Goal: Task Accomplishment & Management: Manage account settings

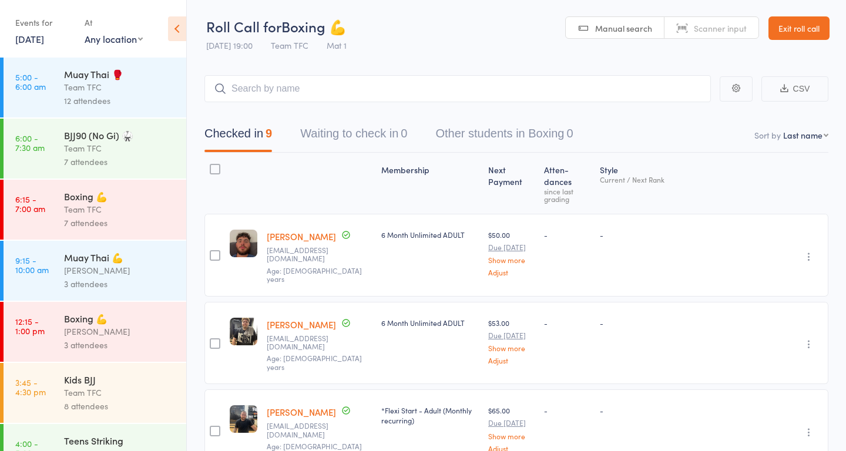
click at [183, 26] on icon at bounding box center [177, 28] width 18 height 25
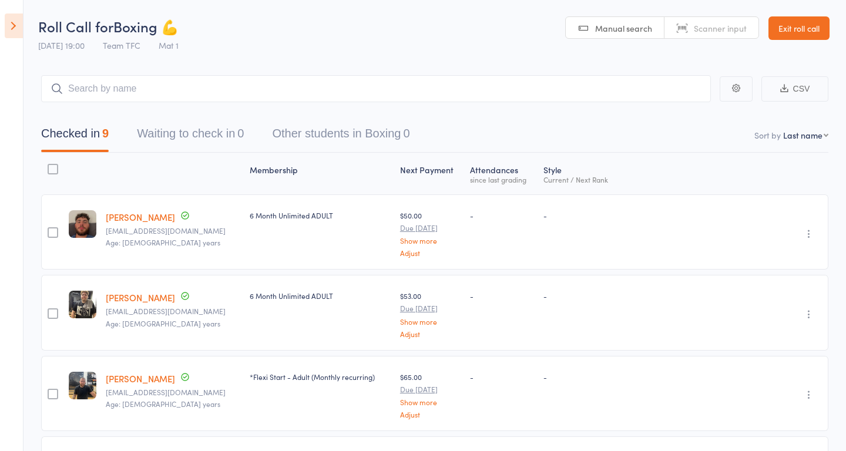
click at [14, 25] on icon at bounding box center [14, 26] width 18 height 25
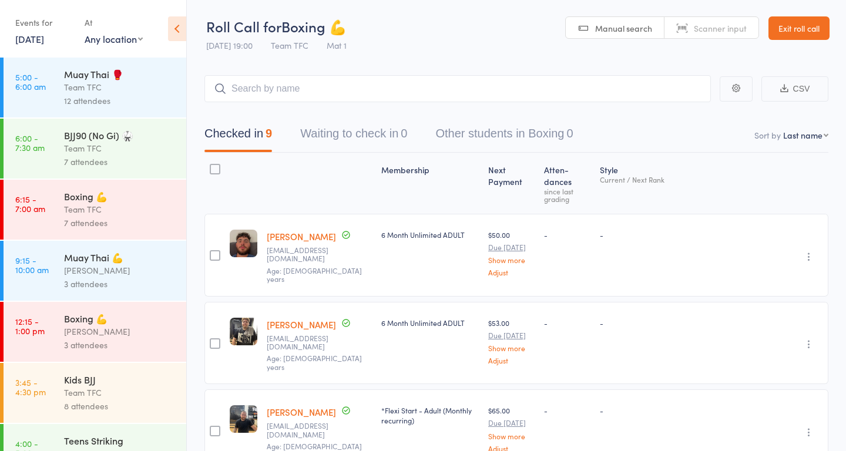
click at [796, 32] on link "Exit roll call" at bounding box center [799, 28] width 61 height 24
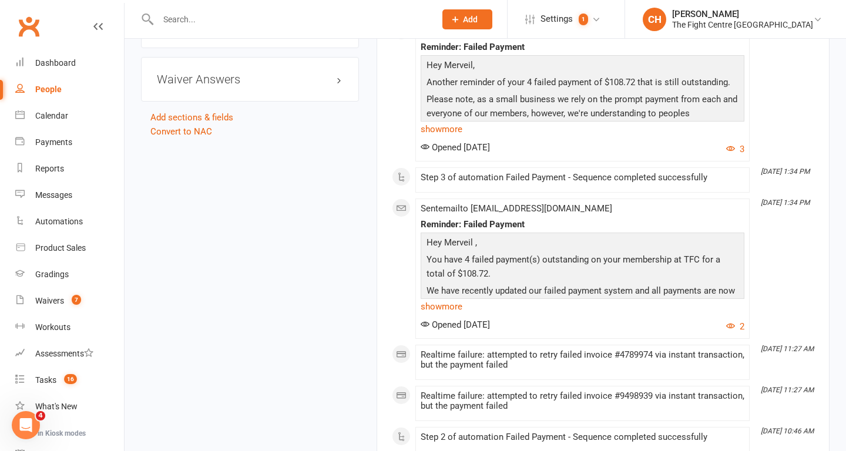
scroll to position [1609, 0]
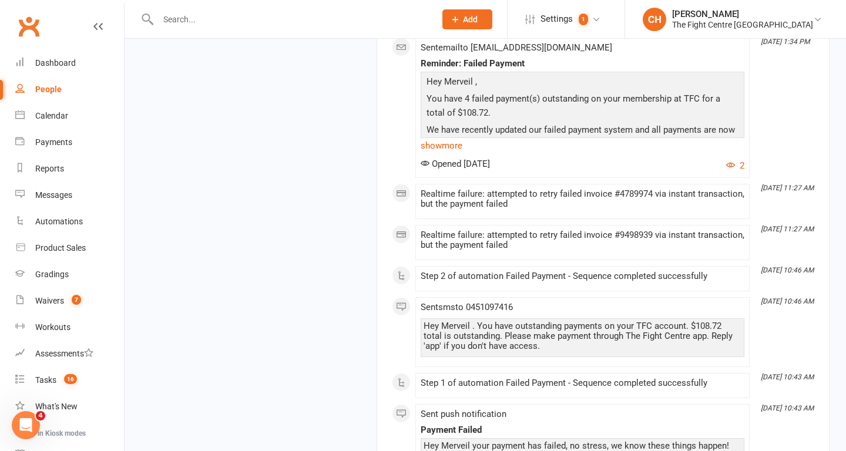
click at [207, 16] on input "text" at bounding box center [291, 19] width 273 height 16
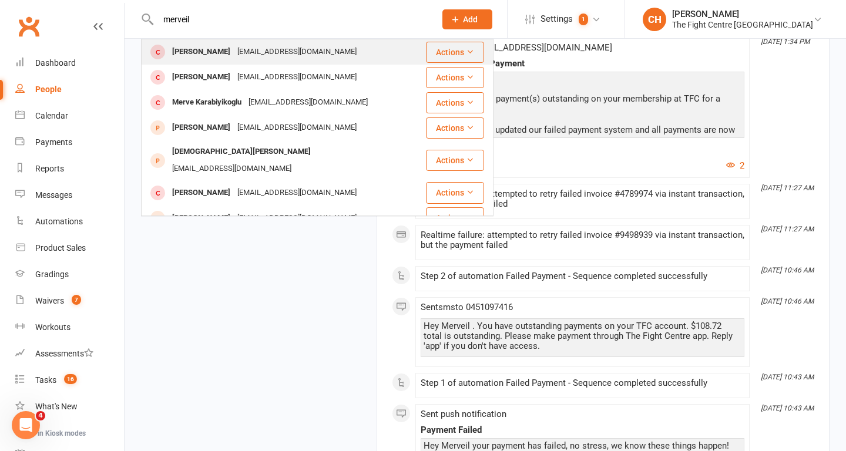
type input "merveil"
click at [220, 47] on div "Merveil Nkongolo" at bounding box center [201, 51] width 65 height 17
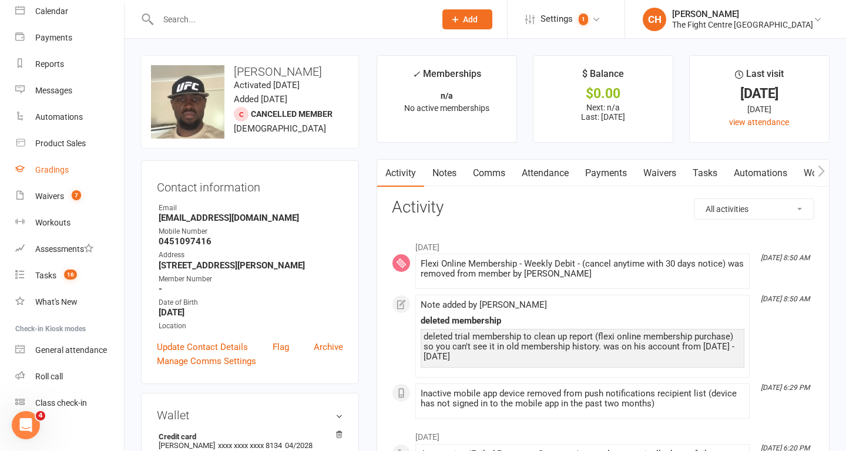
scroll to position [103, 0]
click at [64, 201] on link "Waivers 7" at bounding box center [69, 198] width 109 height 26
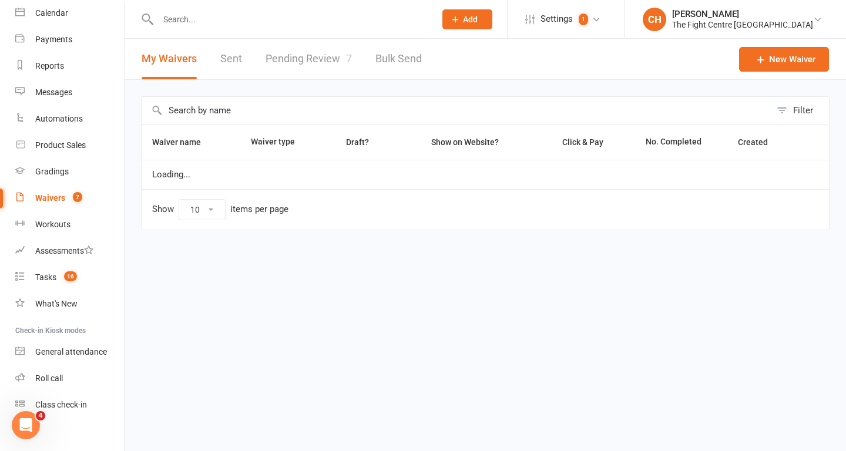
select select "100"
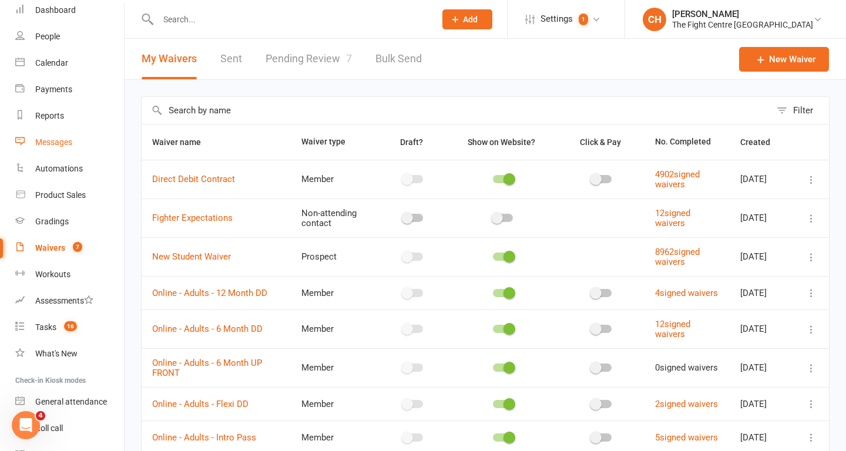
scroll to position [16, 0]
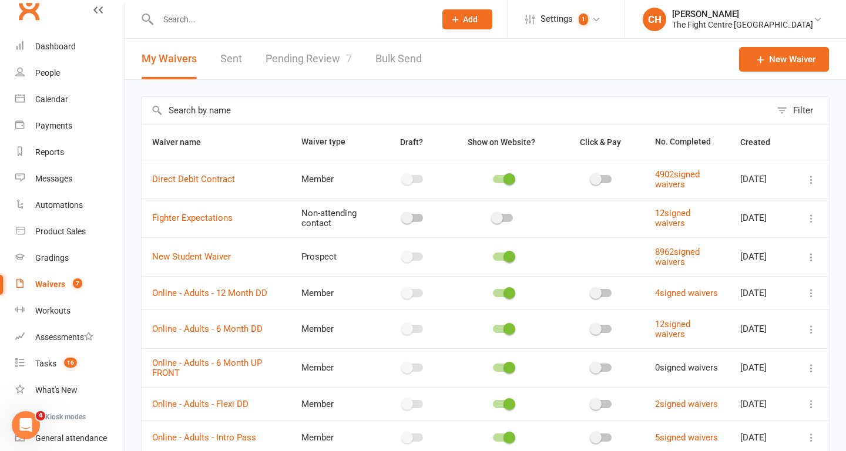
click at [303, 57] on link "Pending Review 7" at bounding box center [309, 59] width 86 height 41
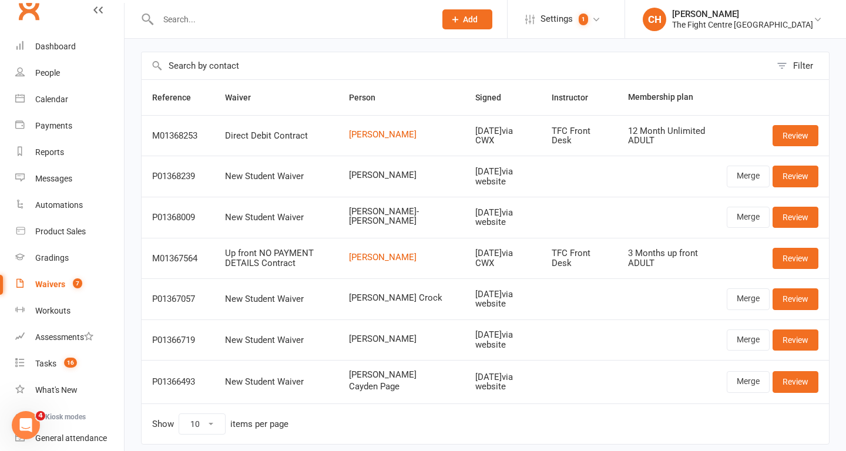
scroll to position [42, 0]
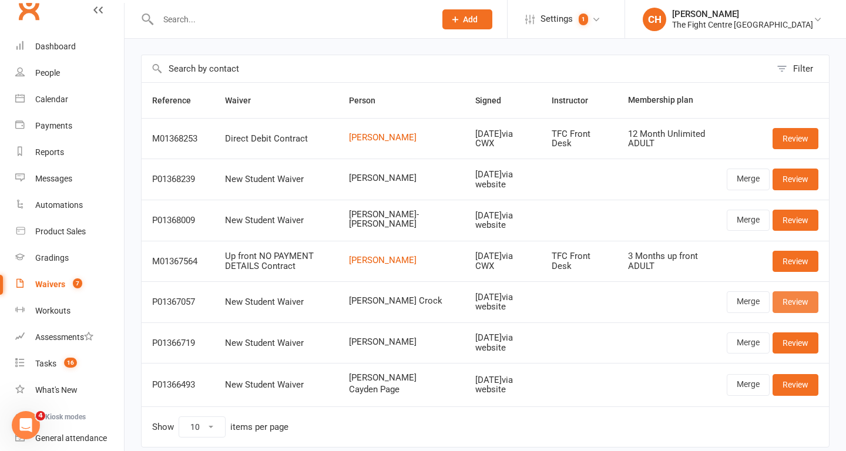
click at [787, 302] on link "Review" at bounding box center [796, 301] width 46 height 21
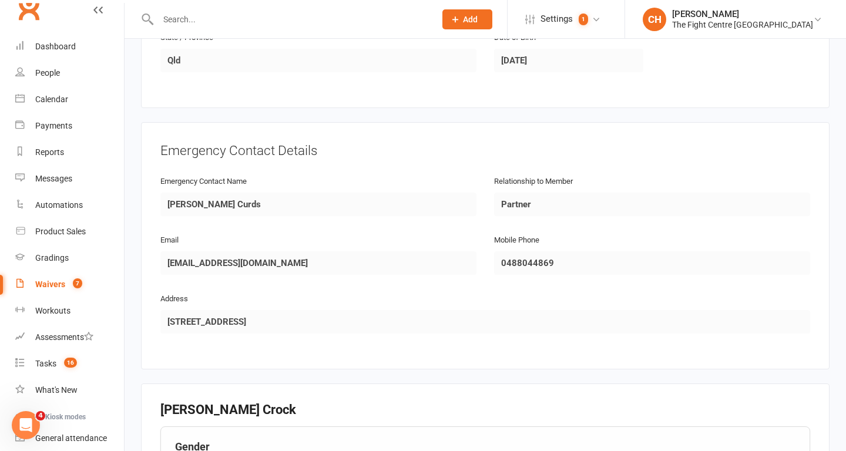
scroll to position [784, 0]
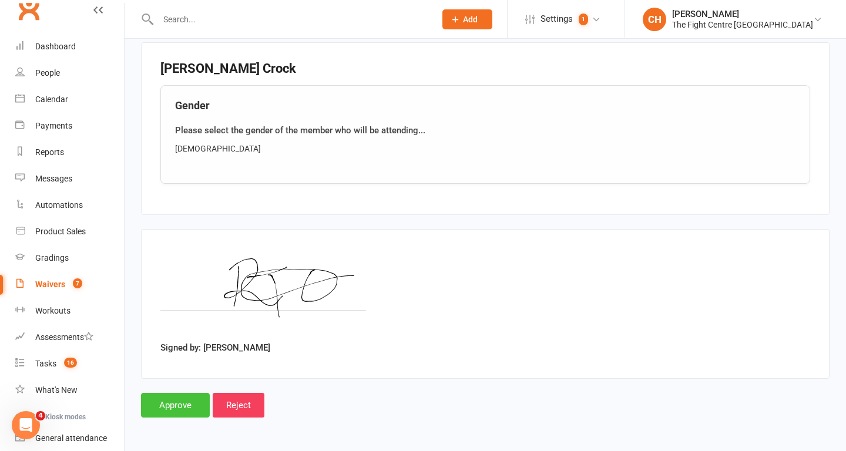
click at [178, 408] on input "Approve" at bounding box center [175, 405] width 69 height 25
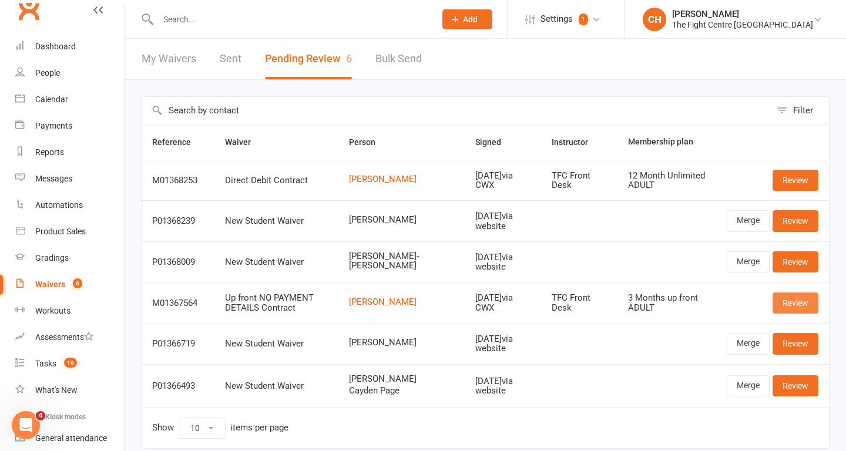
click at [783, 304] on link "Review" at bounding box center [796, 303] width 46 height 21
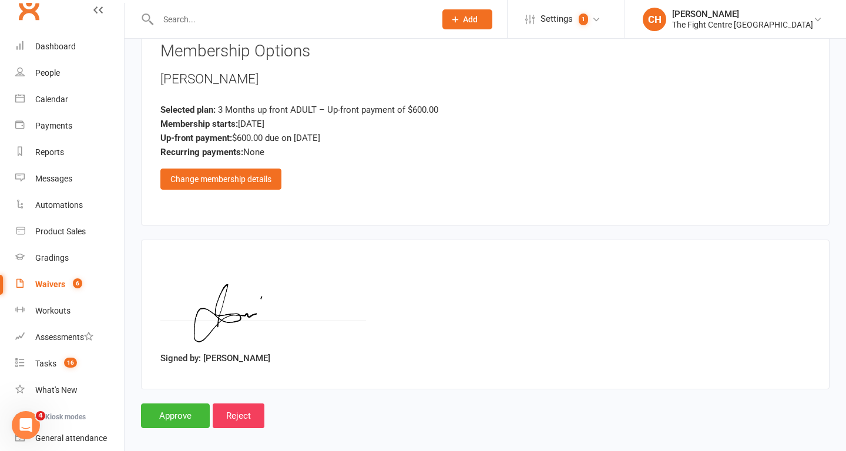
scroll to position [1198, 0]
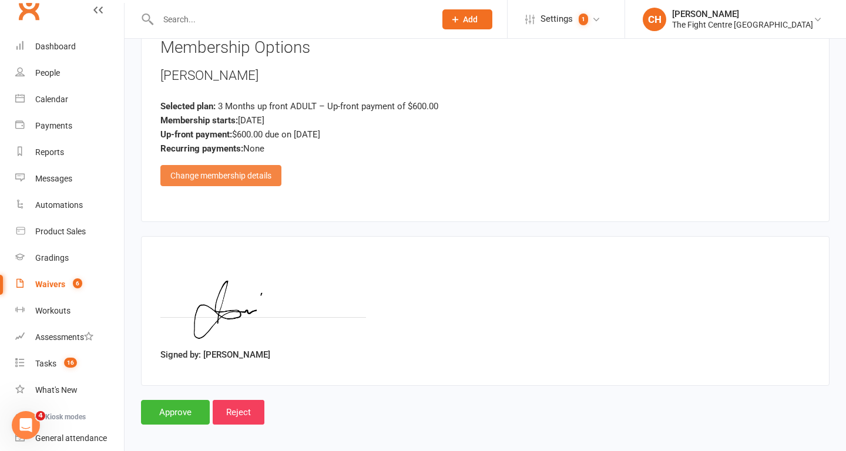
click at [256, 176] on div "Change membership details" at bounding box center [220, 175] width 121 height 21
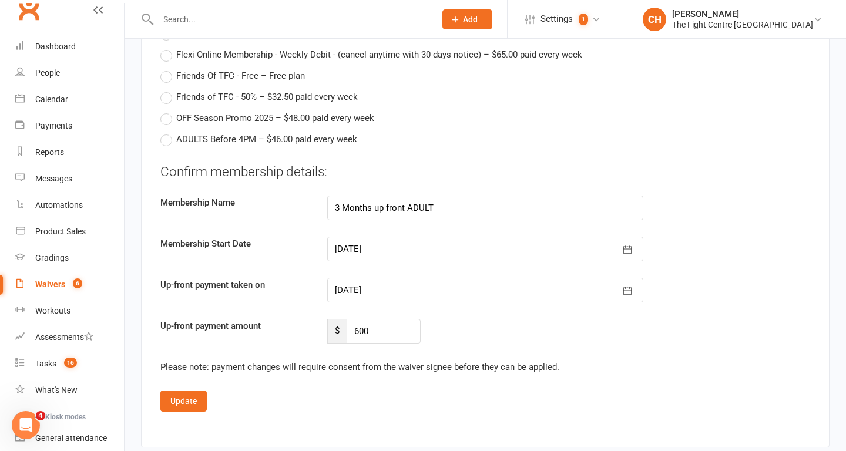
scroll to position [1919, 0]
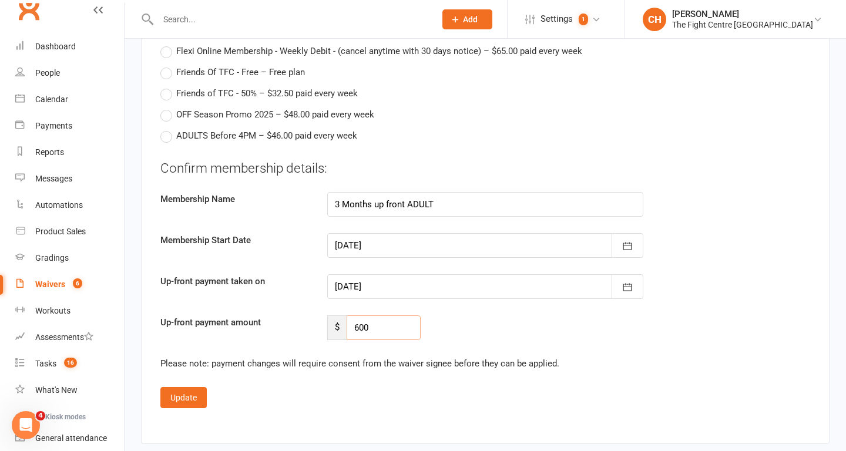
click at [395, 322] on input "600" at bounding box center [384, 328] width 74 height 25
type input "6"
type input "5"
type input "150"
click at [633, 287] on icon "button" at bounding box center [628, 287] width 12 height 12
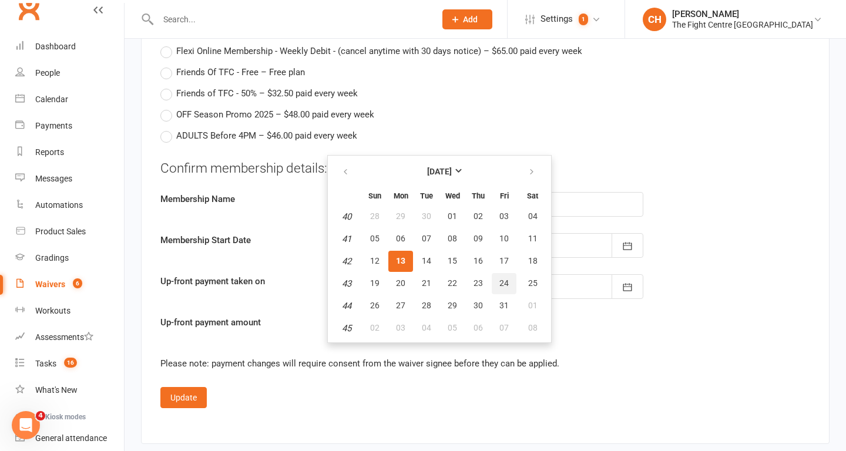
click at [502, 280] on span "24" at bounding box center [503, 283] width 9 height 9
type input "24 Oct 2025"
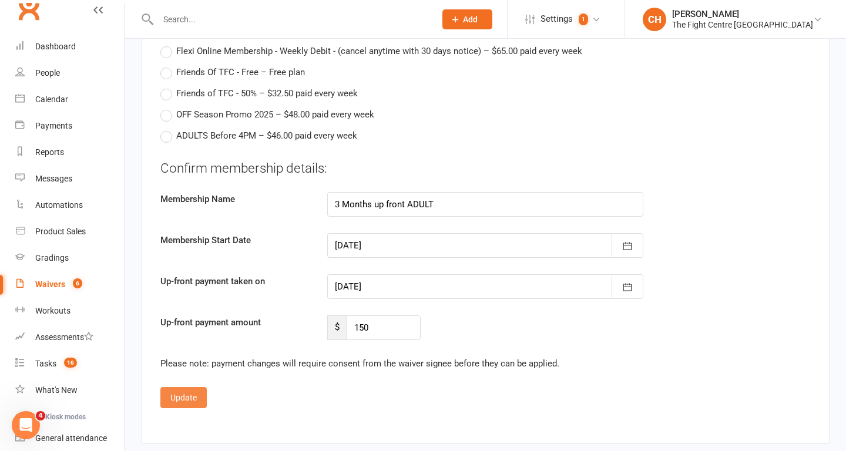
click at [192, 394] on button "Update" at bounding box center [183, 397] width 46 height 21
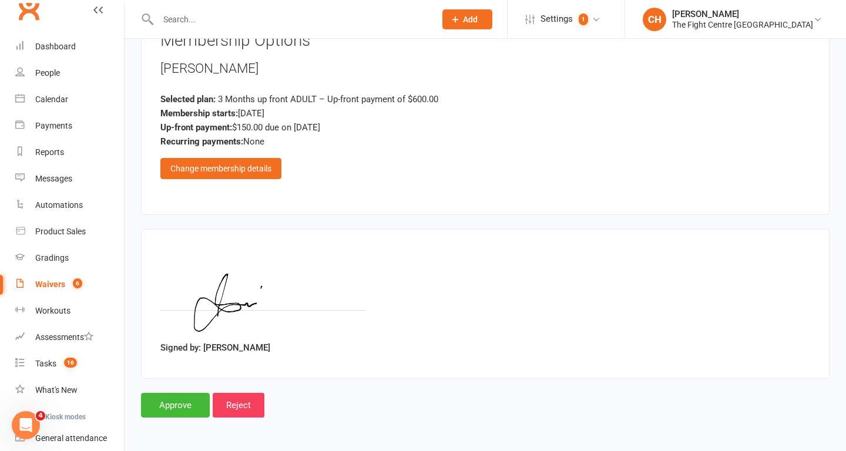
scroll to position [1205, 0]
click at [181, 405] on input "Approve" at bounding box center [175, 405] width 69 height 25
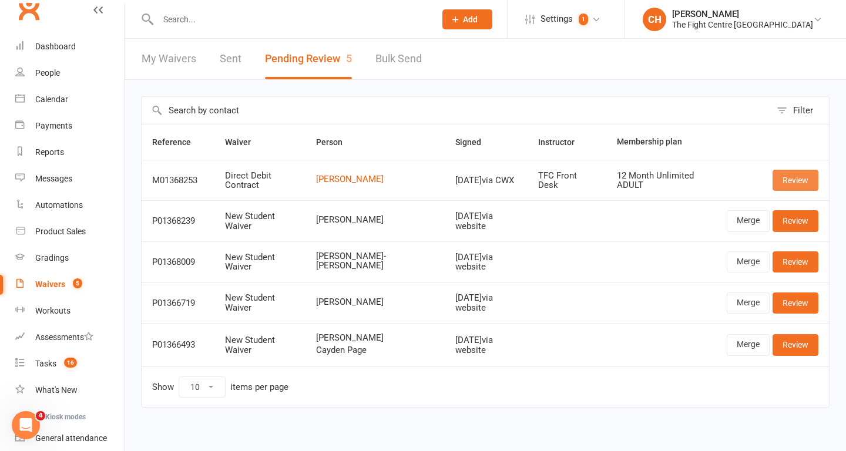
click at [780, 182] on link "Review" at bounding box center [796, 180] width 46 height 21
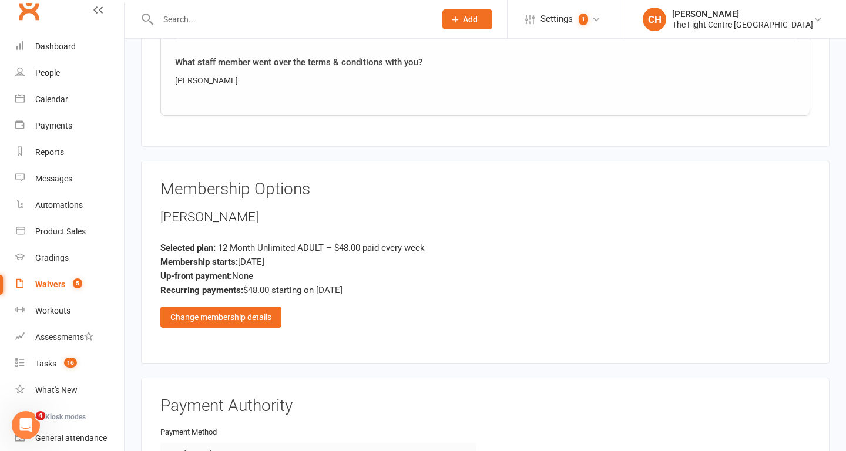
scroll to position [2030, 0]
click at [263, 317] on div "Change membership details" at bounding box center [220, 317] width 121 height 21
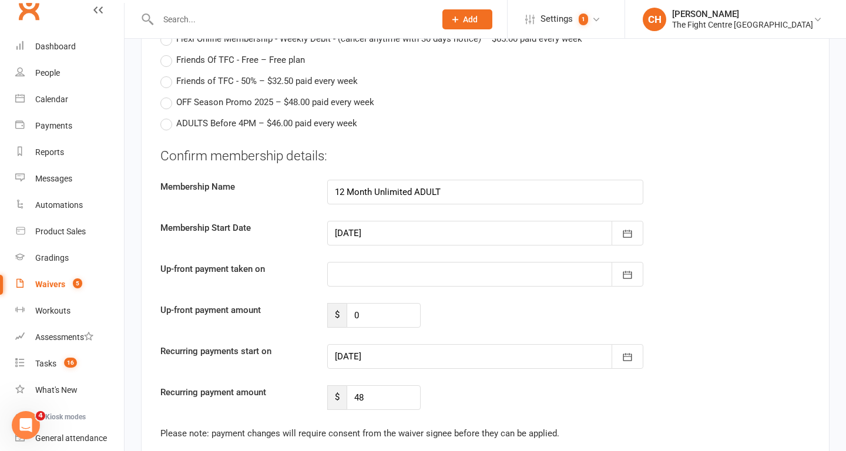
scroll to position [2906, 0]
click at [408, 363] on div at bounding box center [485, 356] width 316 height 25
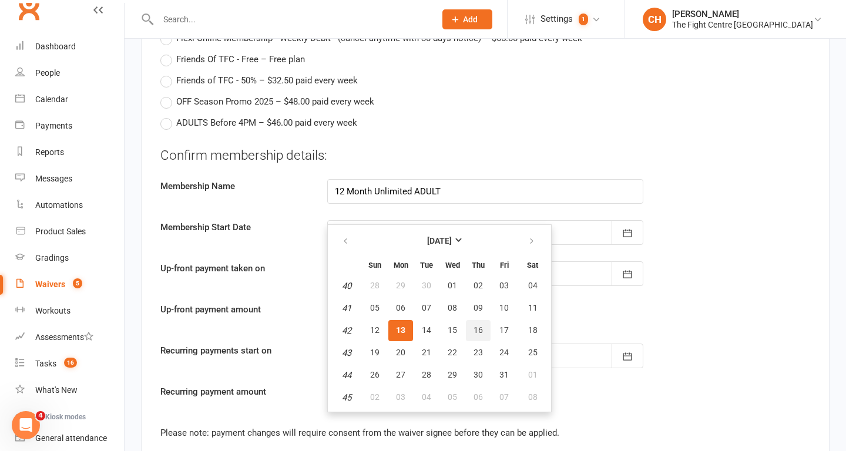
click at [476, 334] on span "16" at bounding box center [478, 330] width 9 height 9
type input "16 Oct 2025"
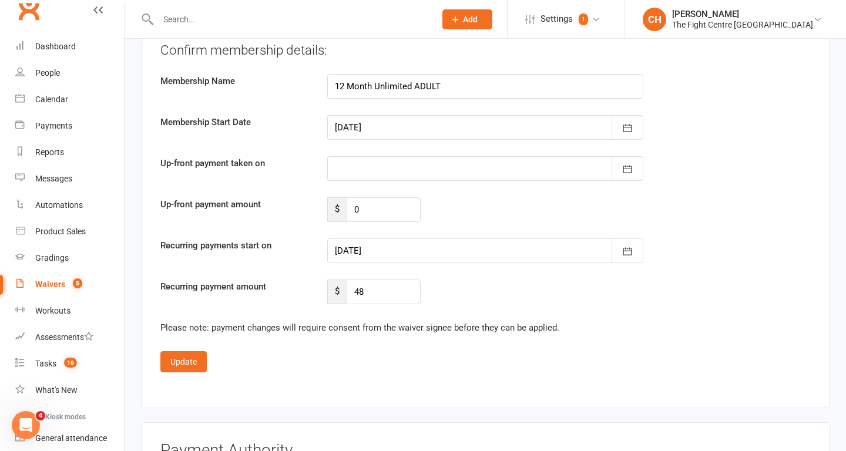
scroll to position [3023, 0]
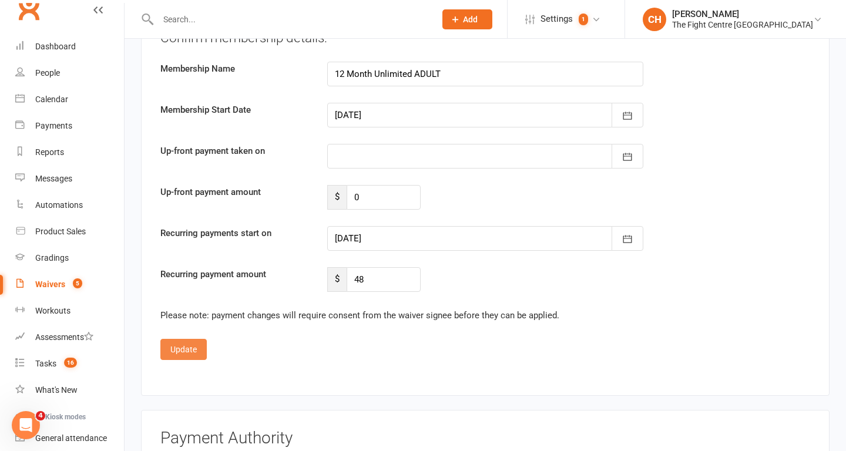
click at [192, 344] on button "Update" at bounding box center [183, 349] width 46 height 21
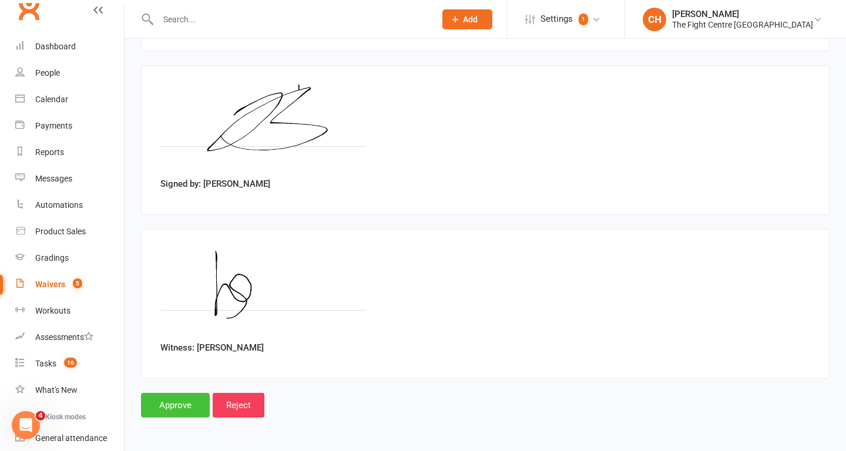
click at [178, 405] on input "Approve" at bounding box center [175, 405] width 69 height 25
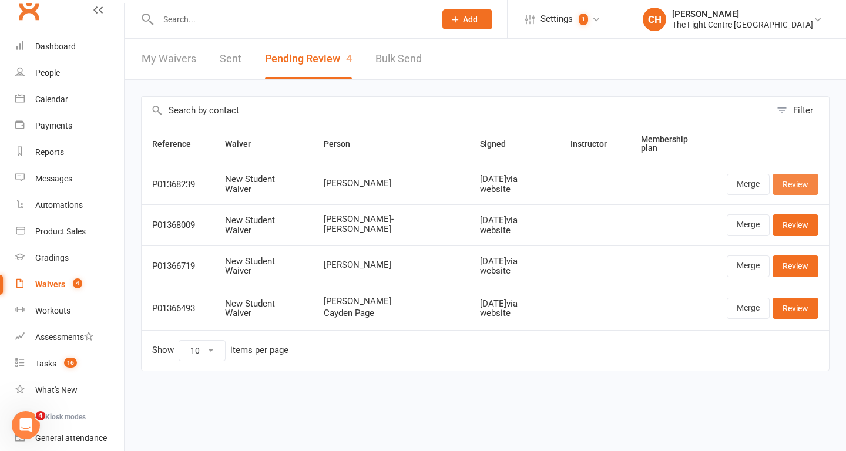
click at [797, 177] on link "Review" at bounding box center [796, 184] width 46 height 21
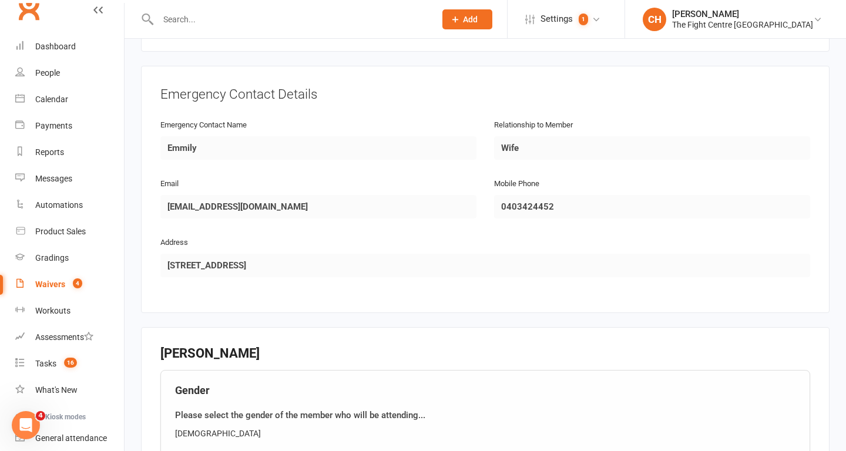
scroll to position [784, 0]
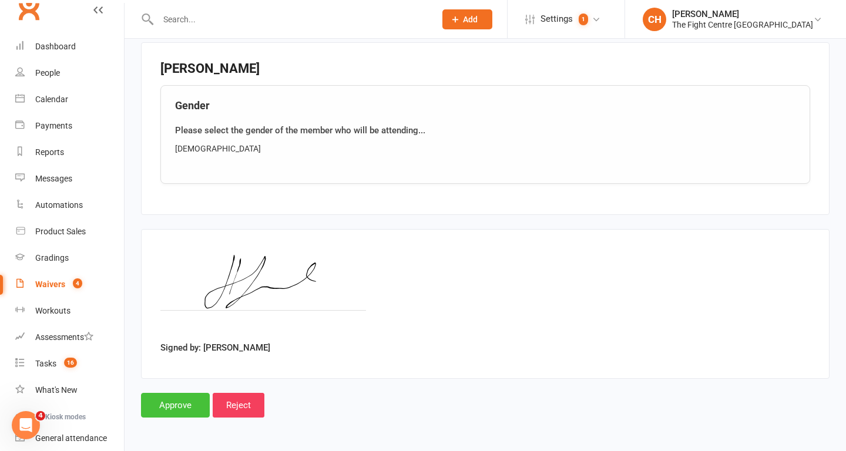
click at [172, 406] on input "Approve" at bounding box center [175, 405] width 69 height 25
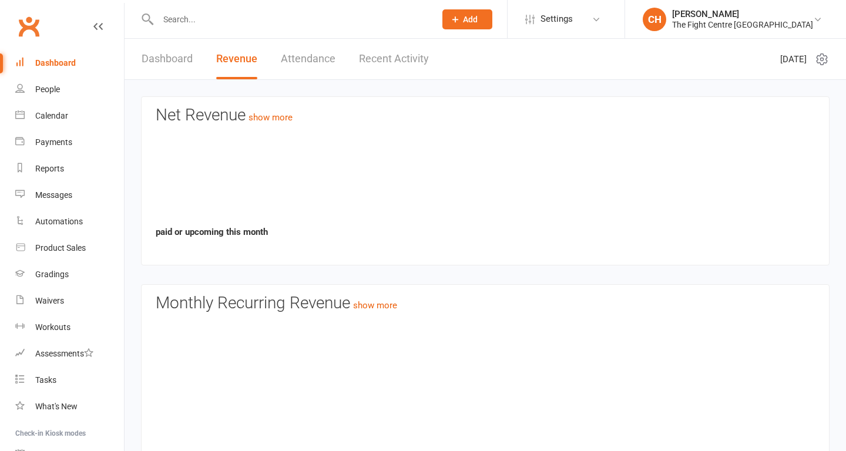
click at [197, 21] on input "text" at bounding box center [291, 19] width 273 height 16
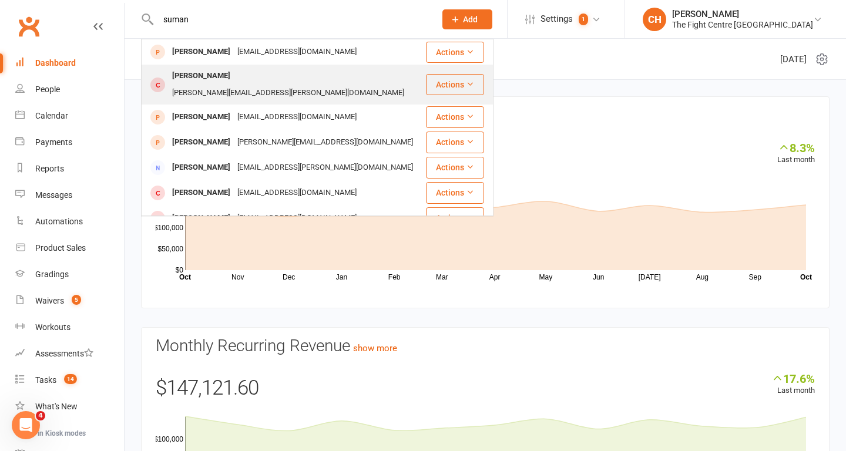
type input "suman"
click at [233, 85] on div "Seelam.sumanth@gmail.com" at bounding box center [288, 93] width 239 height 17
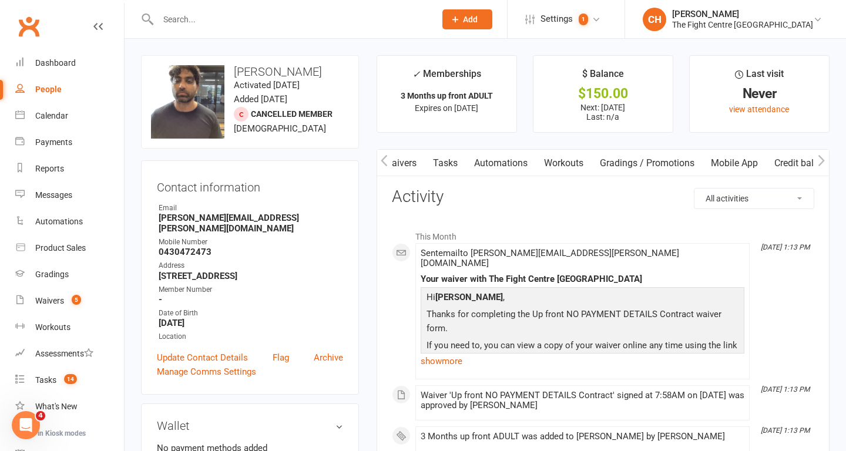
scroll to position [0, 277]
click at [732, 166] on link "Mobile App" at bounding box center [721, 163] width 63 height 27
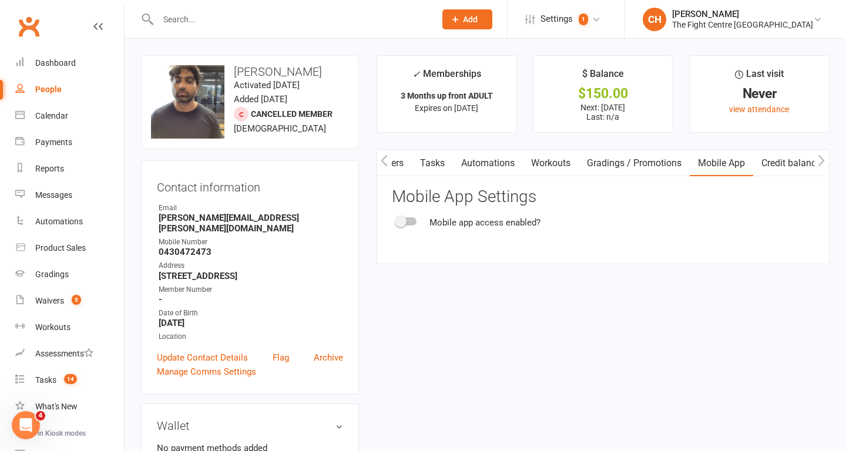
click at [405, 221] on span at bounding box center [401, 222] width 12 height 12
click at [397, 220] on input "checkbox" at bounding box center [397, 220] width 0 height 0
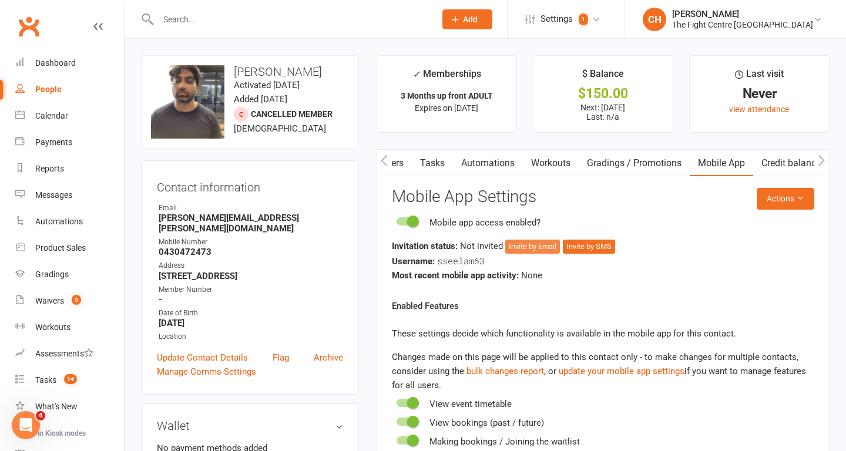
click at [532, 247] on button "Invite by Email" at bounding box center [532, 247] width 55 height 14
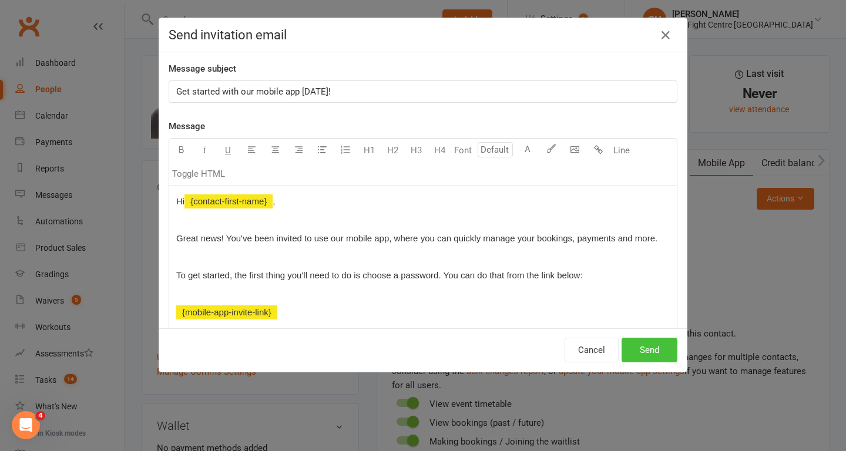
click at [652, 348] on button "Send" at bounding box center [650, 350] width 56 height 25
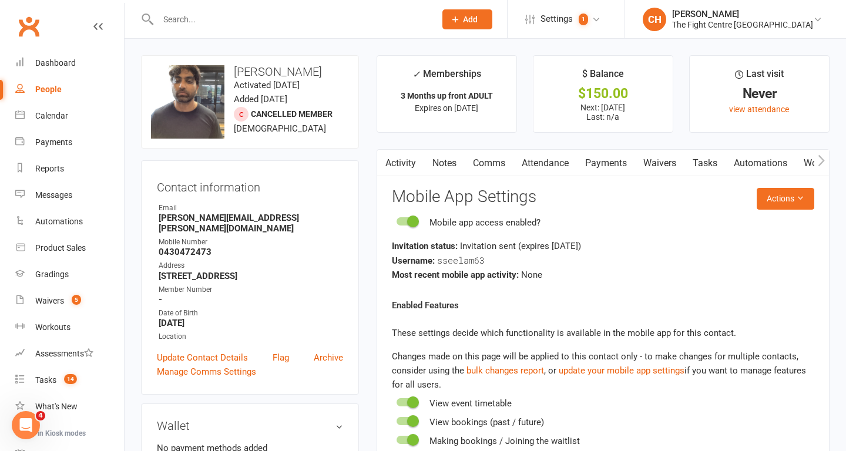
click at [480, 167] on link "Comms" at bounding box center [489, 163] width 49 height 27
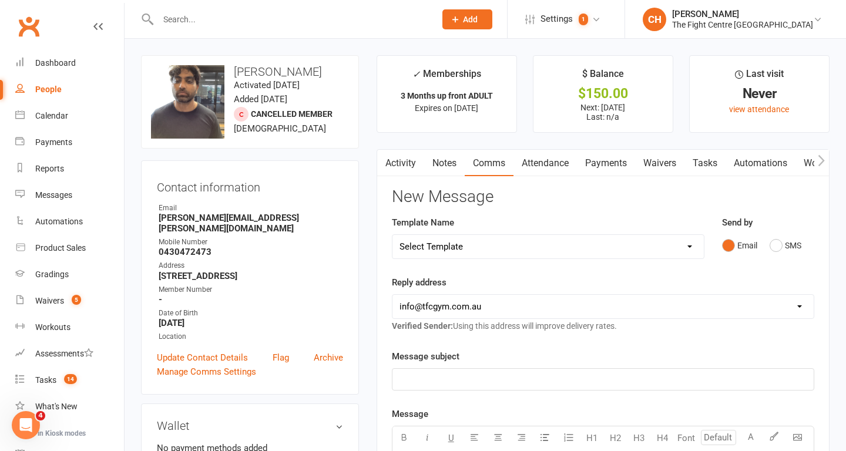
click at [221, 25] on input "text" at bounding box center [291, 19] width 273 height 16
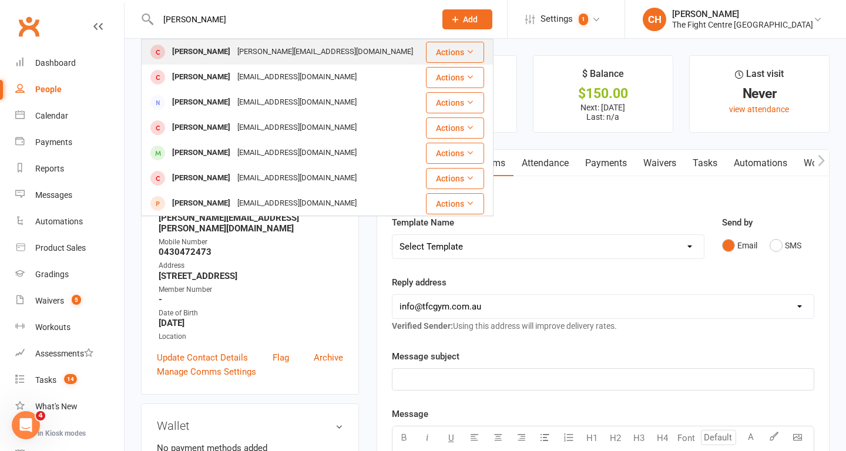
type input "bryan wa"
click at [202, 51] on div "Bryan Wang" at bounding box center [201, 51] width 65 height 17
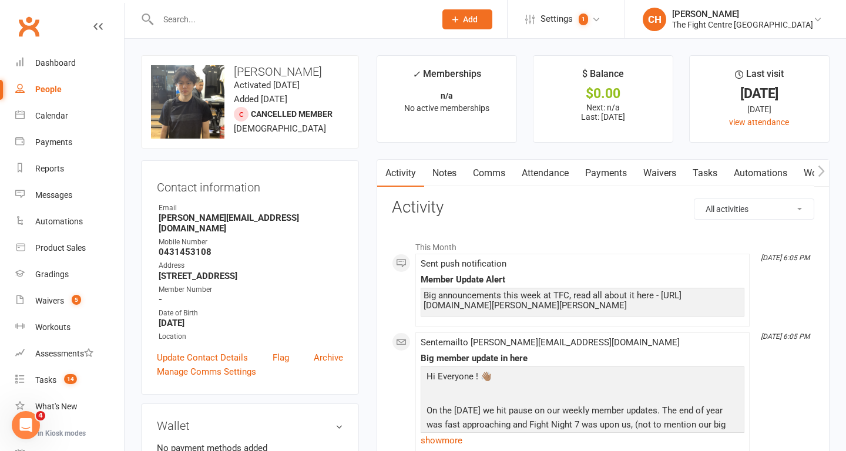
click at [233, 15] on input "text" at bounding box center [291, 19] width 273 height 16
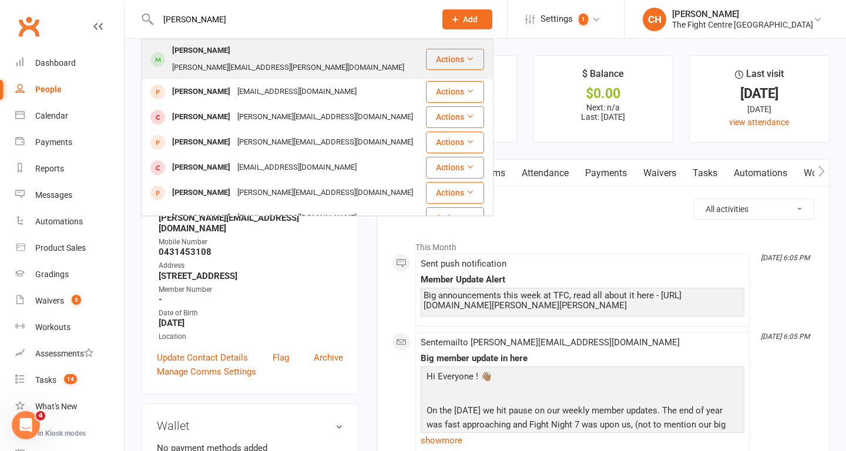
type input "sumanth"
click at [237, 59] on div "Seelam.sumanth@gmail.com" at bounding box center [288, 67] width 239 height 17
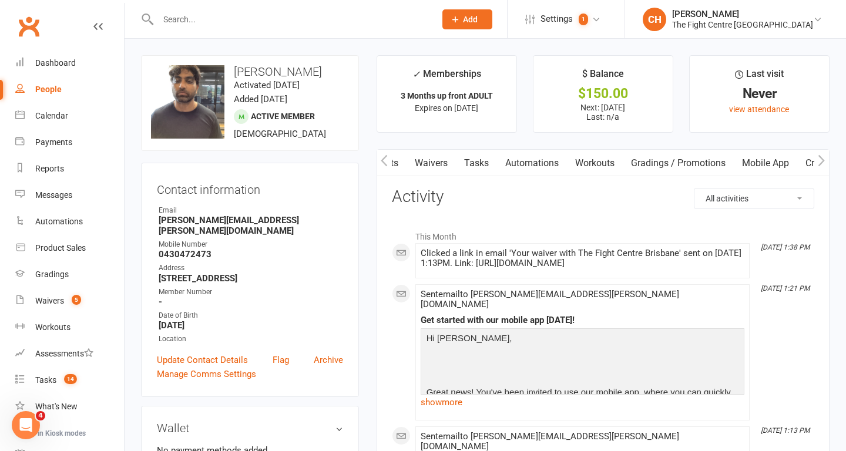
scroll to position [0, 230]
click at [766, 170] on link "Mobile App" at bounding box center [763, 163] width 63 height 27
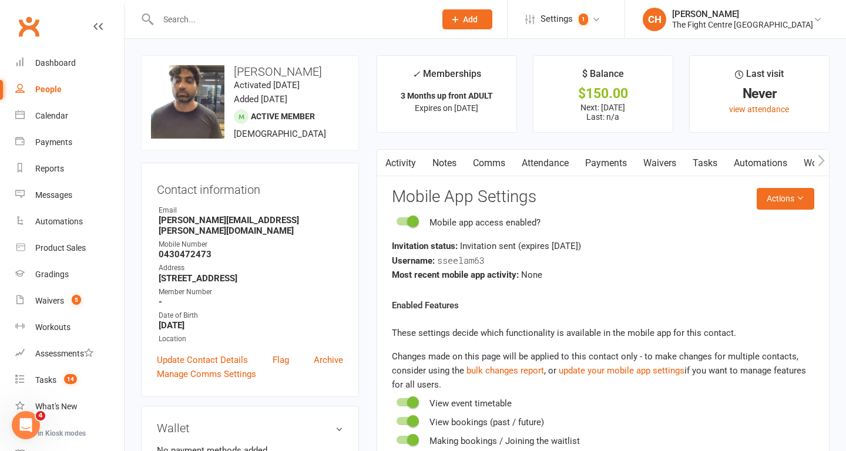
click at [498, 163] on link "Comms" at bounding box center [489, 163] width 49 height 27
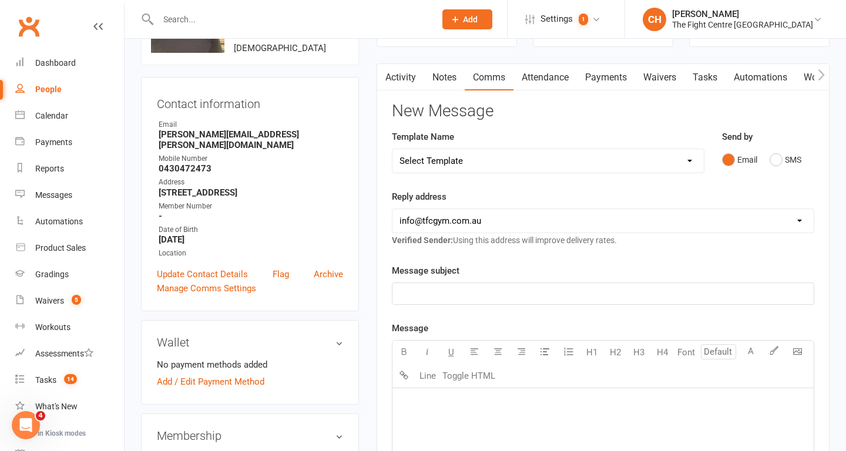
scroll to position [85, 0]
click at [396, 78] on link "Activity" at bounding box center [400, 78] width 47 height 27
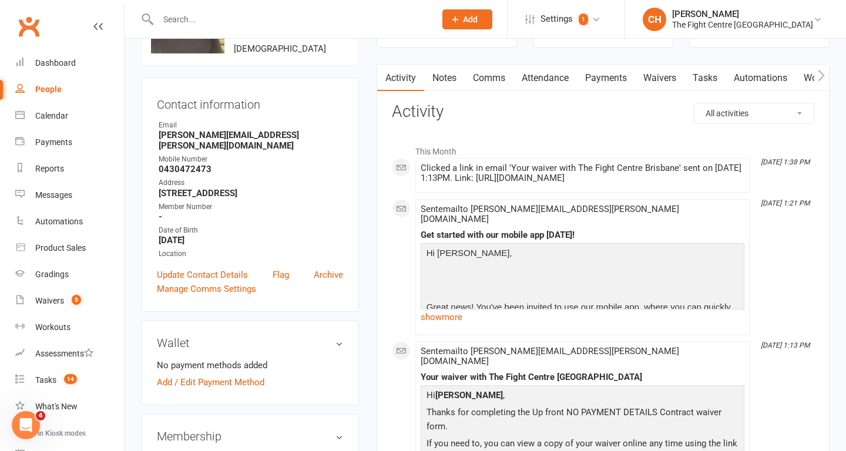
click at [499, 75] on link "Comms" at bounding box center [489, 78] width 49 height 27
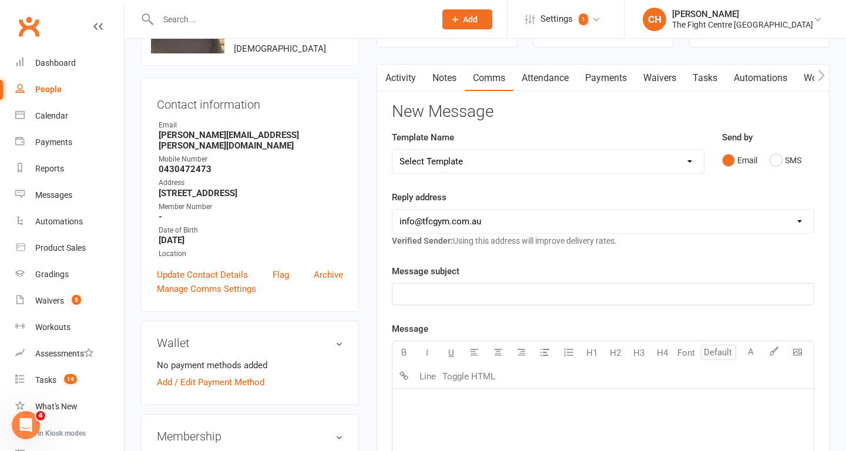
click at [475, 166] on select "Select Template [Email] A Mobile app invitation (1) [Email] Mobile app invitati…" at bounding box center [548, 162] width 311 height 24
select select "39"
click at [393, 150] on select "Select Template [Email] A Mobile app invitation (1) [Email] Mobile app invitati…" at bounding box center [548, 162] width 311 height 24
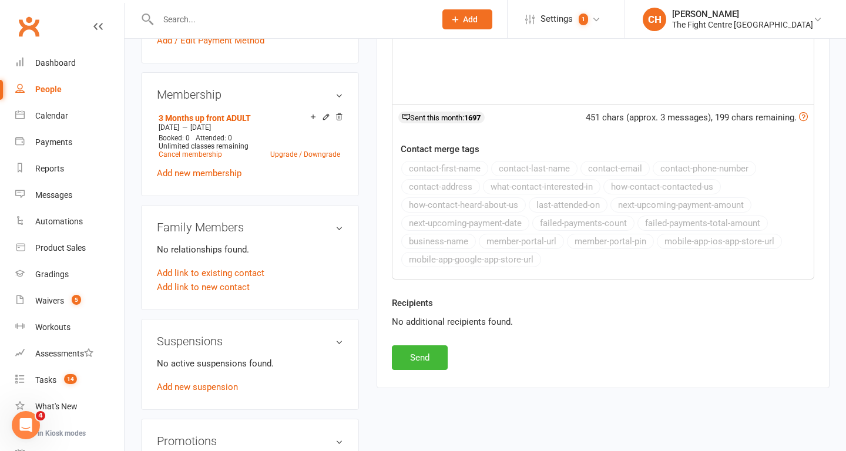
scroll to position [441, 0]
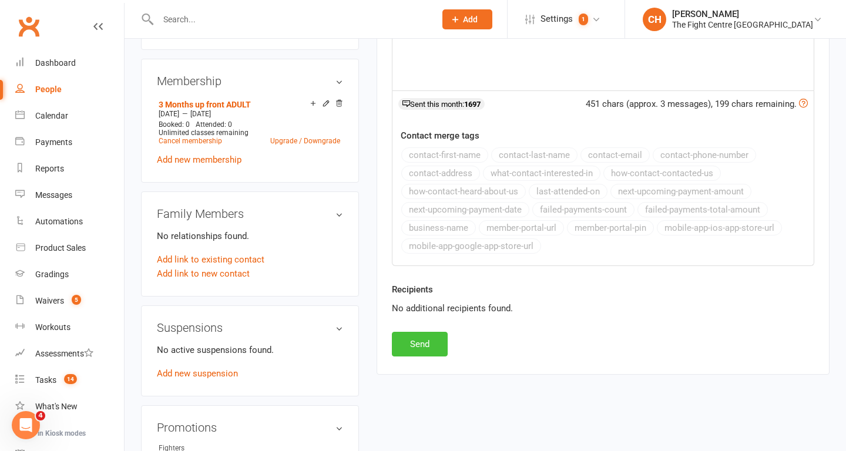
click at [434, 345] on button "Send" at bounding box center [420, 344] width 56 height 25
select select
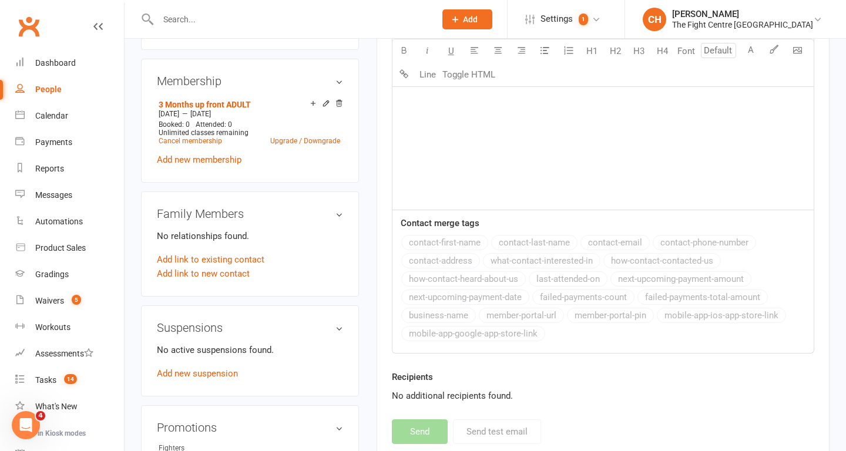
click at [219, 34] on div at bounding box center [284, 19] width 286 height 38
click at [209, 26] on input "text" at bounding box center [291, 19] width 273 height 16
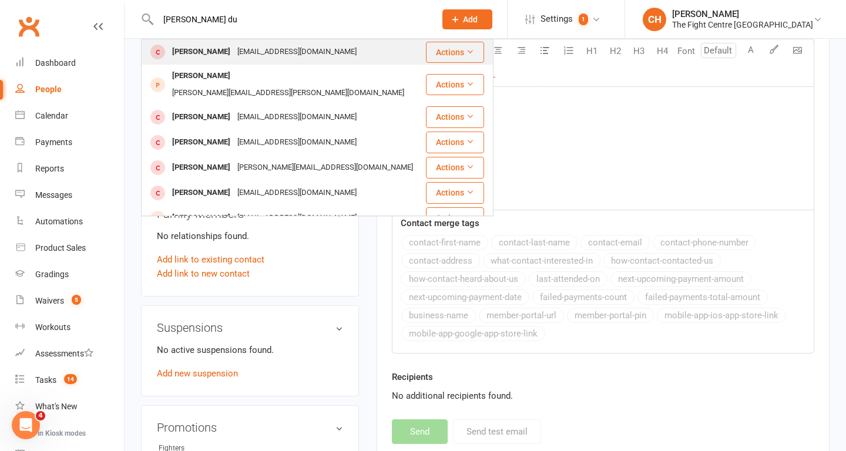
type input "brandon du"
click at [177, 54] on div "Brandon Duvenage" at bounding box center [201, 51] width 65 height 17
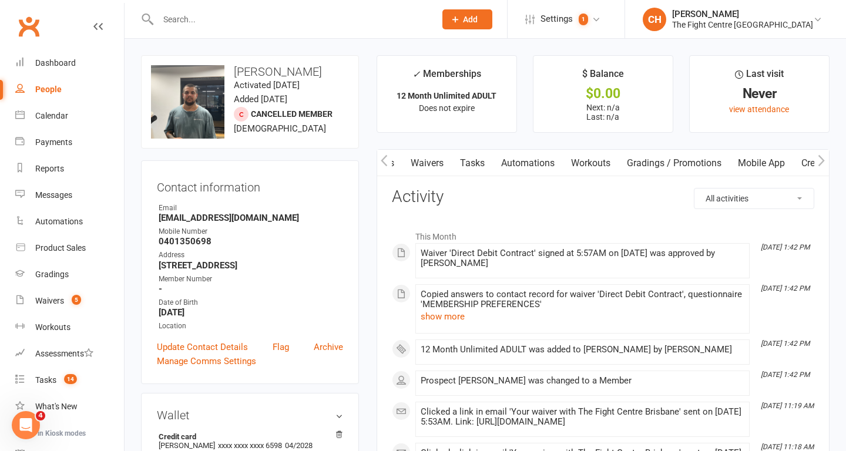
scroll to position [0, 240]
click at [749, 166] on link "Mobile App" at bounding box center [754, 163] width 63 height 27
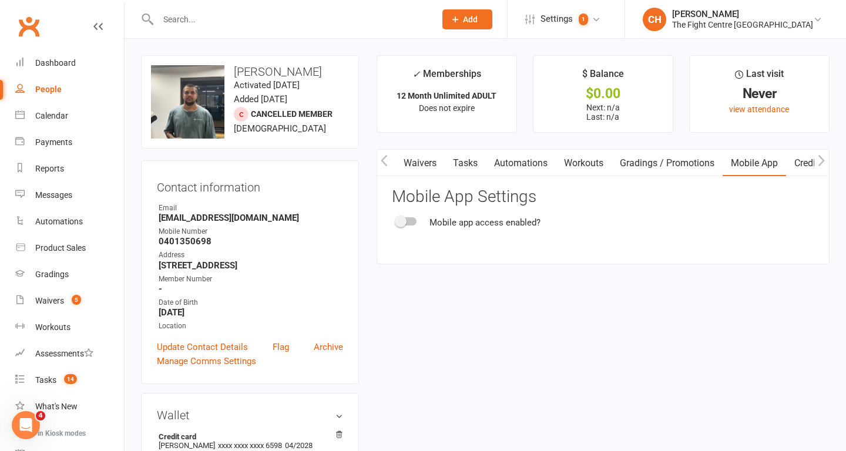
click at [397, 219] on span at bounding box center [401, 222] width 12 height 12
click at [397, 220] on input "checkbox" at bounding box center [397, 220] width 0 height 0
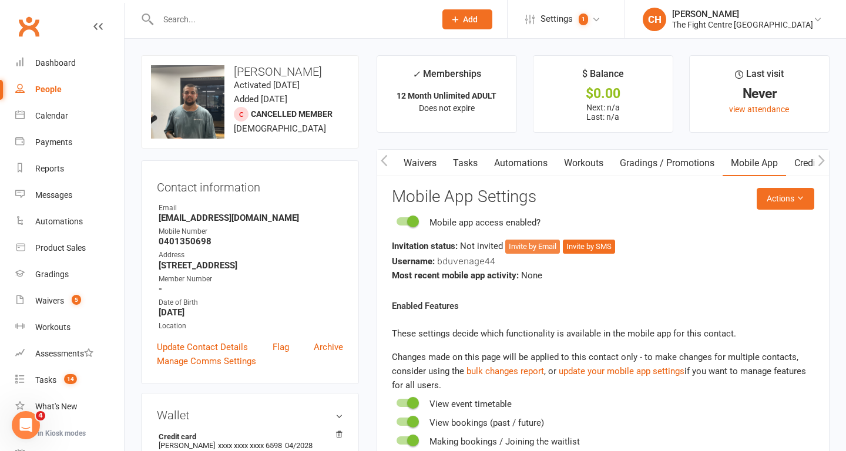
click at [544, 243] on button "Invite by Email" at bounding box center [532, 247] width 55 height 14
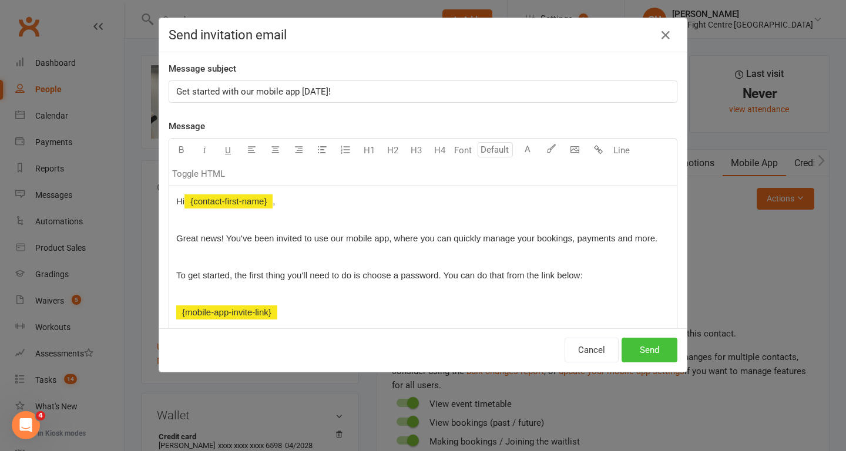
click at [653, 349] on button "Send" at bounding box center [650, 350] width 56 height 25
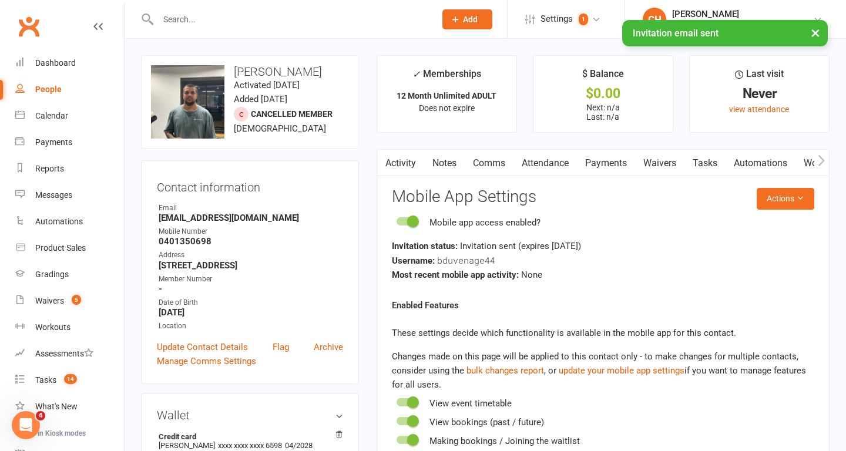
click at [491, 165] on link "Comms" at bounding box center [489, 163] width 49 height 27
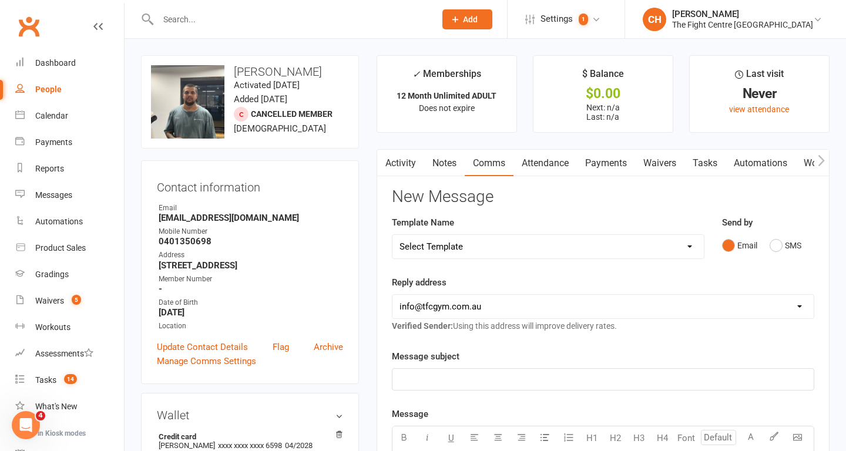
click at [527, 252] on select "Select Template [Email] A Mobile app invitation (1) [Email] Mobile app invitati…" at bounding box center [548, 247] width 311 height 24
select select "39"
click at [393, 235] on select "Select Template [Email] A Mobile app invitation (1) [Email] Mobile app invitati…" at bounding box center [548, 247] width 311 height 24
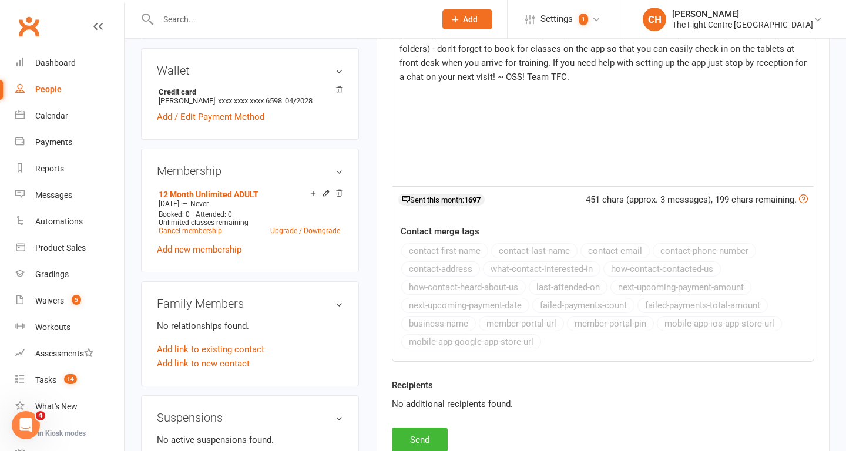
scroll to position [350, 0]
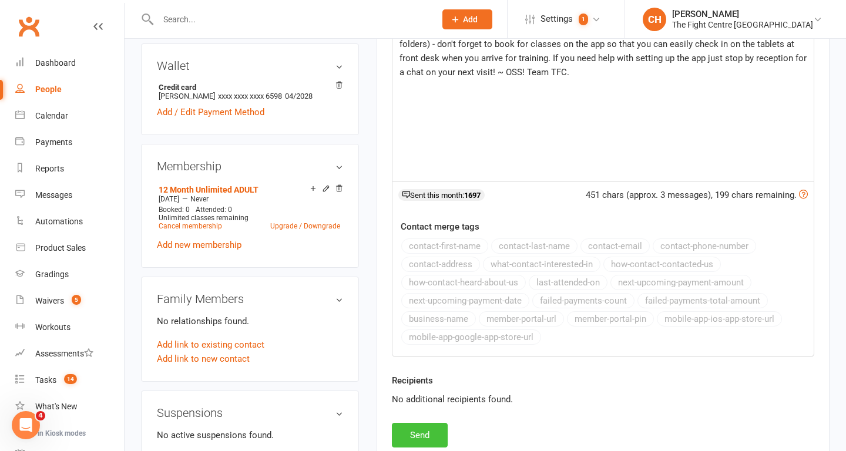
click at [420, 434] on button "Send" at bounding box center [420, 435] width 56 height 25
select select
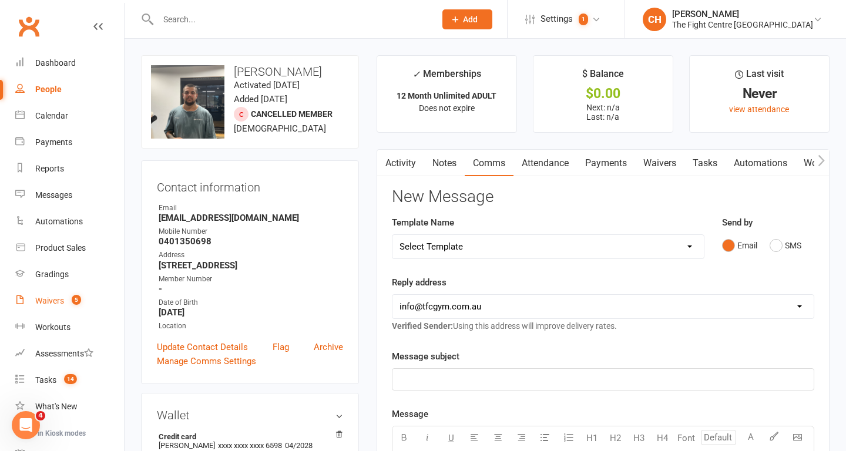
scroll to position [114, 0]
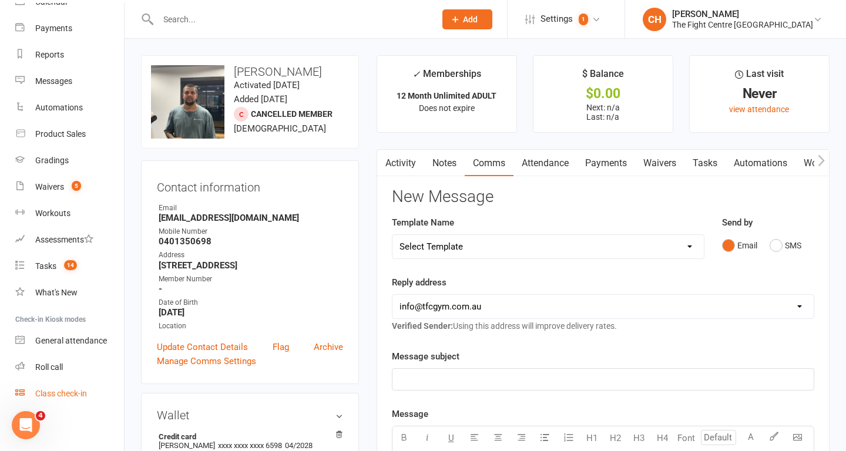
click at [64, 394] on div "Class check-in" at bounding box center [61, 393] width 52 height 9
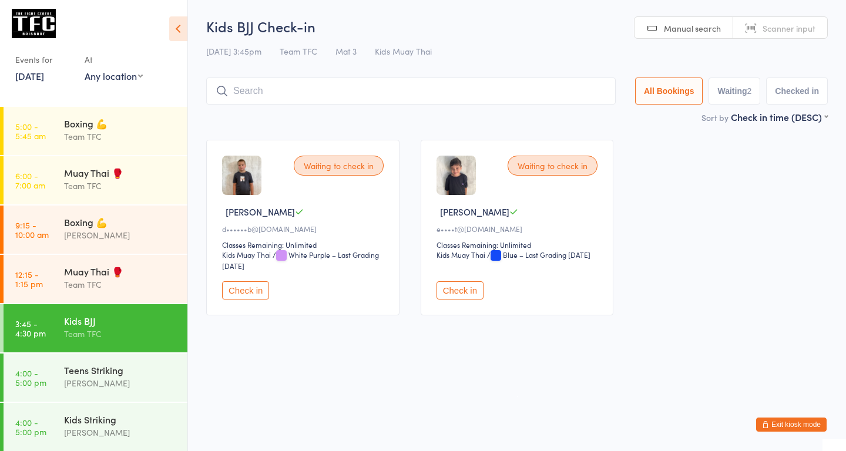
click at [37, 82] on link "13 Oct, 2025" at bounding box center [29, 75] width 29 height 13
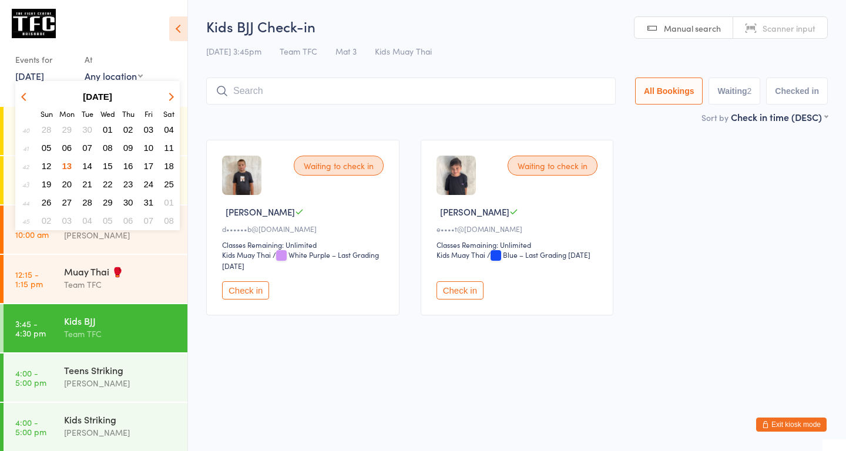
click at [146, 148] on span "10" at bounding box center [149, 148] width 10 height 10
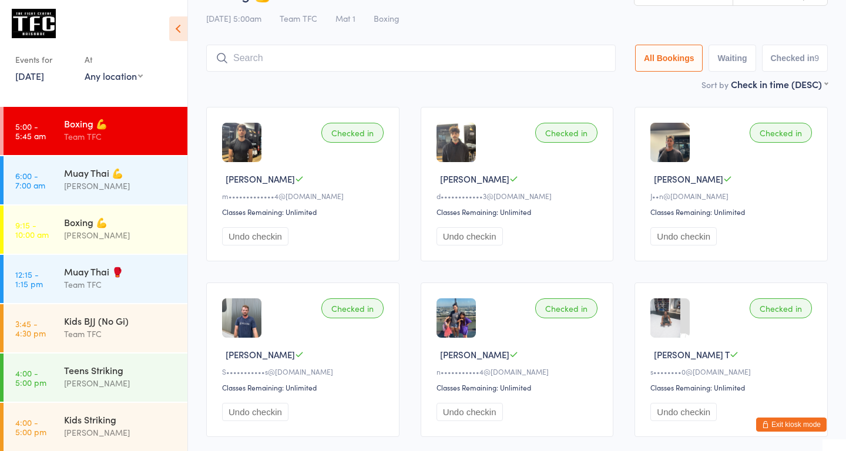
scroll to position [14, 0]
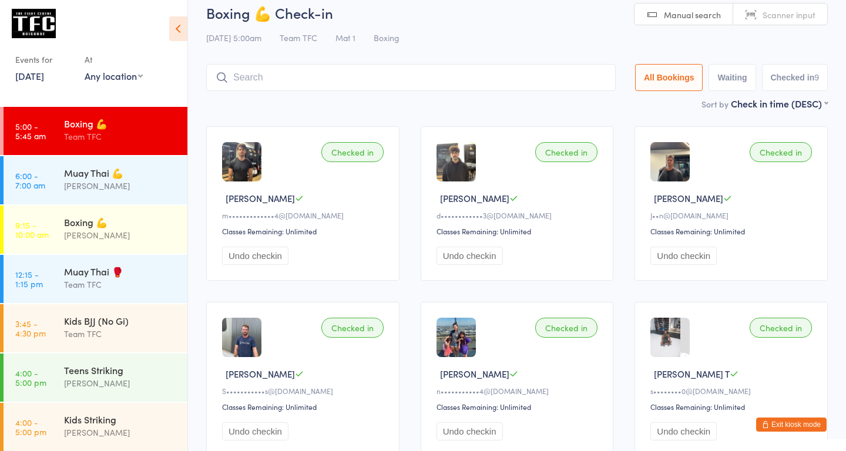
click at [659, 75] on button "All Bookings" at bounding box center [669, 77] width 68 height 27
click at [93, 166] on div "Muay Thai 💪 Dan Hearn" at bounding box center [125, 179] width 123 height 46
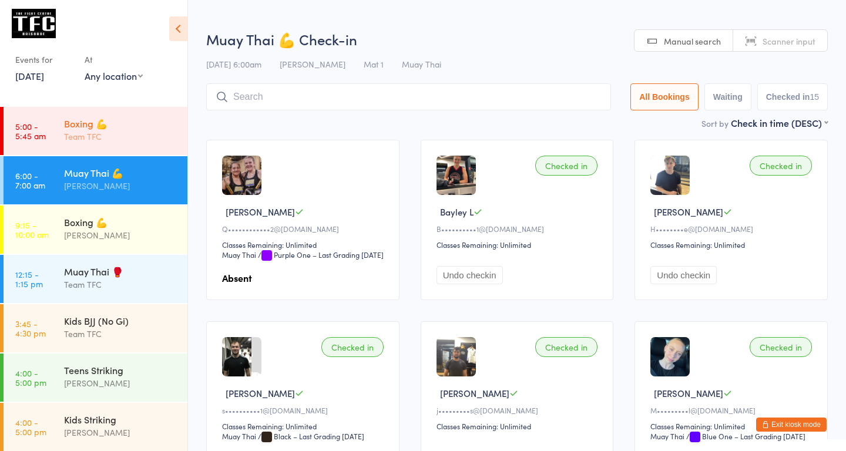
click at [115, 124] on div "Boxing 💪" at bounding box center [120, 123] width 113 height 13
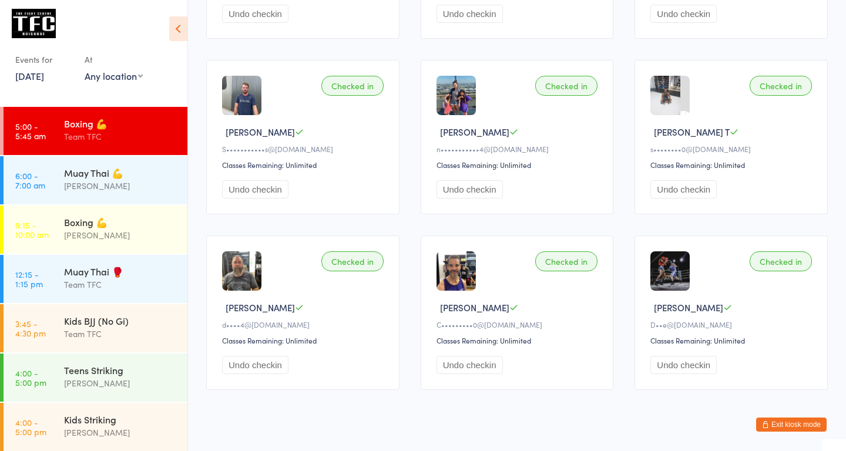
scroll to position [277, 0]
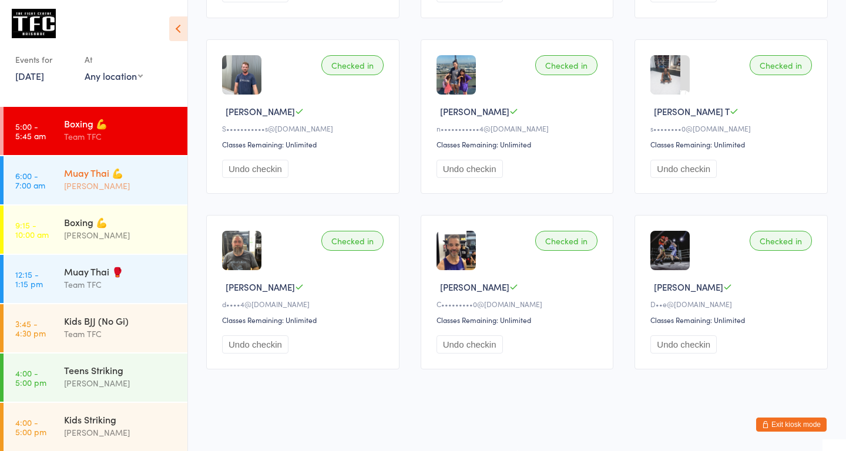
click at [109, 166] on div "Muay Thai 💪" at bounding box center [120, 172] width 113 height 13
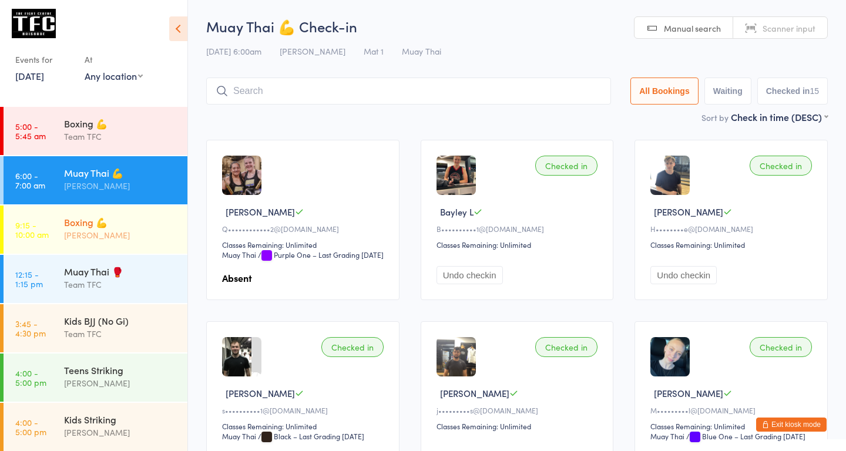
click at [78, 228] on div "Boxing 💪" at bounding box center [120, 222] width 113 height 13
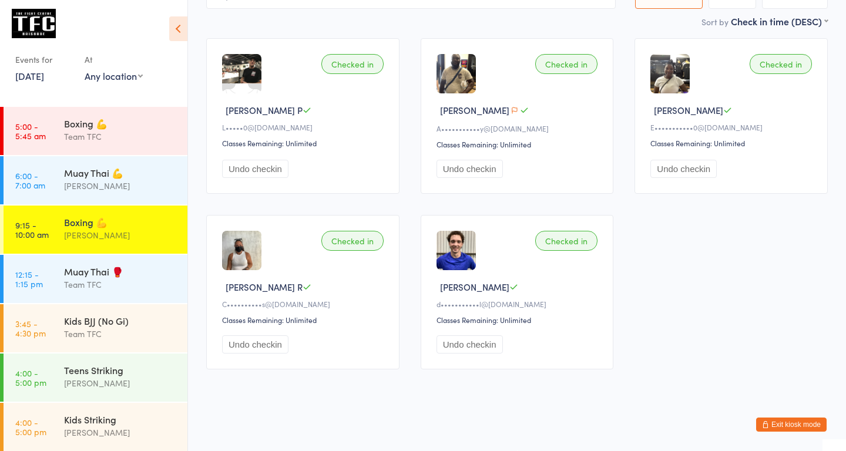
scroll to position [103, 0]
click at [133, 262] on div "Muay Thai 🥊 Team TFC" at bounding box center [125, 278] width 123 height 46
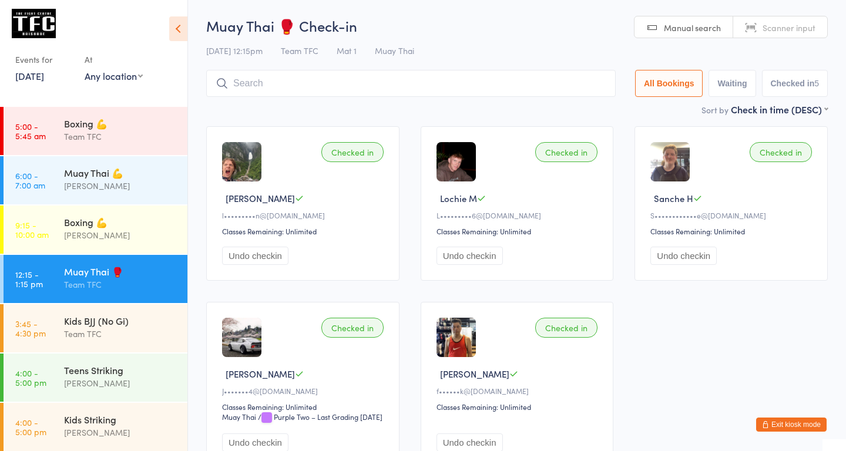
scroll to position [17, 0]
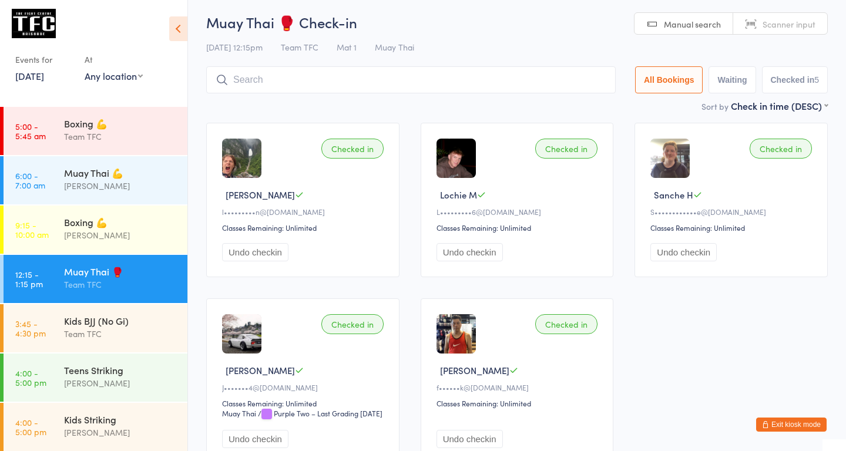
click at [733, 79] on button "Waiting" at bounding box center [732, 79] width 47 height 27
select select "0"
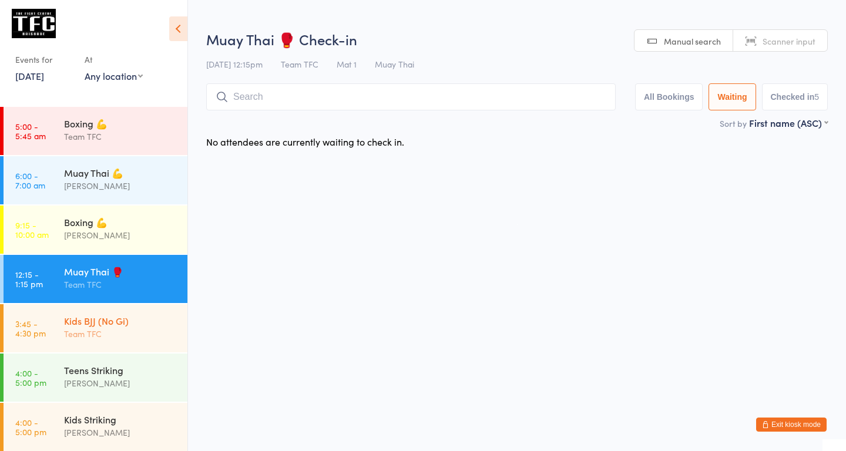
click at [113, 338] on div "Team TFC" at bounding box center [120, 334] width 113 height 14
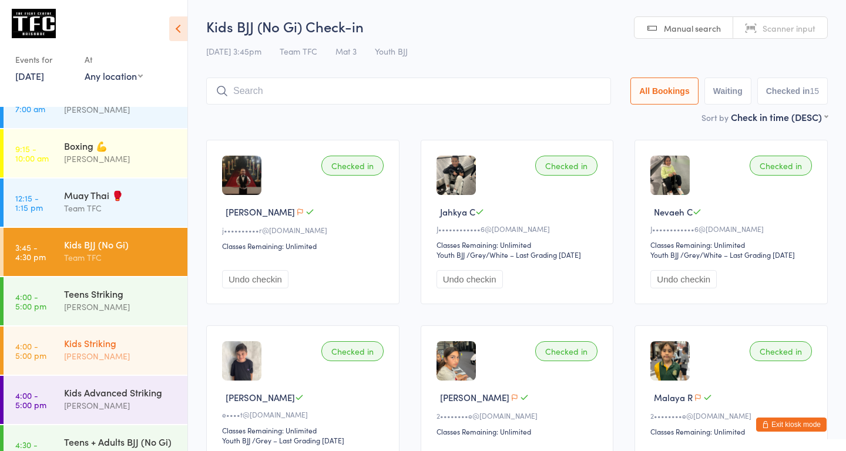
scroll to position [120, 0]
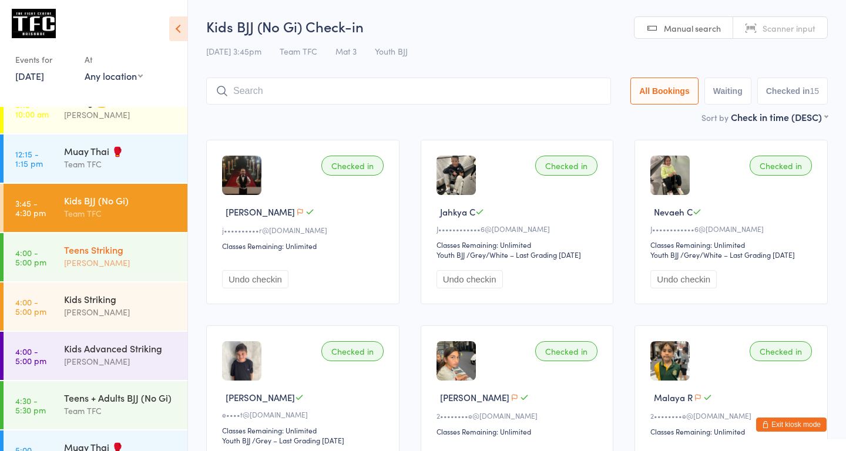
click at [138, 245] on div "Teens Striking" at bounding box center [120, 249] width 113 height 13
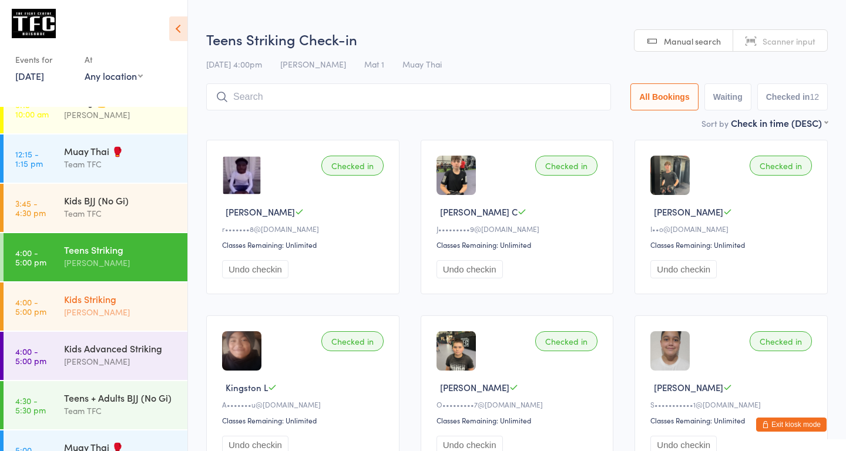
click at [127, 317] on div "[PERSON_NAME]" at bounding box center [120, 313] width 113 height 14
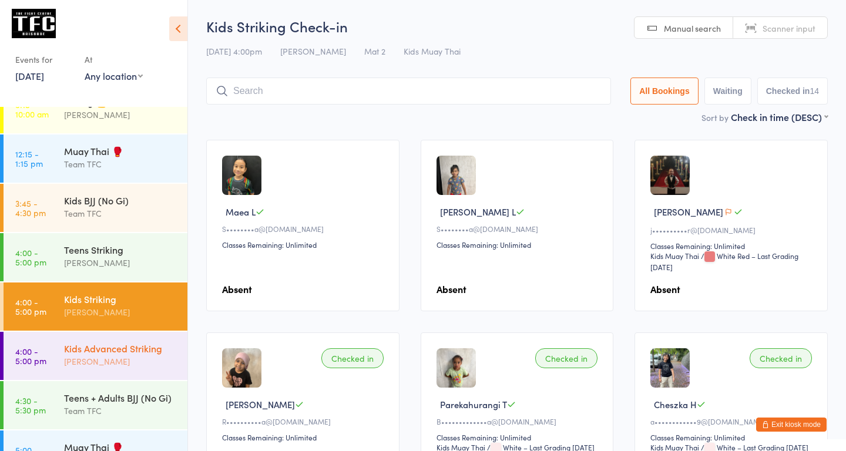
scroll to position [202, 0]
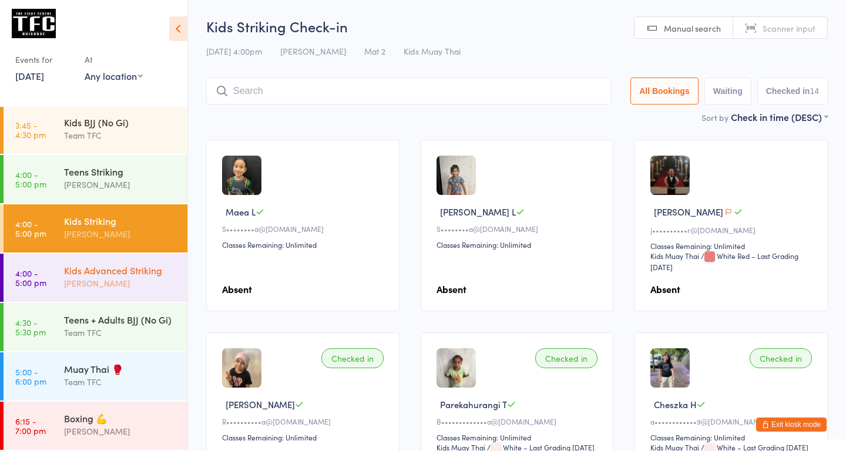
click at [154, 274] on div "Kids Advanced Striking" at bounding box center [120, 270] width 113 height 13
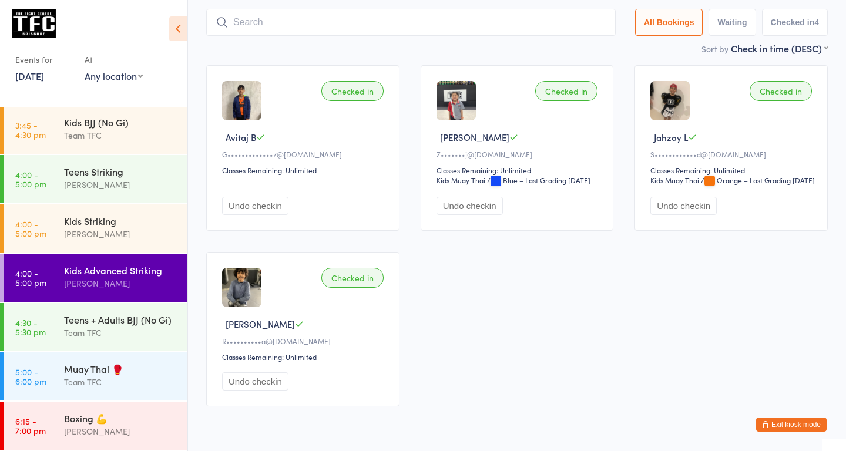
scroll to position [122, 0]
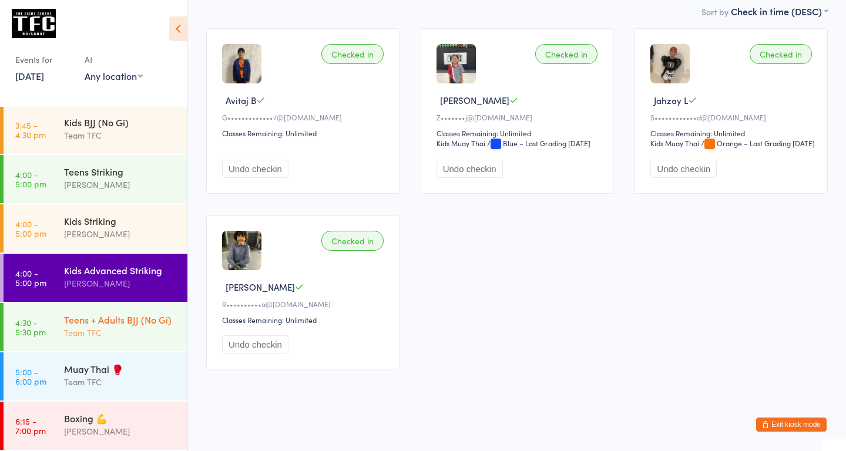
click at [167, 310] on div "Teens + Adults BJJ (No Gi) Team TFC" at bounding box center [125, 326] width 123 height 46
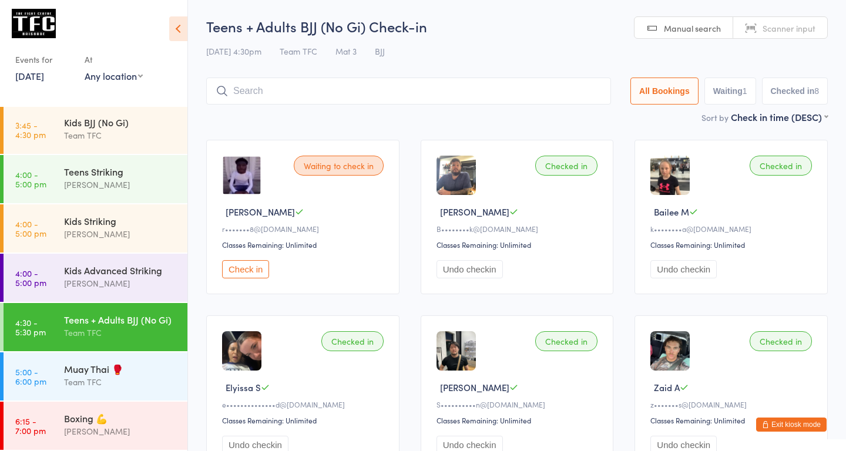
click at [733, 95] on button "Waiting 1" at bounding box center [731, 91] width 52 height 27
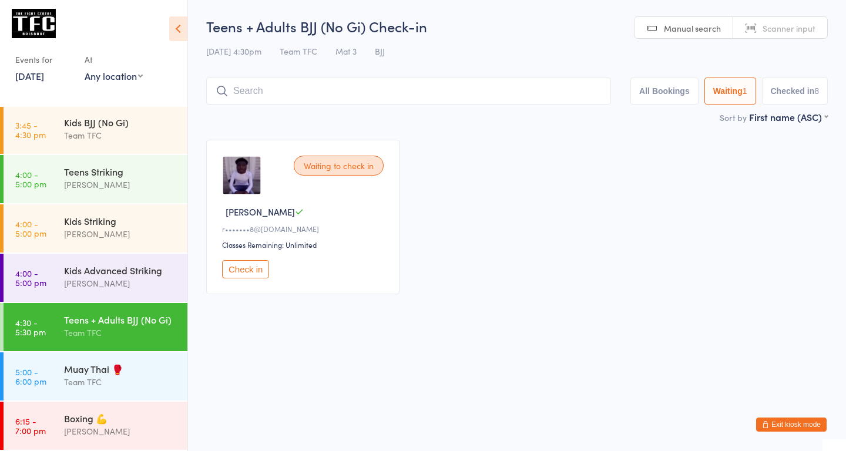
click at [347, 237] on div "Waiting to check in Rory F r•••••••8@gmail.com Classes Remaining: Unlimited Che…" at bounding box center [302, 217] width 193 height 155
click at [350, 160] on div "Waiting to check in" at bounding box center [339, 166] width 90 height 20
click at [337, 166] on div "Waiting to check in" at bounding box center [339, 166] width 90 height 20
click at [310, 166] on div "Waiting to check in" at bounding box center [339, 166] width 90 height 20
click at [334, 168] on div "Waiting to check in" at bounding box center [339, 166] width 90 height 20
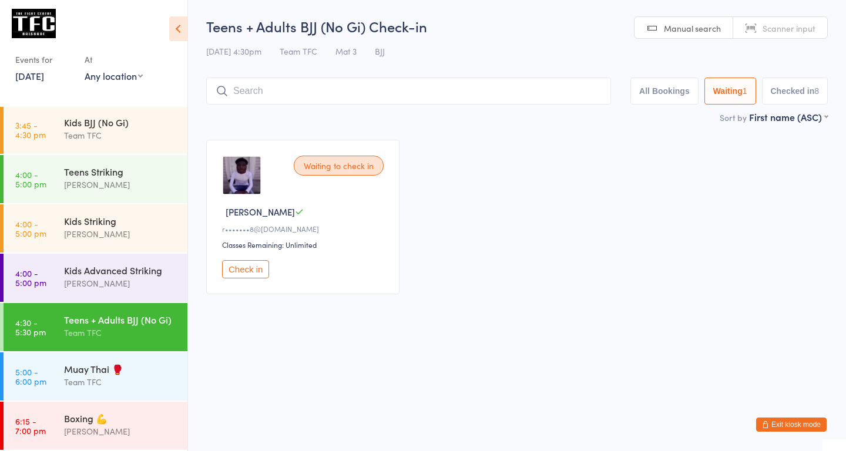
click at [652, 94] on button "All Bookings" at bounding box center [665, 91] width 68 height 27
select select "5"
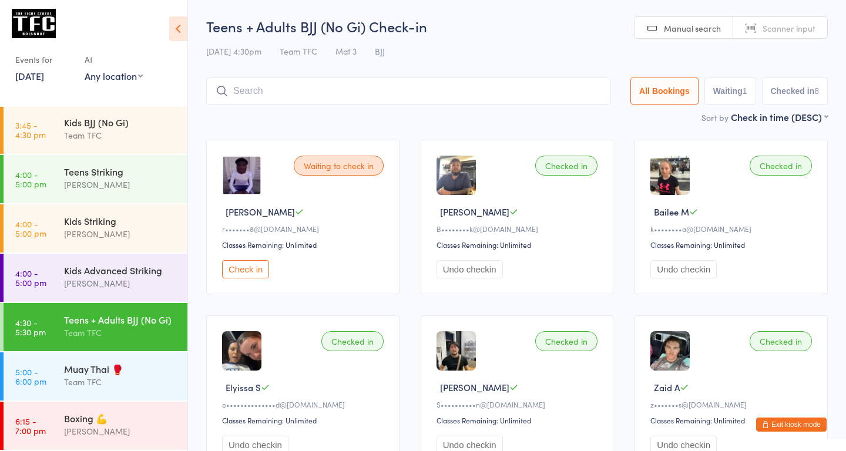
click at [793, 98] on button "Checked in 8" at bounding box center [795, 91] width 66 height 27
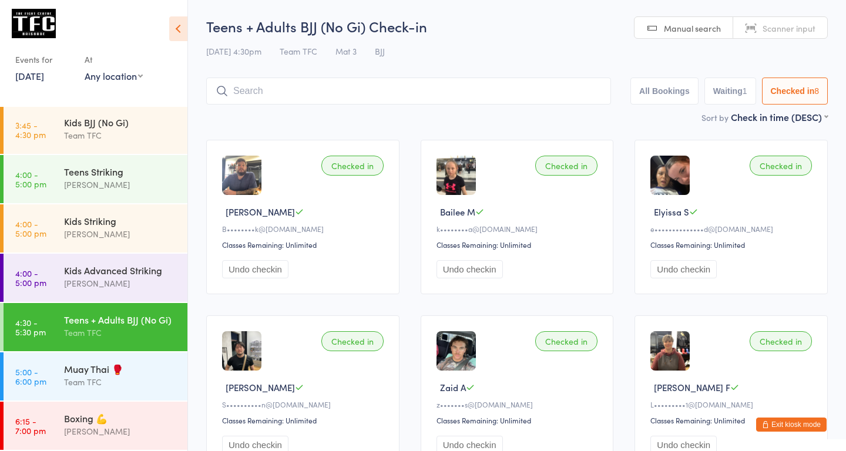
click at [791, 423] on button "Exit kiosk mode" at bounding box center [791, 425] width 71 height 14
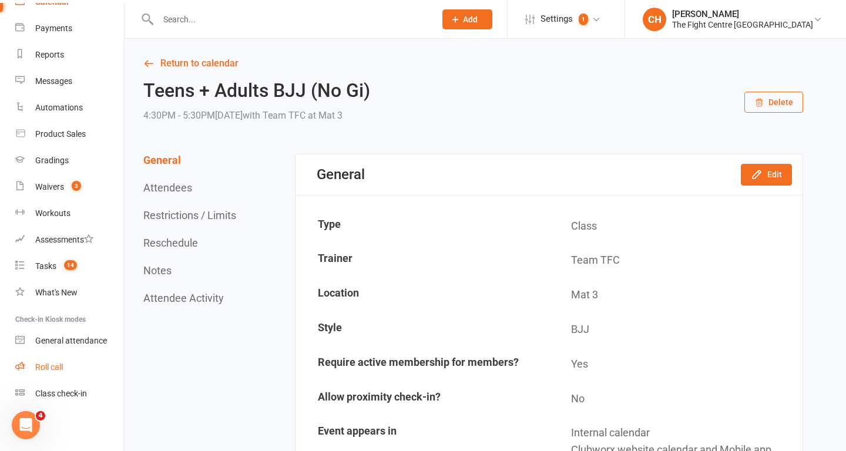
click at [59, 366] on div "Roll call" at bounding box center [49, 367] width 28 height 9
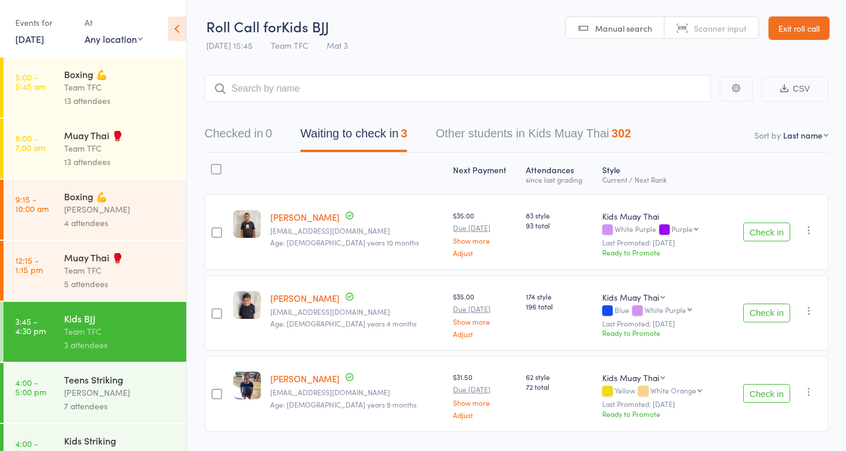
click at [810, 231] on icon "button" at bounding box center [809, 230] width 12 height 12
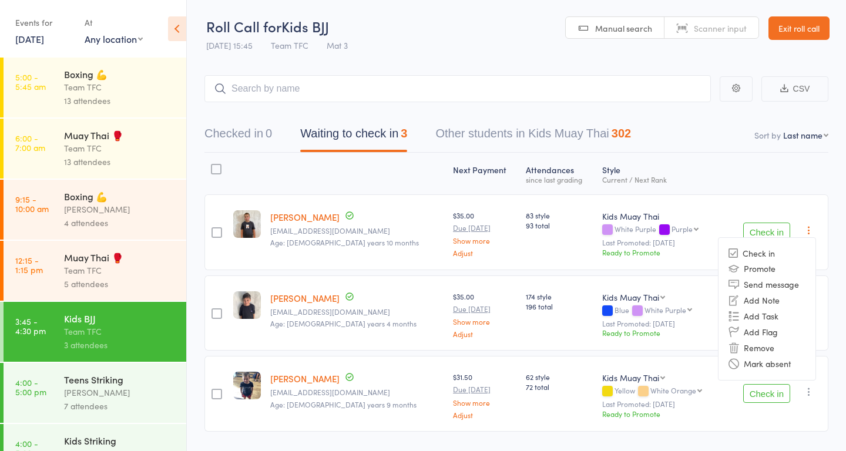
click at [810, 231] on icon "button" at bounding box center [809, 230] width 12 height 12
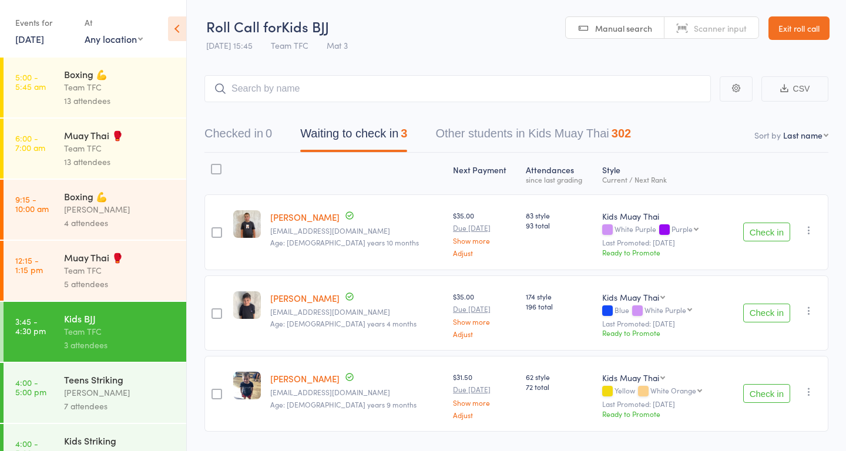
click at [74, 277] on div "Team TFC" at bounding box center [120, 271] width 112 height 14
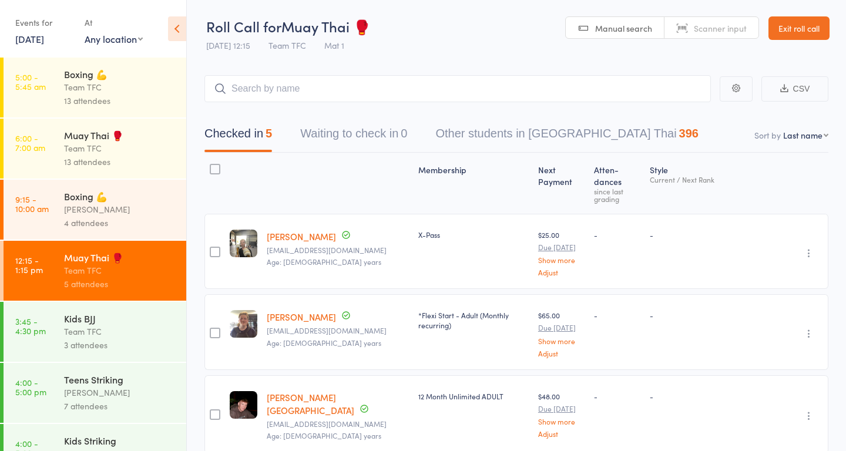
click at [391, 138] on button "Waiting to check in 0" at bounding box center [353, 136] width 107 height 31
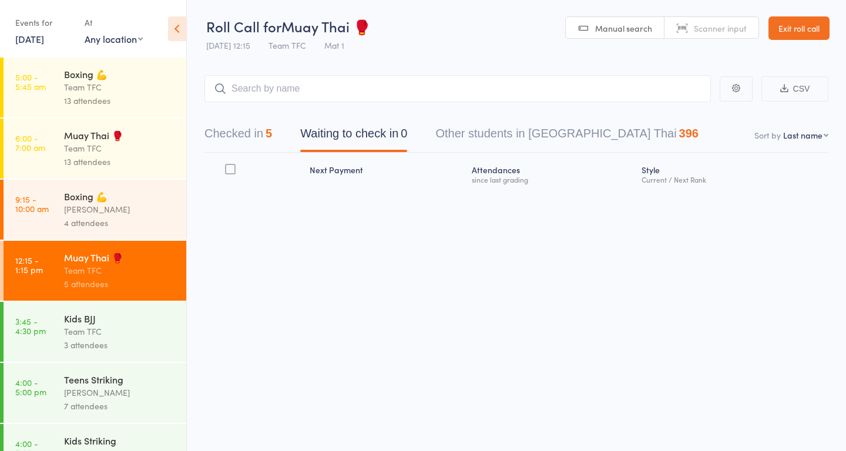
click at [260, 135] on button "Checked in 5" at bounding box center [238, 136] width 68 height 31
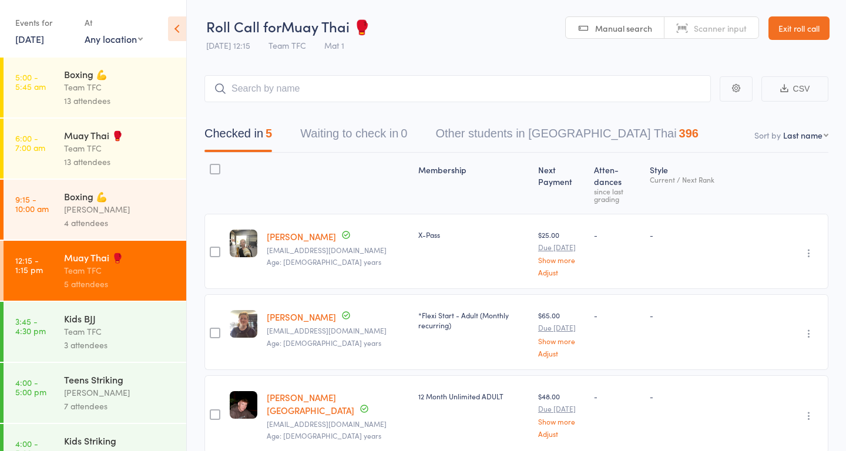
click at [44, 39] on link "13 Oct, 2025" at bounding box center [29, 38] width 29 height 13
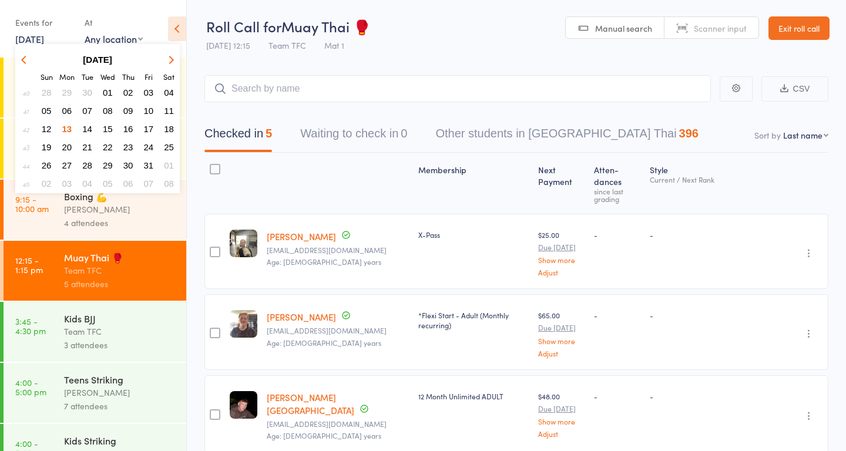
click at [147, 112] on span "10" at bounding box center [149, 111] width 10 height 10
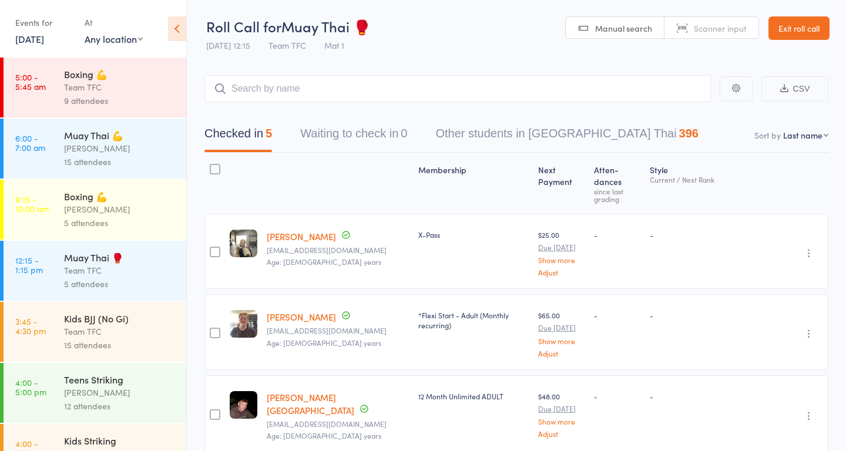
click at [116, 87] on div "Team TFC" at bounding box center [120, 88] width 112 height 14
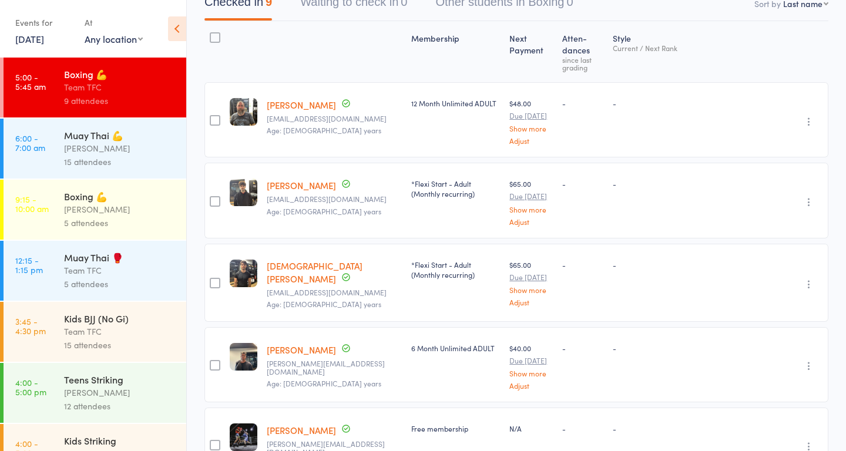
scroll to position [522, 0]
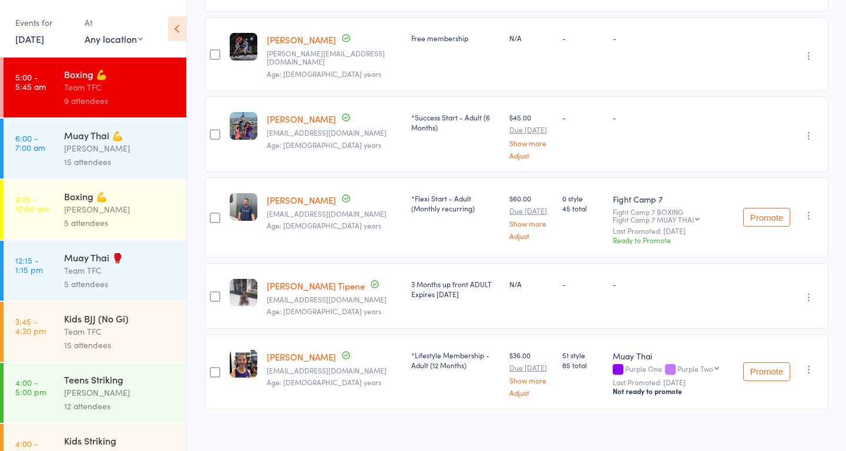
click at [100, 151] on div "Dan Hearn" at bounding box center [120, 149] width 112 height 14
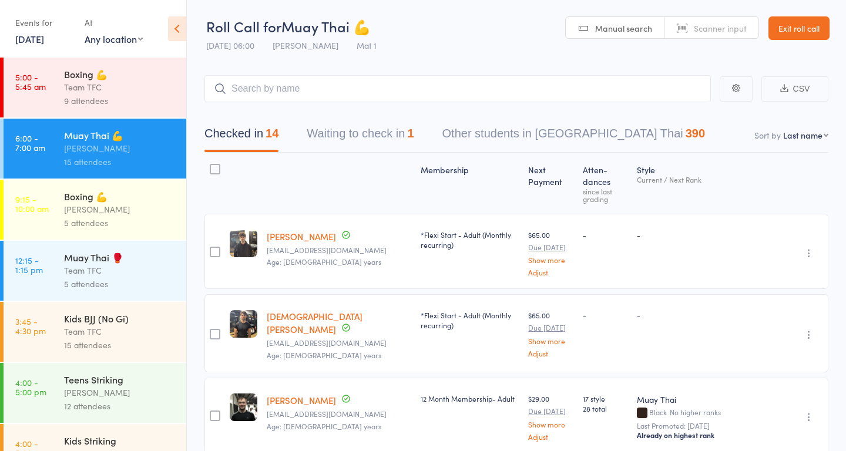
click at [361, 132] on button "Waiting to check in 1" at bounding box center [360, 136] width 107 height 31
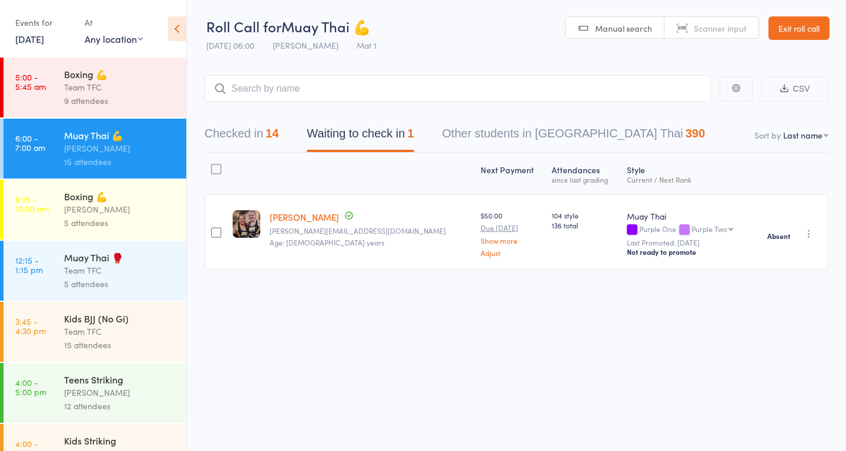
click at [83, 213] on div "Dan Hearn" at bounding box center [120, 210] width 112 height 14
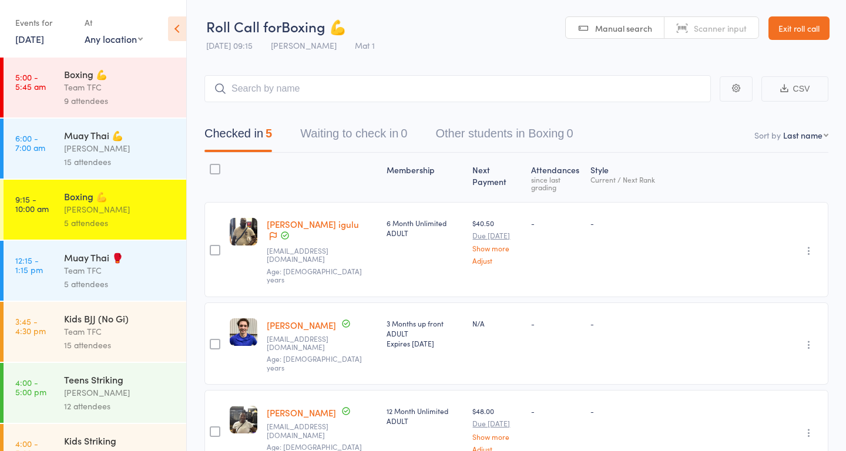
click at [83, 213] on div "Dan Hearn" at bounding box center [120, 210] width 112 height 14
click at [99, 155] on div "Dan Hearn" at bounding box center [120, 149] width 112 height 14
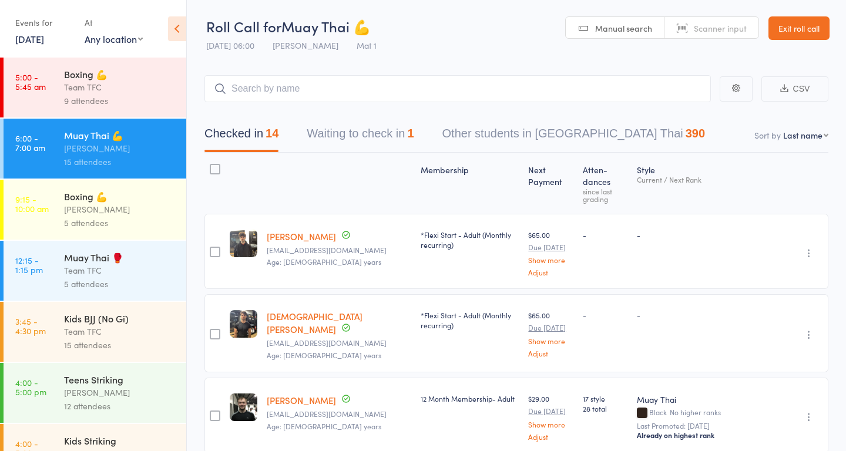
click at [338, 130] on button "Waiting to check in 1" at bounding box center [360, 136] width 107 height 31
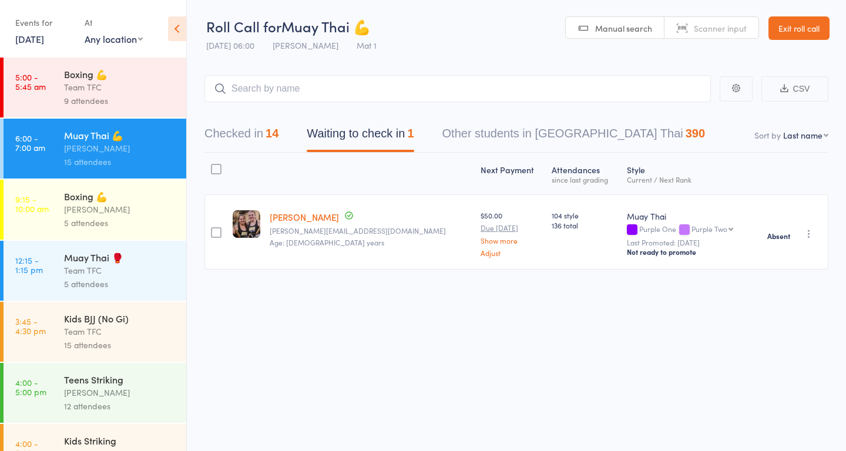
click at [59, 229] on link "9:15 - 10:00 am Boxing 💪 Dan Hearn 5 attendees" at bounding box center [95, 210] width 183 height 60
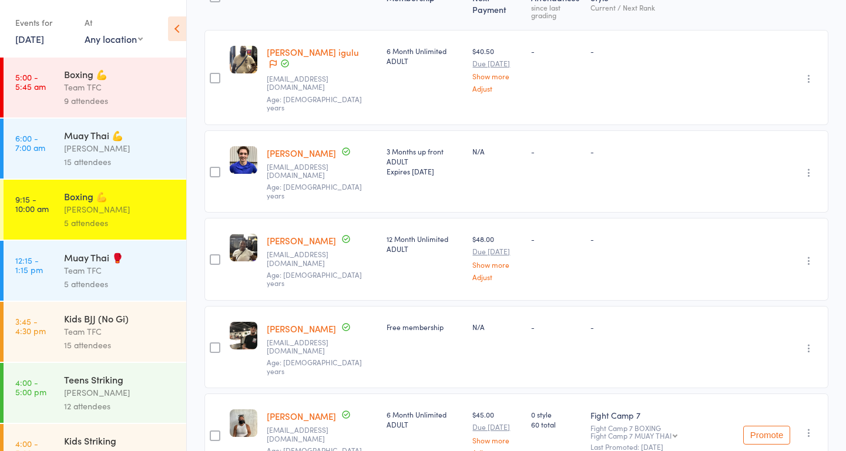
scroll to position [190, 0]
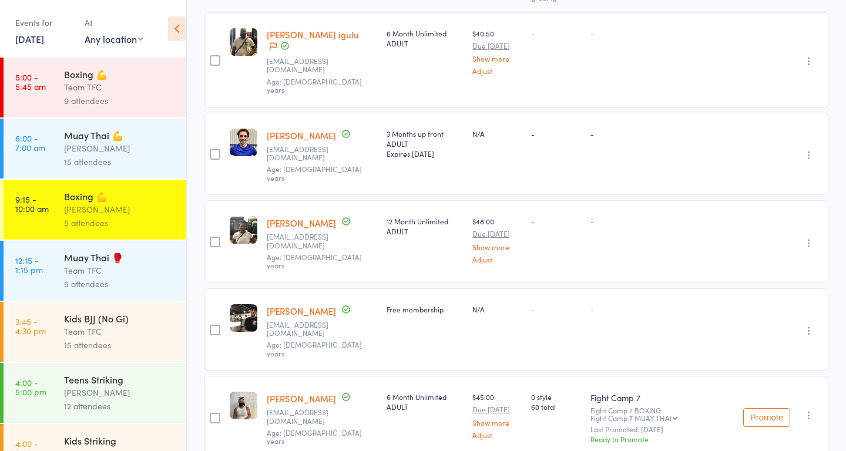
click at [125, 277] on div "Team TFC" at bounding box center [120, 271] width 112 height 14
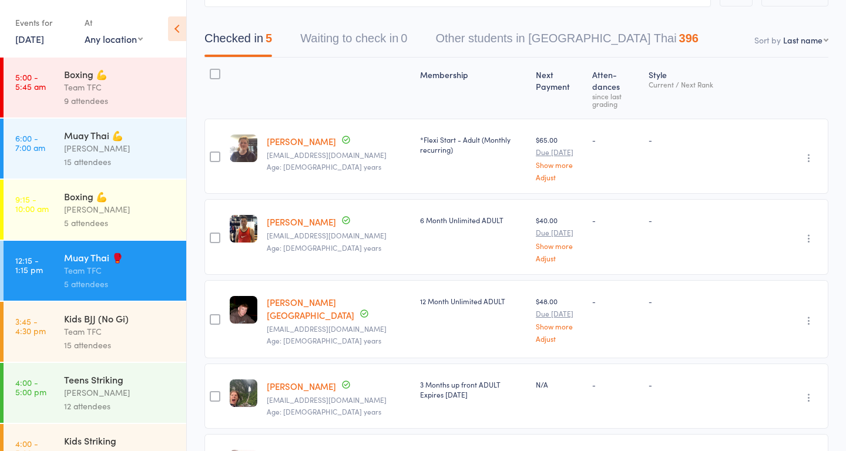
scroll to position [202, 0]
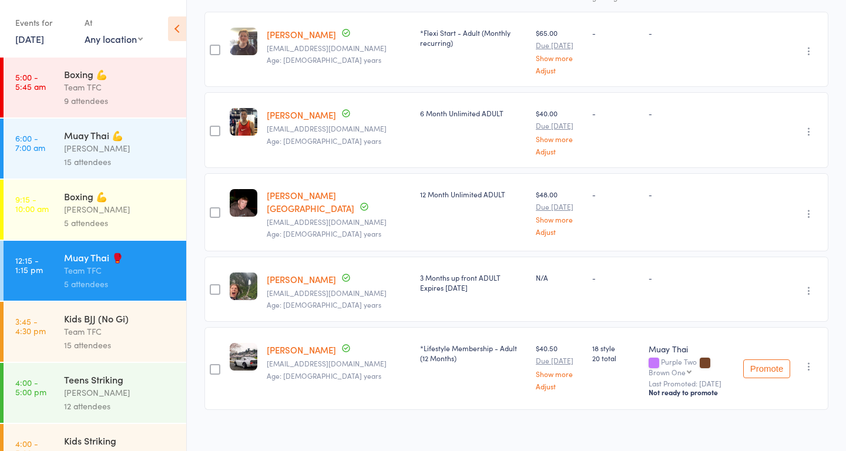
click at [84, 335] on div "Team TFC" at bounding box center [120, 332] width 112 height 14
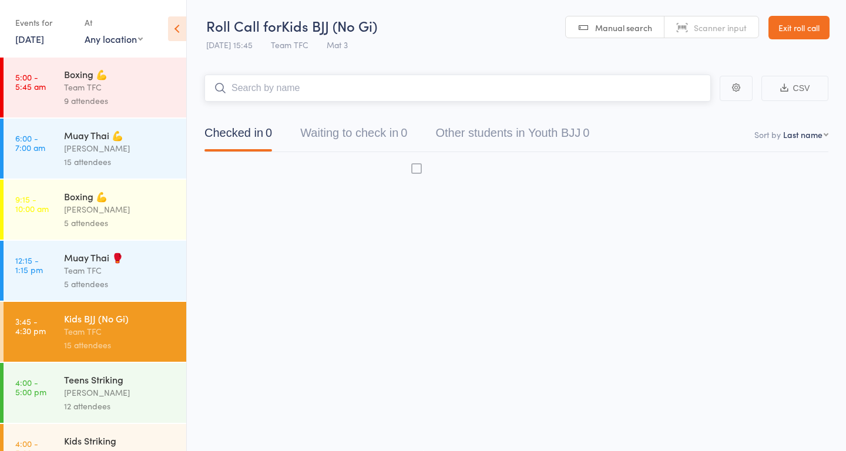
scroll to position [1, 0]
click at [84, 335] on div "Team TFC" at bounding box center [120, 332] width 112 height 14
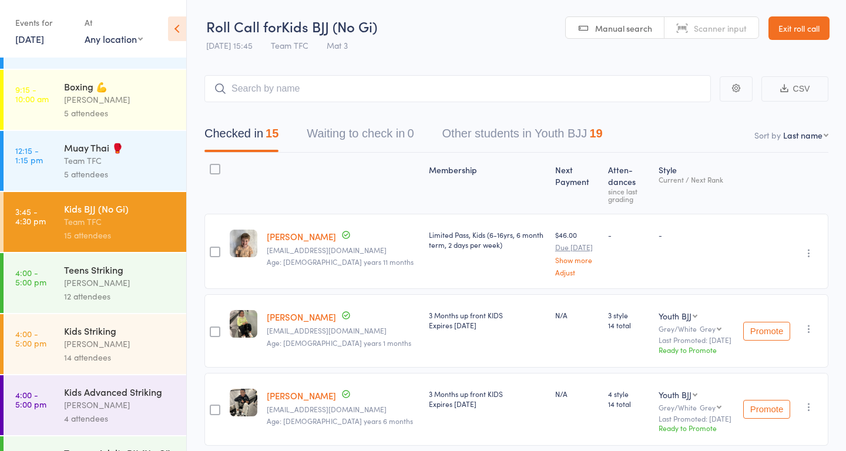
scroll to position [116, 0]
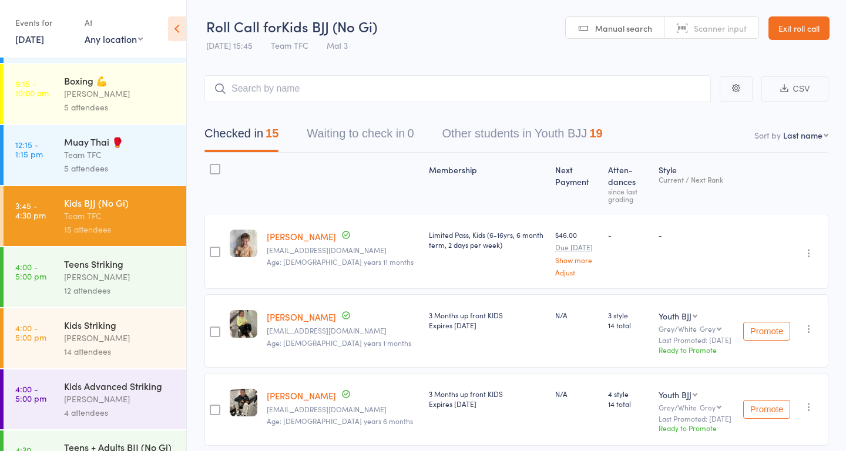
click at [141, 270] on div "Teens Striking" at bounding box center [120, 263] width 112 height 13
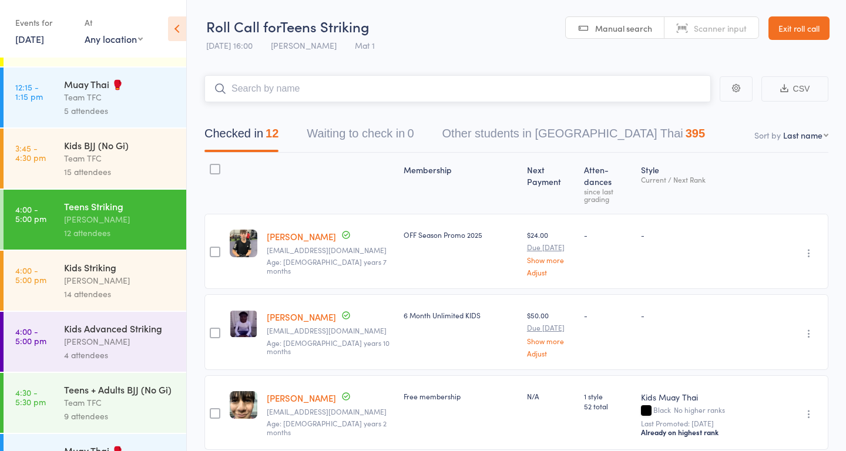
scroll to position [175, 0]
click at [139, 286] on div "Dan Hearn" at bounding box center [120, 280] width 112 height 14
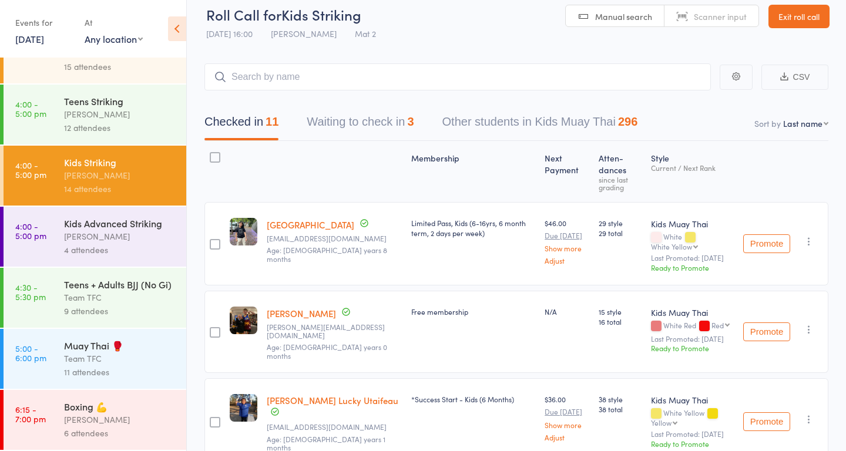
scroll to position [14, 0]
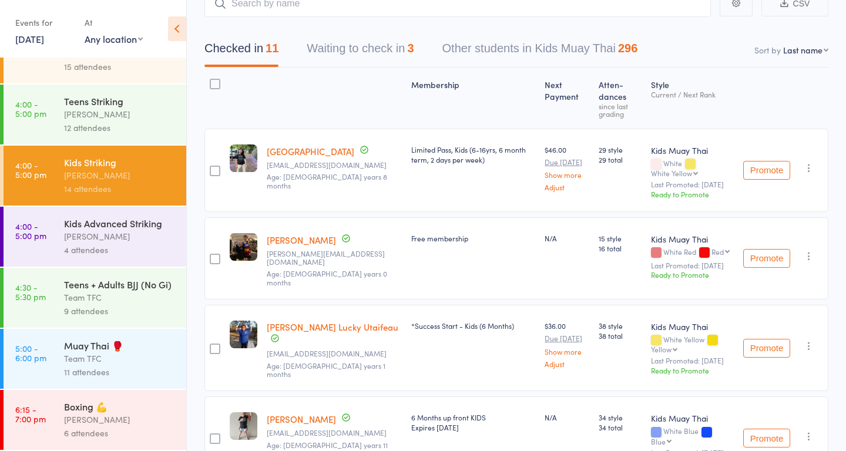
click at [375, 55] on button "Waiting to check in 3" at bounding box center [360, 51] width 107 height 31
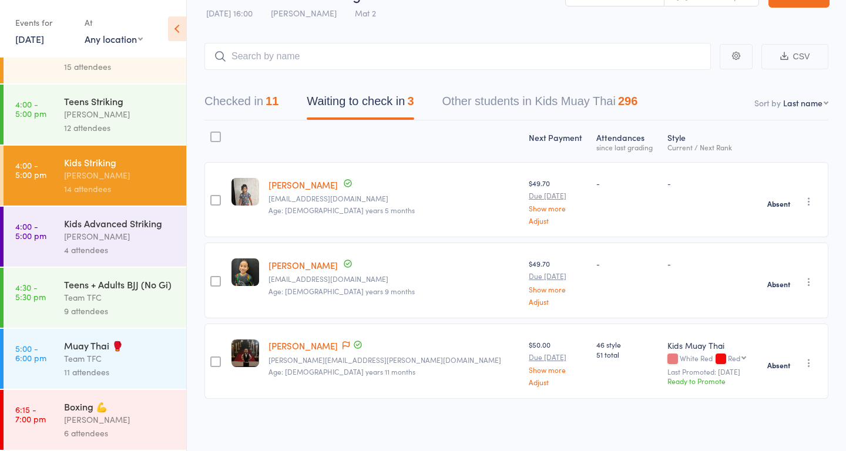
scroll to position [32, 0]
click at [112, 256] on div "Kids Advanced Striking Dan Hearn 4 attendees" at bounding box center [125, 237] width 122 height 60
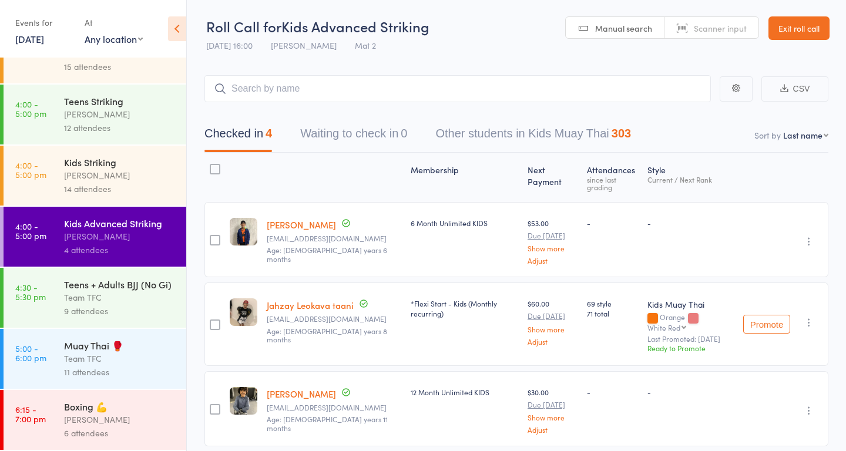
click at [128, 312] on div "9 attendees" at bounding box center [120, 311] width 112 height 14
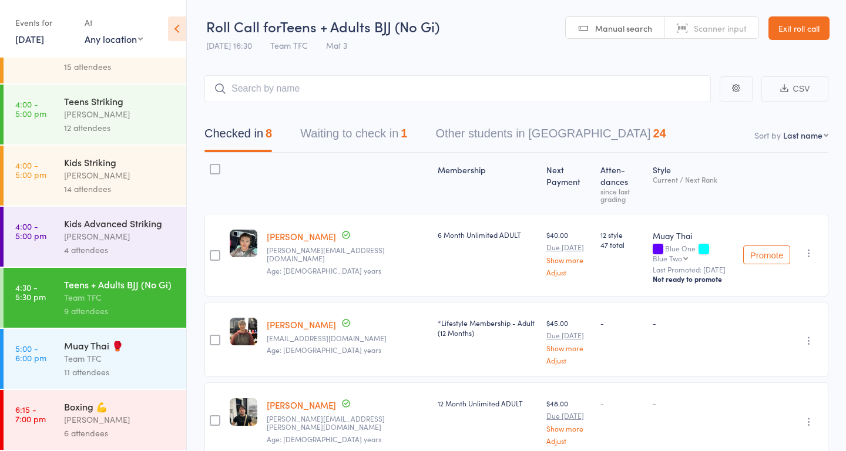
click at [376, 140] on button "Waiting to check in 1" at bounding box center [353, 136] width 107 height 31
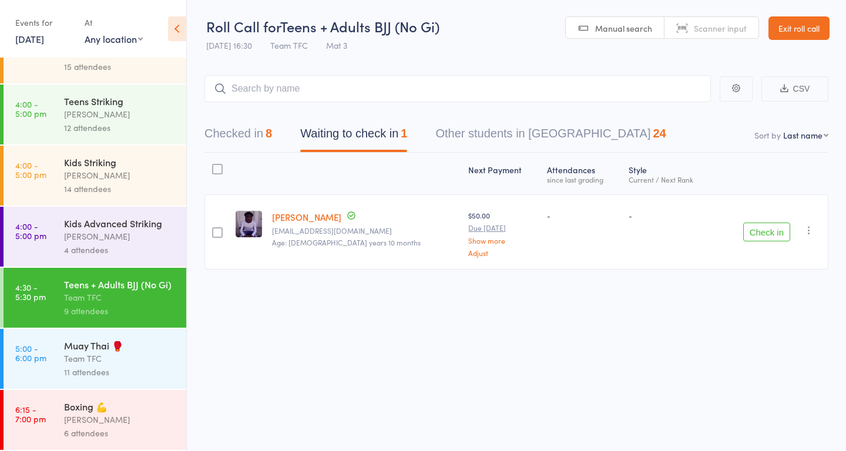
click at [628, 280] on div "Next Payment Atten­dances since last grading Style Current / Next Rank edit Ror…" at bounding box center [516, 237] width 624 height 169
click at [813, 232] on icon "button" at bounding box center [809, 230] width 12 height 12
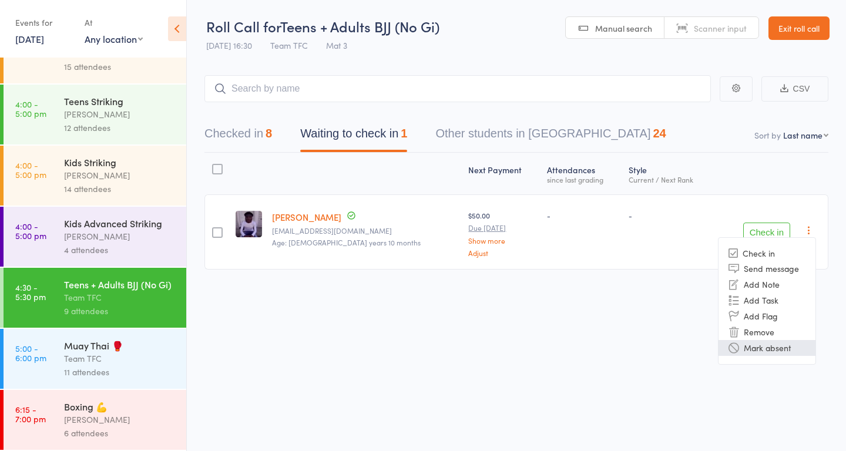
click at [759, 348] on li "Mark absent" at bounding box center [767, 348] width 97 height 16
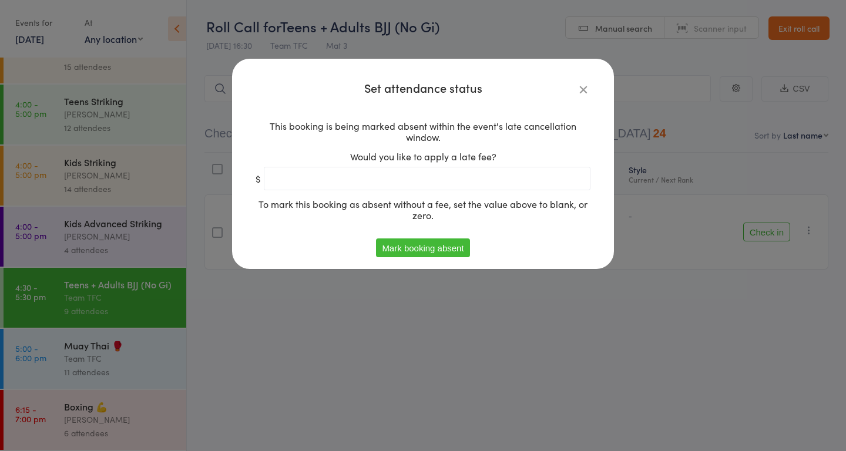
click at [428, 249] on button "Mark booking absent" at bounding box center [422, 248] width 93 height 19
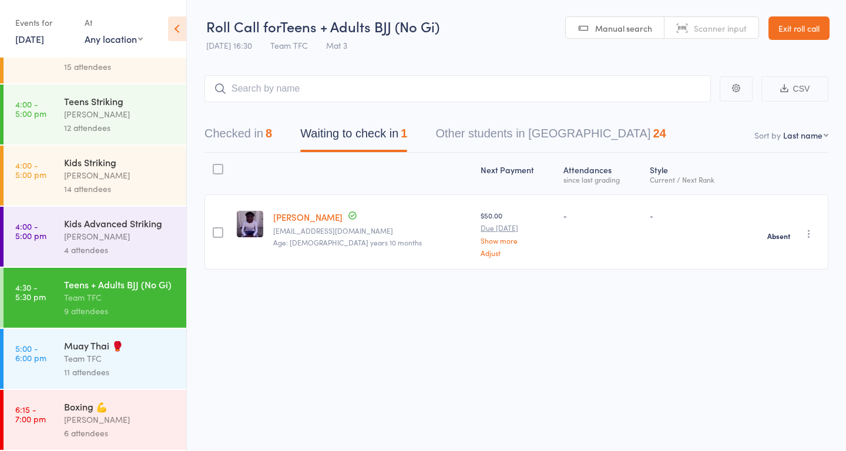
click at [127, 371] on div "11 attendees" at bounding box center [120, 373] width 112 height 14
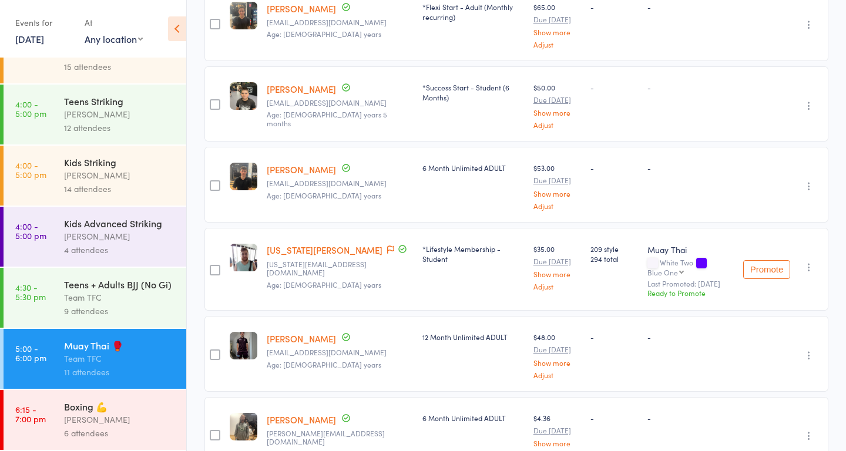
scroll to position [702, 0]
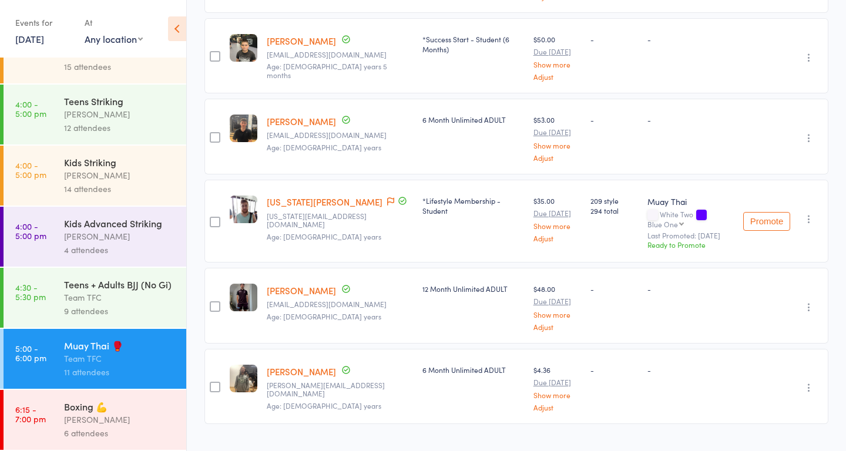
click at [125, 411] on div "Boxing 💪" at bounding box center [120, 406] width 112 height 13
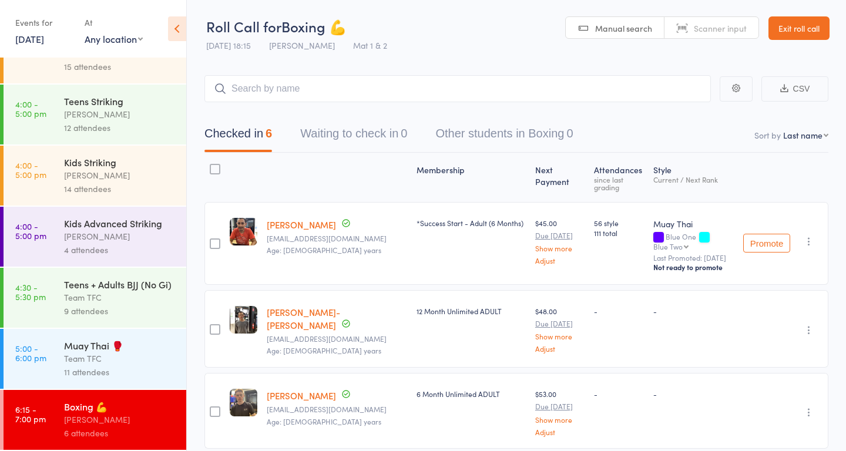
click at [44, 42] on link "10 Oct, 2025" at bounding box center [29, 38] width 29 height 13
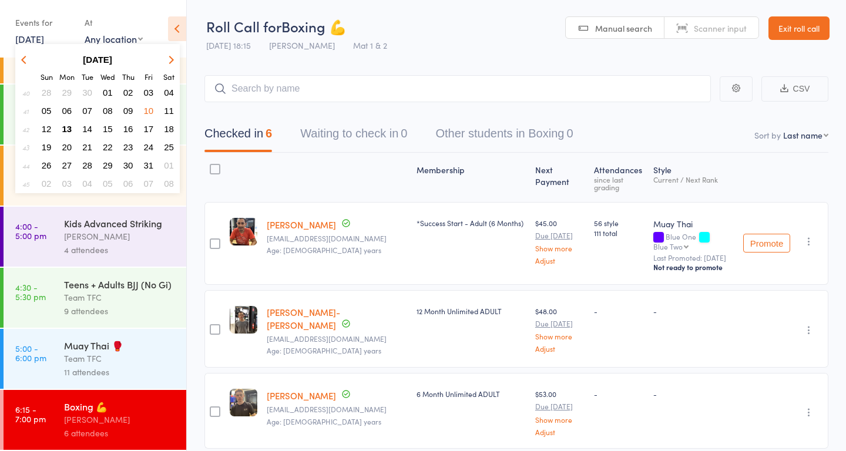
click at [170, 115] on span "11" at bounding box center [169, 111] width 10 height 10
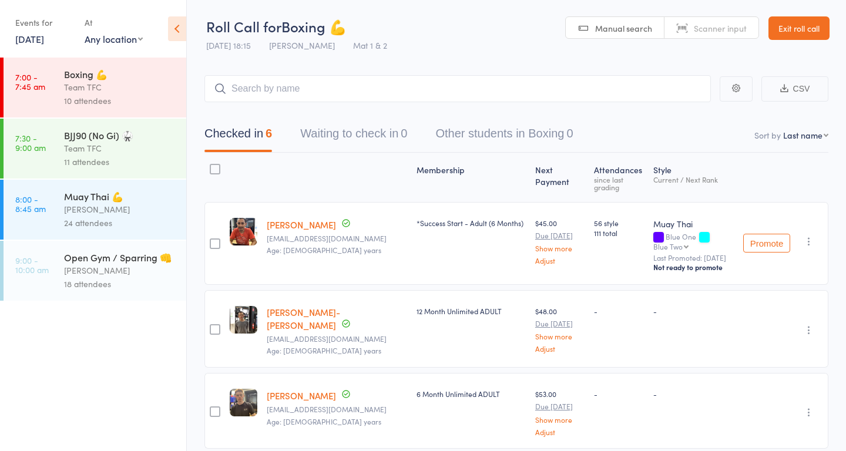
click at [113, 85] on div "Team TFC" at bounding box center [120, 88] width 112 height 14
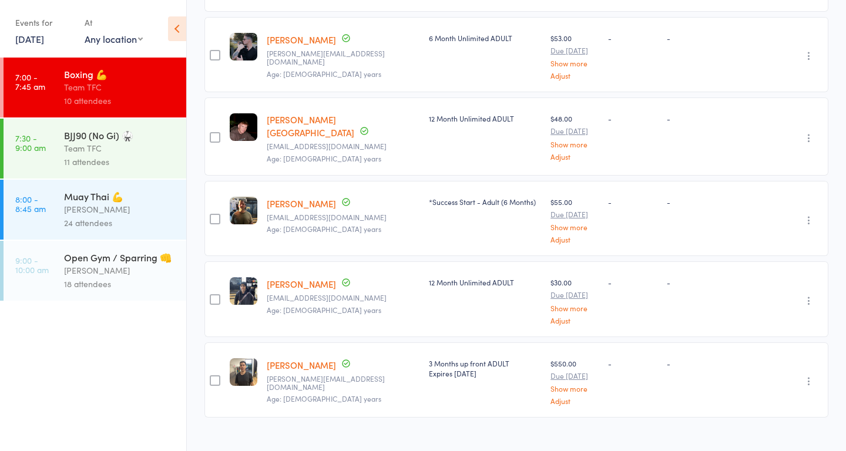
scroll to position [604, 0]
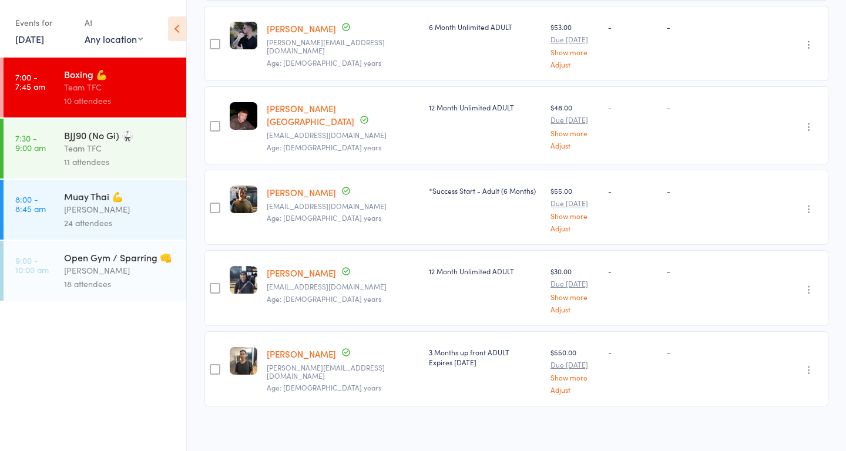
click at [123, 152] on div "Team TFC" at bounding box center [120, 149] width 112 height 14
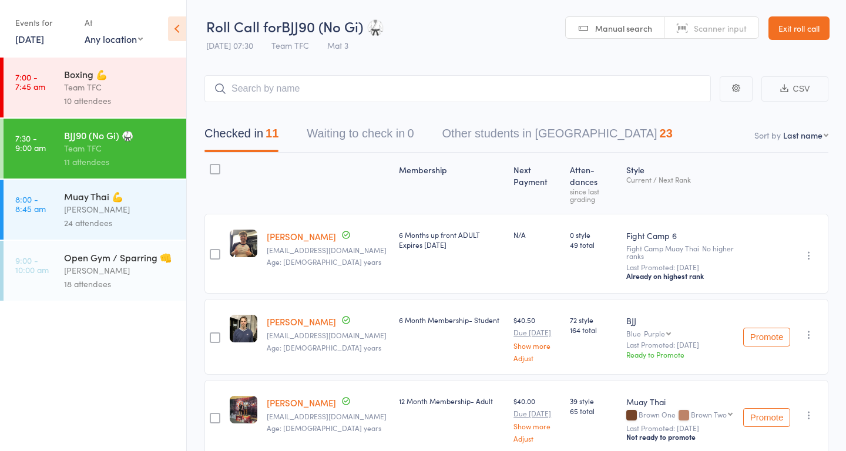
click at [142, 210] on div "Dan Hearn" at bounding box center [120, 210] width 112 height 14
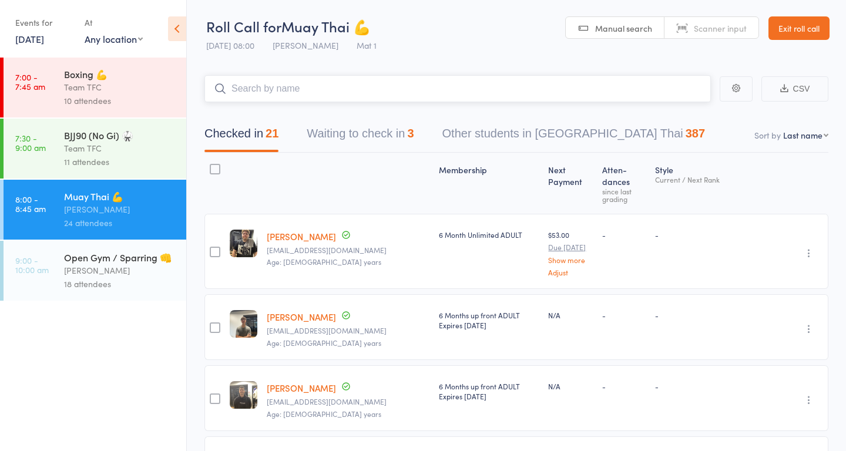
click at [364, 129] on button "Waiting to check in 3" at bounding box center [360, 136] width 107 height 31
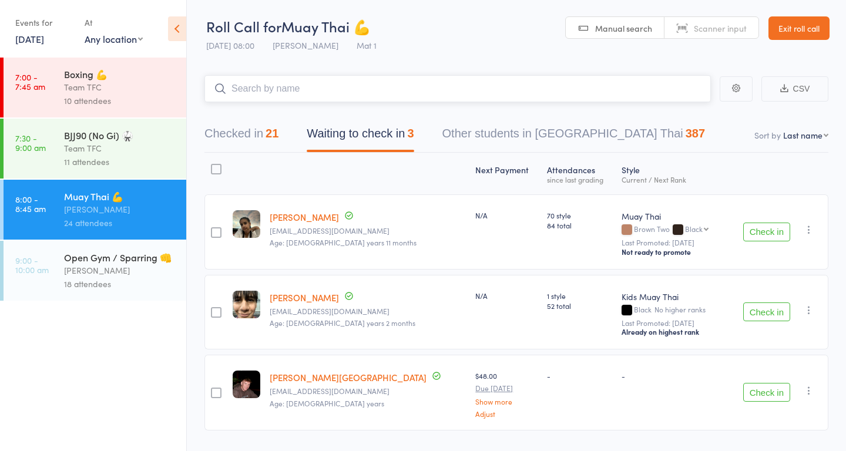
scroll to position [33, 0]
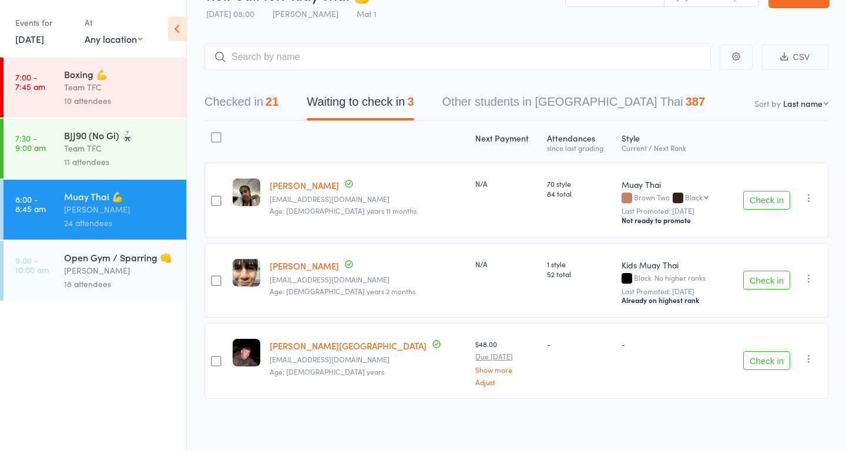
click at [810, 200] on icon "button" at bounding box center [809, 198] width 12 height 12
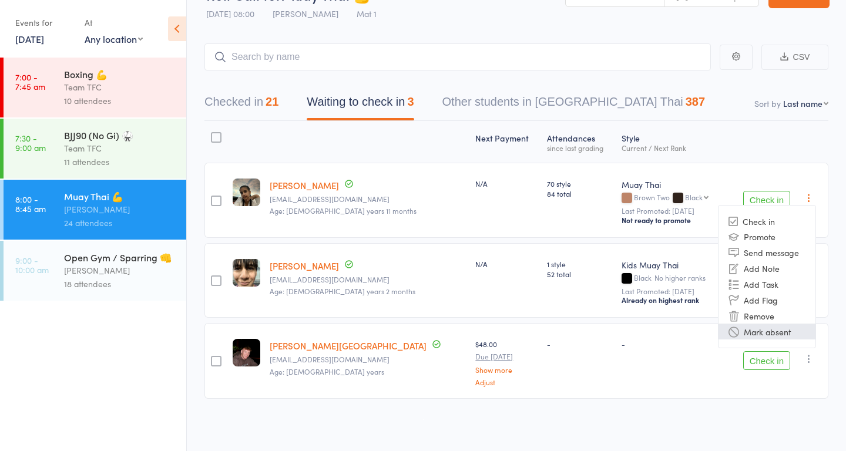
click at [752, 329] on li "Mark absent" at bounding box center [767, 332] width 97 height 16
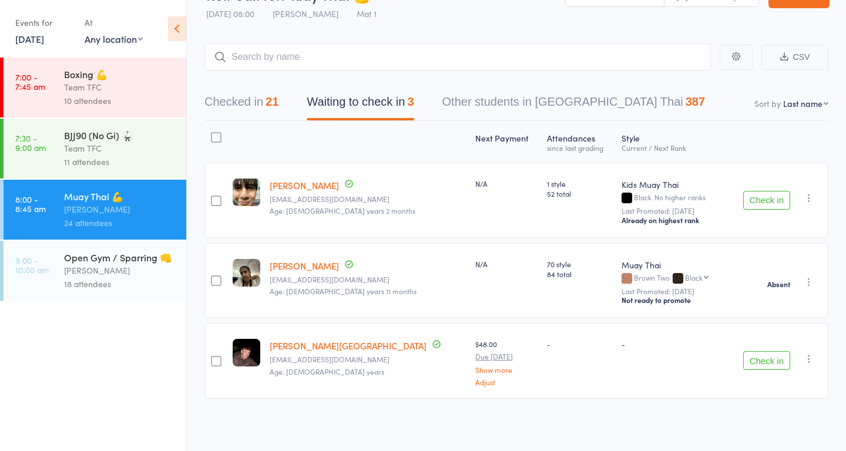
click at [809, 195] on icon "button" at bounding box center [809, 198] width 12 height 12
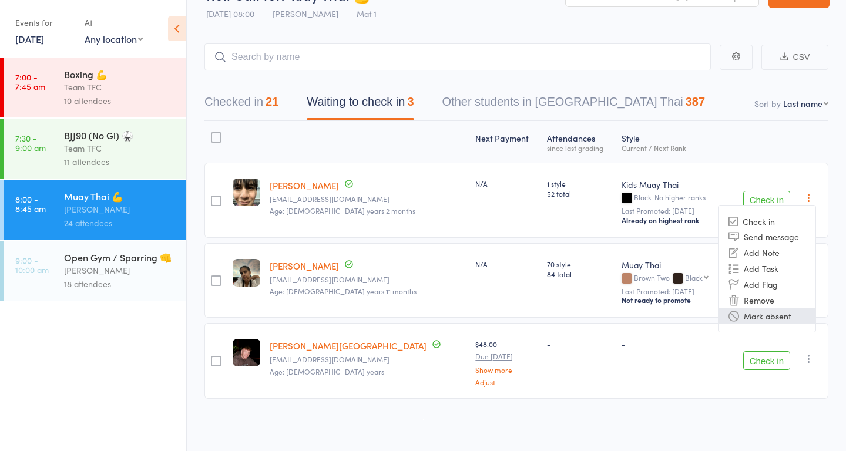
click at [772, 311] on li "Mark absent" at bounding box center [767, 316] width 97 height 16
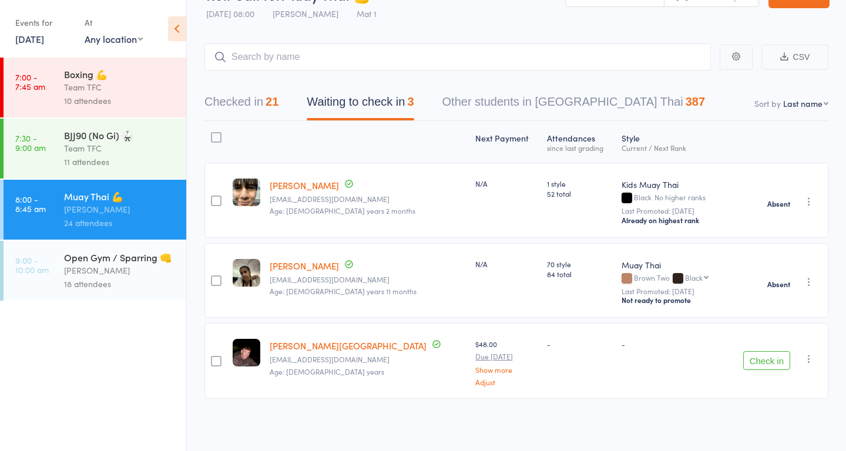
click at [811, 358] on icon "button" at bounding box center [809, 359] width 12 height 12
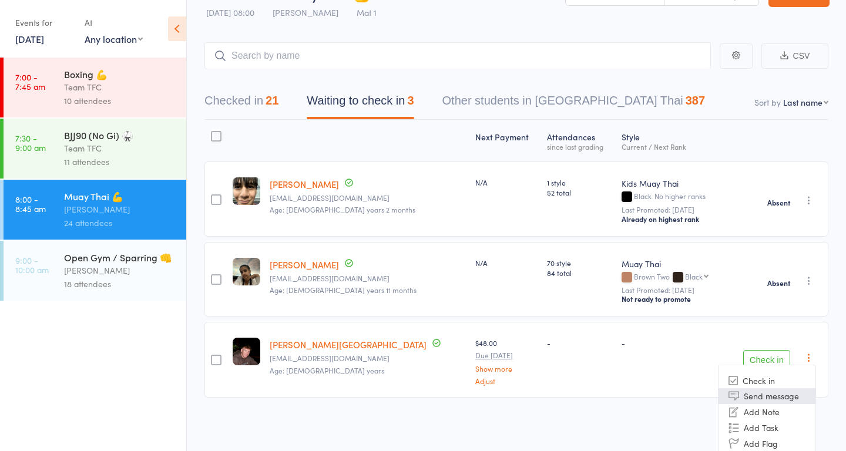
scroll to position [75, 0]
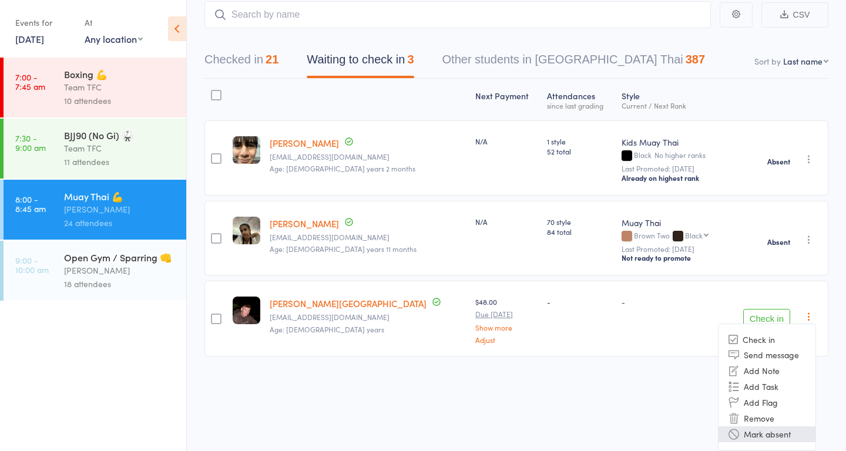
click at [764, 439] on li "Mark absent" at bounding box center [767, 435] width 97 height 16
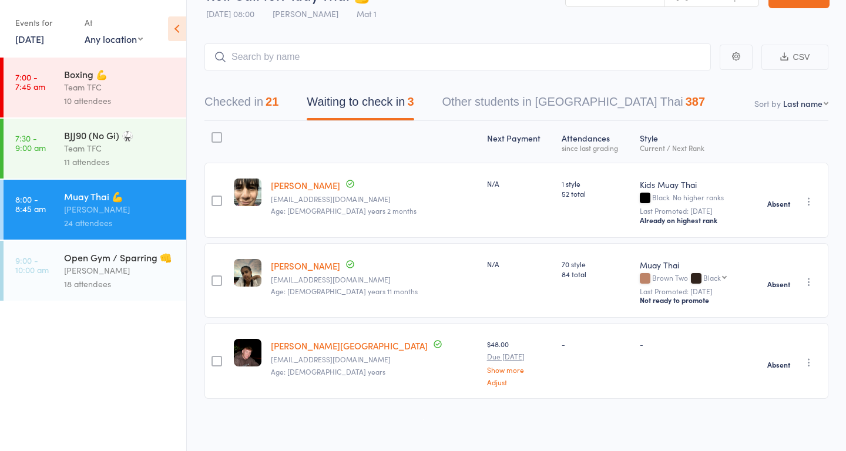
click at [98, 264] on div "Open Gym / Sparring 👊" at bounding box center [120, 257] width 112 height 13
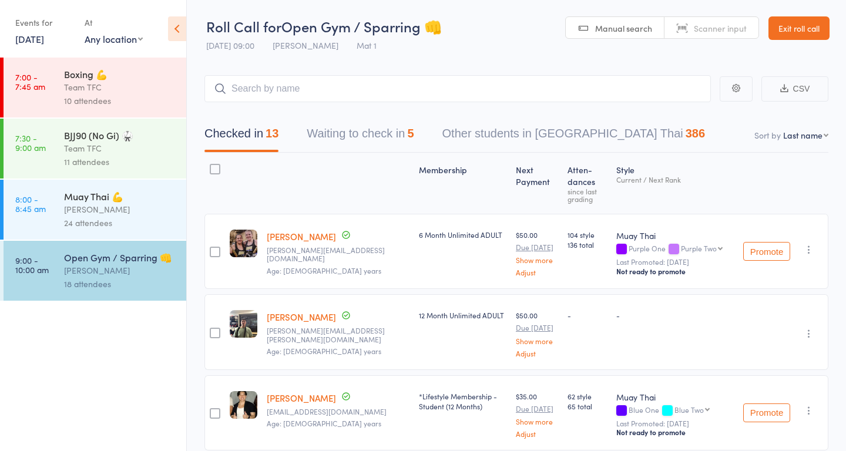
click at [360, 129] on button "Waiting to check in 5" at bounding box center [360, 136] width 107 height 31
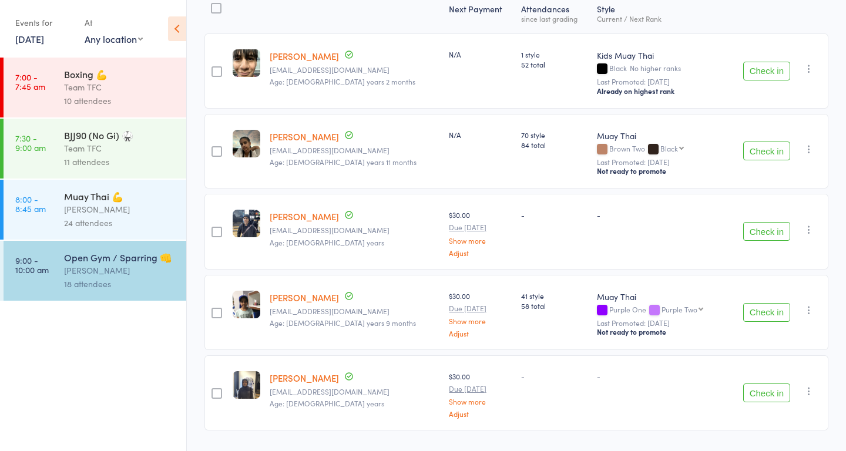
scroll to position [146, 0]
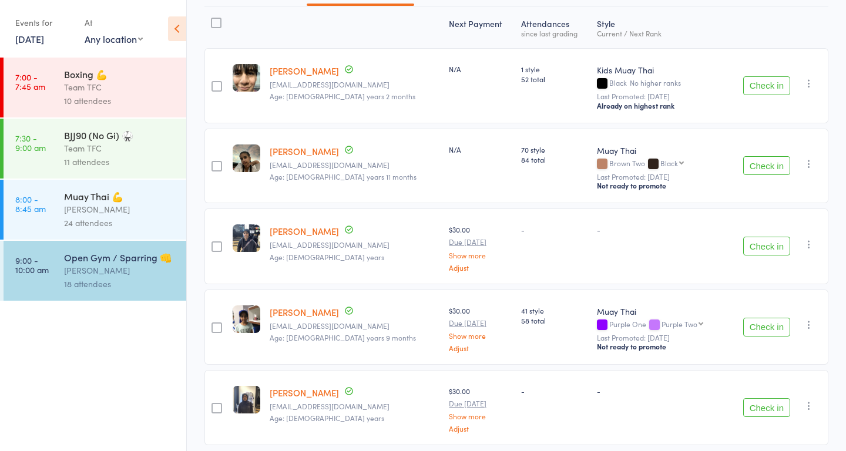
click at [810, 86] on icon "button" at bounding box center [809, 84] width 12 height 12
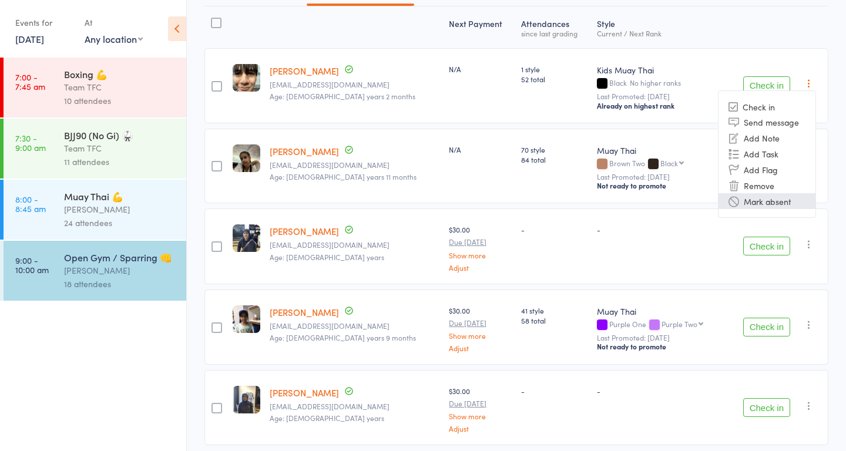
click at [764, 200] on li "Mark absent" at bounding box center [767, 201] width 97 height 16
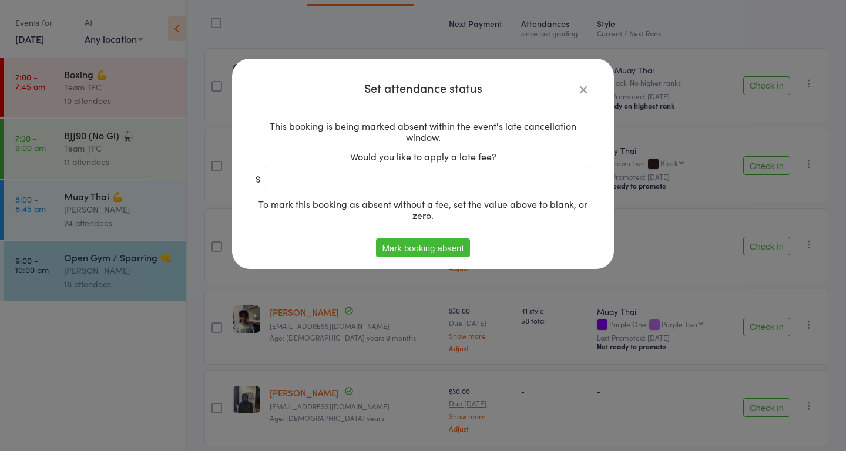
click at [408, 254] on button "Mark booking absent" at bounding box center [422, 248] width 93 height 19
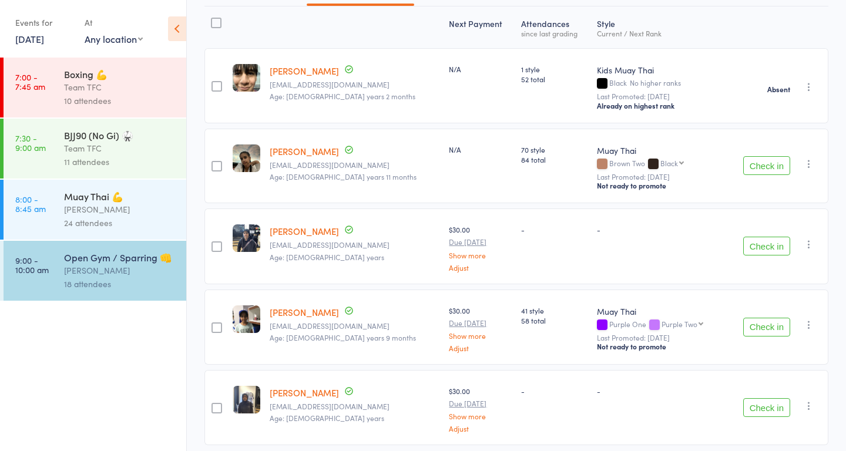
click at [808, 159] on icon "button" at bounding box center [809, 164] width 12 height 12
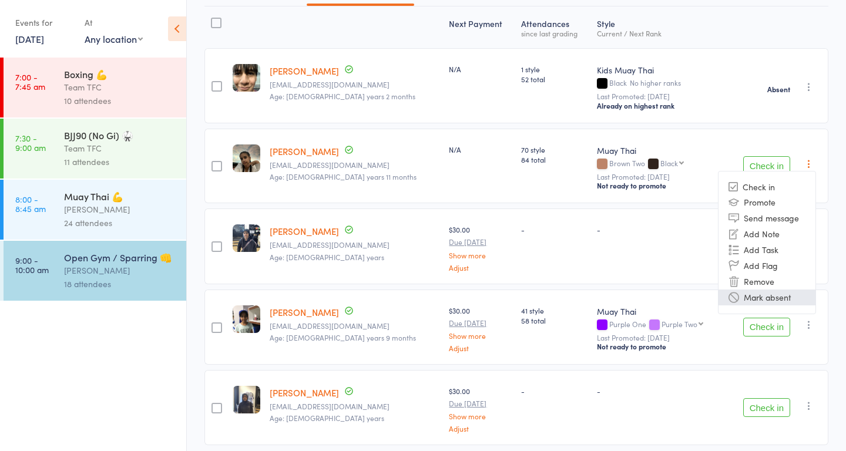
click at [760, 296] on li "Mark absent" at bounding box center [767, 298] width 97 height 16
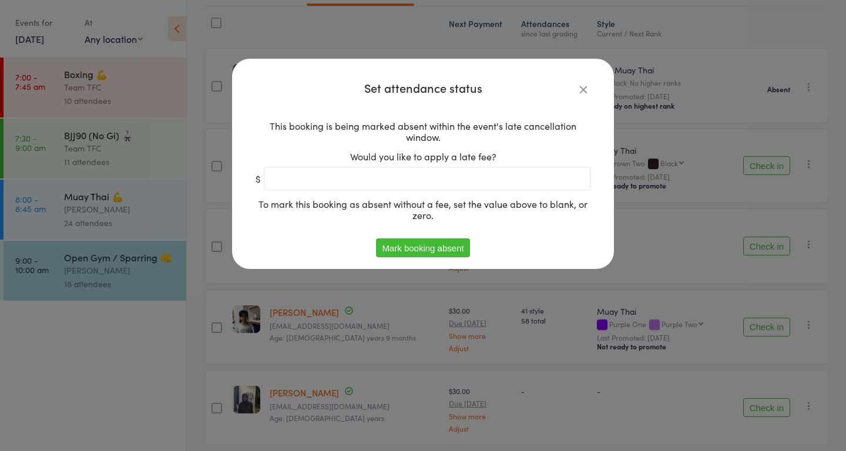
click at [444, 247] on button "Mark booking absent" at bounding box center [422, 248] width 93 height 19
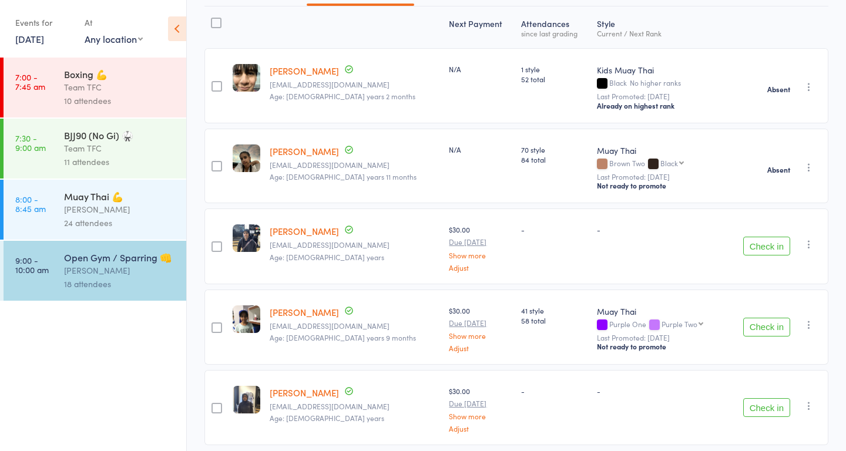
click at [807, 247] on icon "button" at bounding box center [809, 245] width 12 height 12
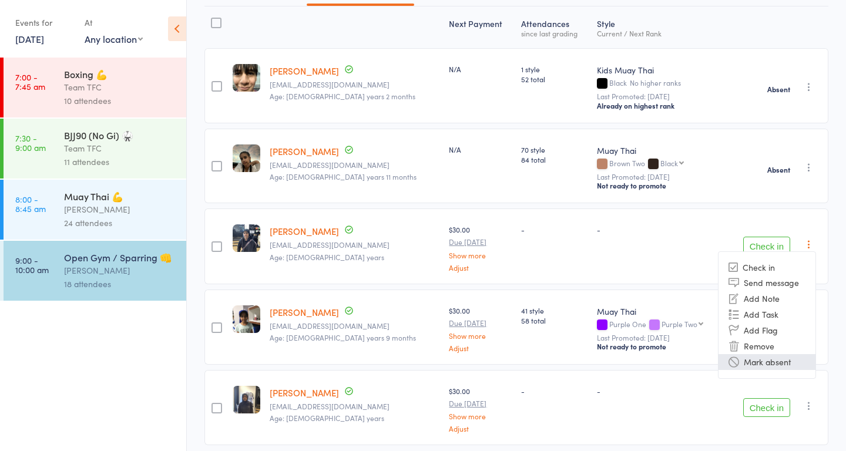
click at [753, 368] on li "Mark absent" at bounding box center [767, 362] width 97 height 16
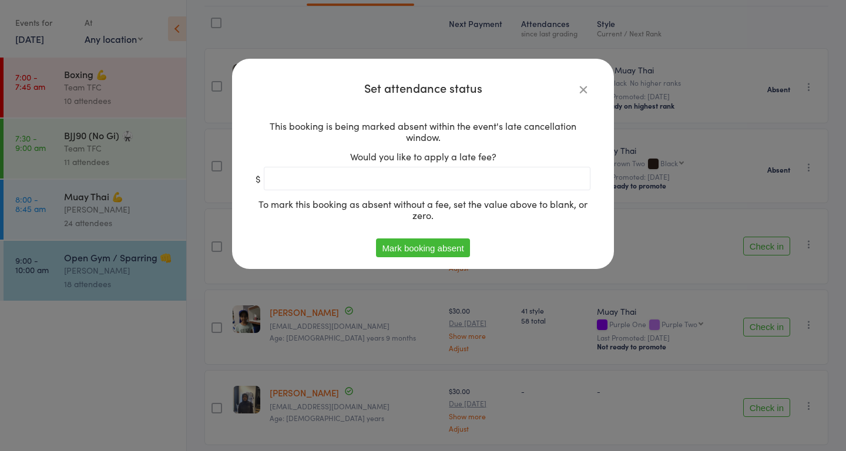
click at [461, 248] on button "Mark booking absent" at bounding box center [422, 248] width 93 height 19
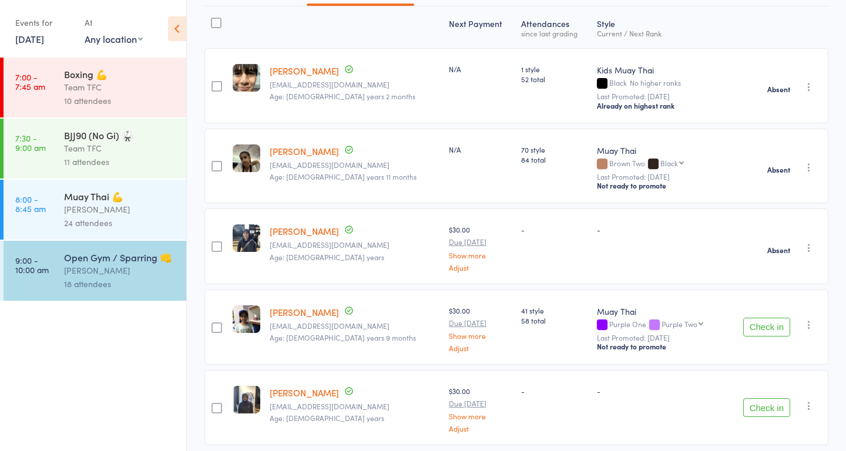
click at [809, 328] on icon "button" at bounding box center [809, 325] width 12 height 12
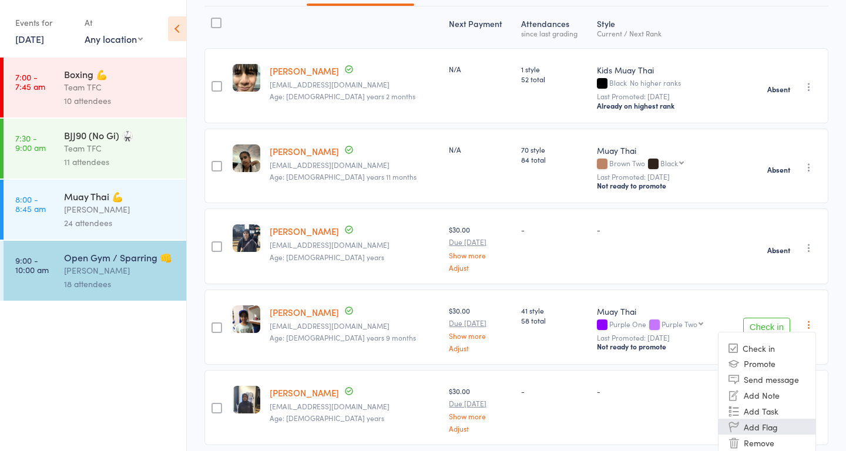
scroll to position [195, 0]
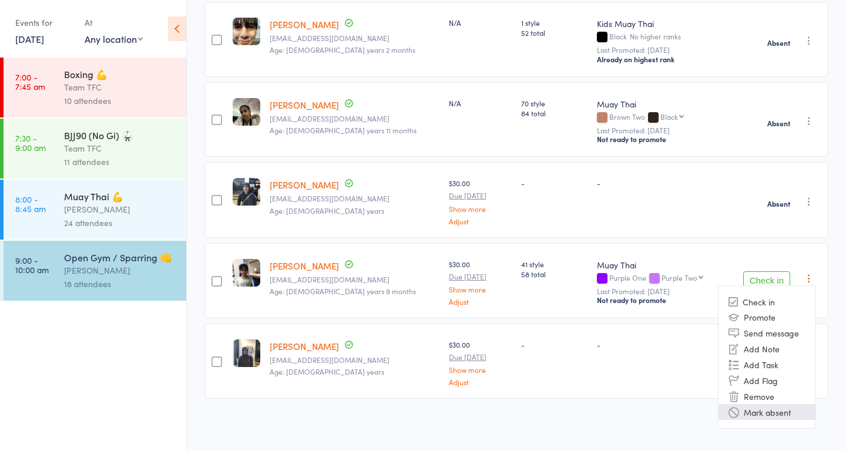
click at [762, 413] on li "Mark absent" at bounding box center [767, 412] width 97 height 16
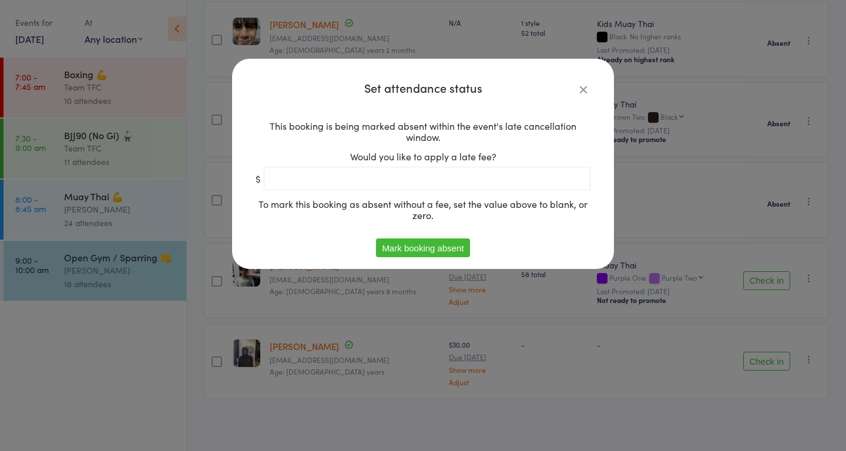
click at [417, 255] on button "Mark booking absent" at bounding box center [422, 248] width 93 height 19
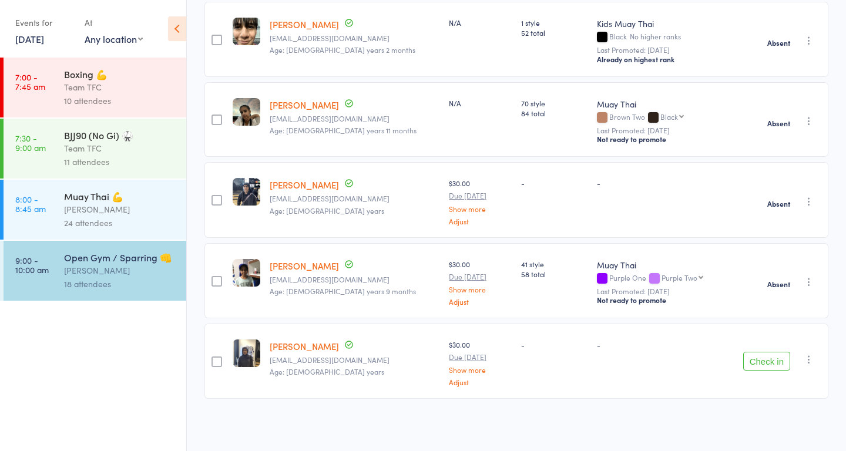
click at [812, 361] on icon "button" at bounding box center [809, 360] width 12 height 12
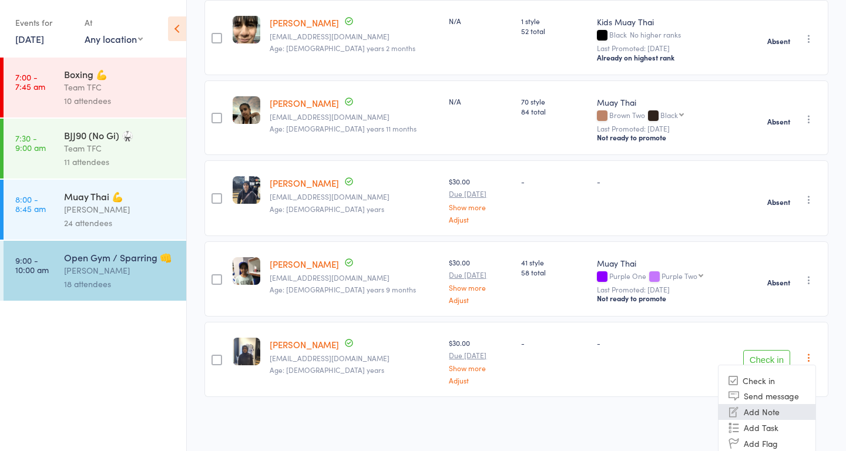
scroll to position [237, 0]
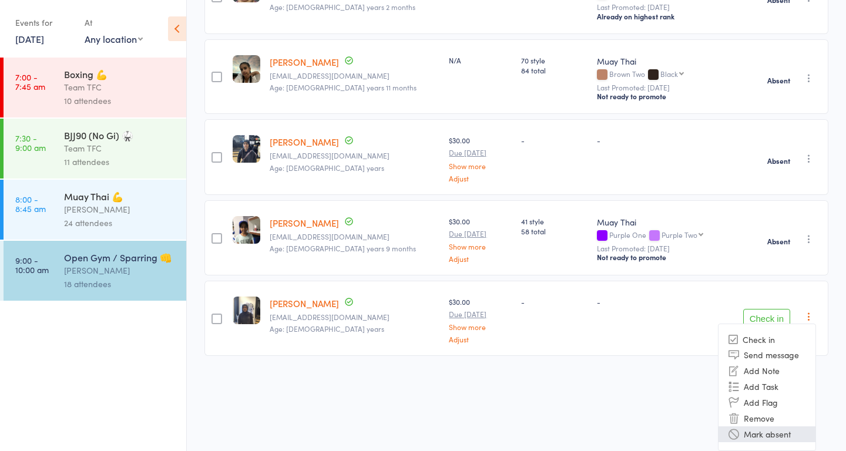
click at [763, 433] on li "Mark absent" at bounding box center [767, 435] width 97 height 16
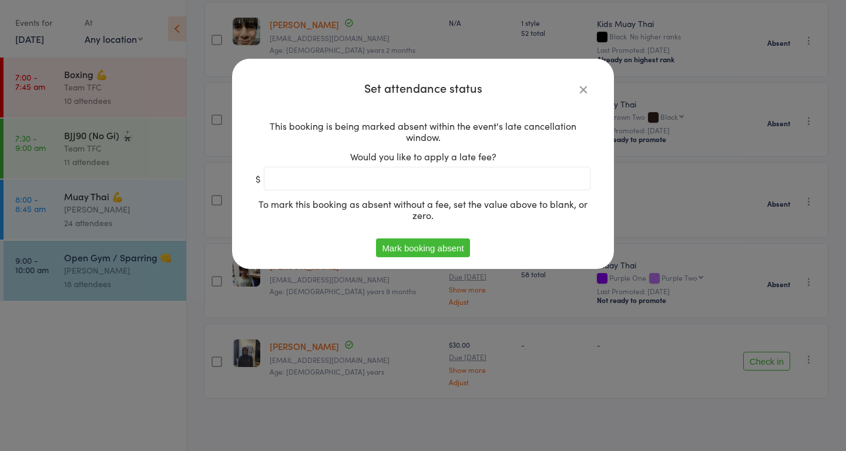
scroll to position [195, 0]
click at [445, 246] on button "Mark booking absent" at bounding box center [422, 248] width 93 height 19
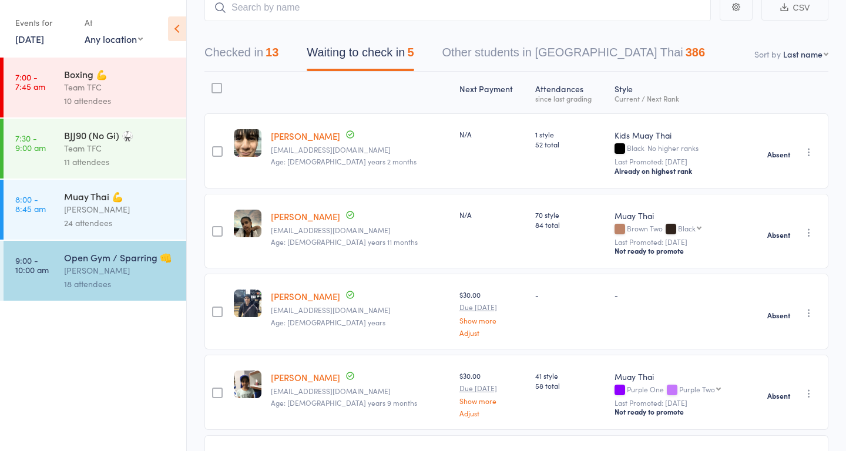
scroll to position [0, 0]
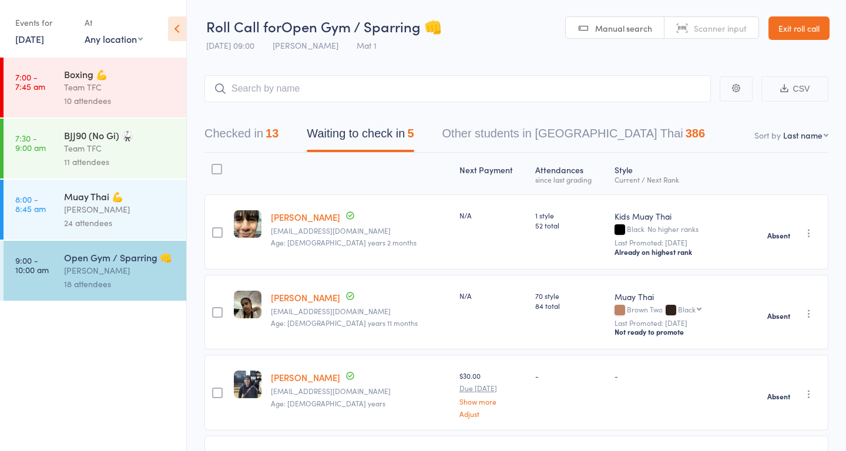
click at [32, 38] on link "11 Oct, 2025" at bounding box center [29, 38] width 29 height 13
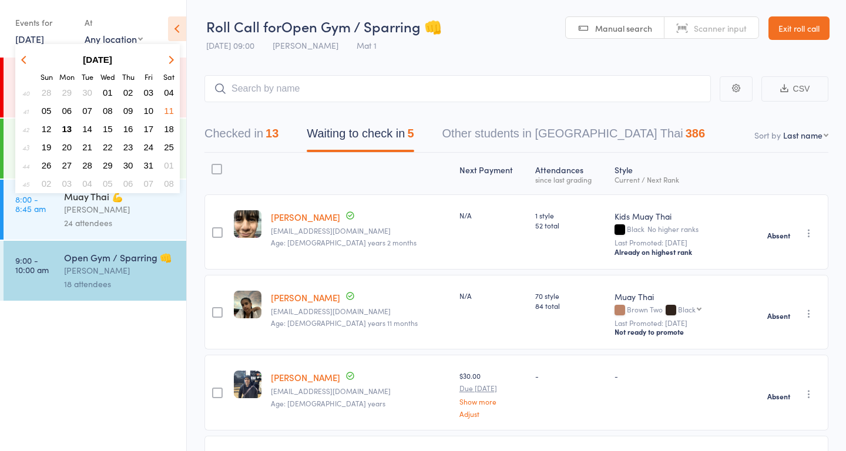
click at [44, 132] on span "12" at bounding box center [47, 129] width 10 height 10
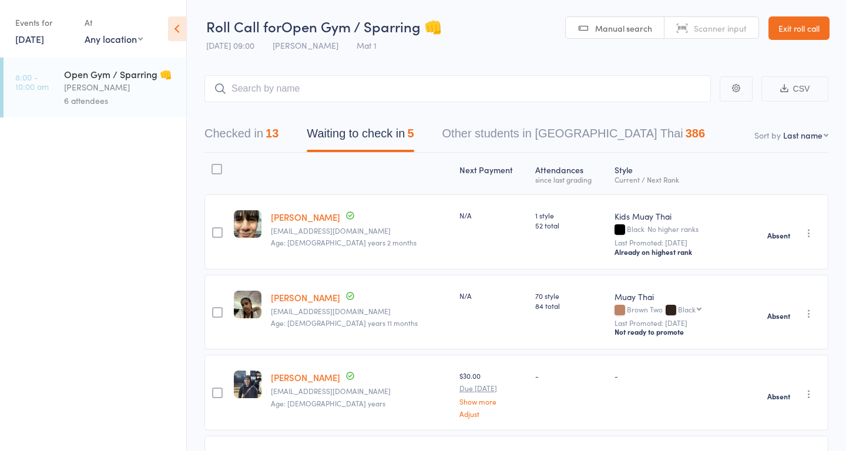
click at [106, 96] on div "6 attendees" at bounding box center [120, 101] width 112 height 14
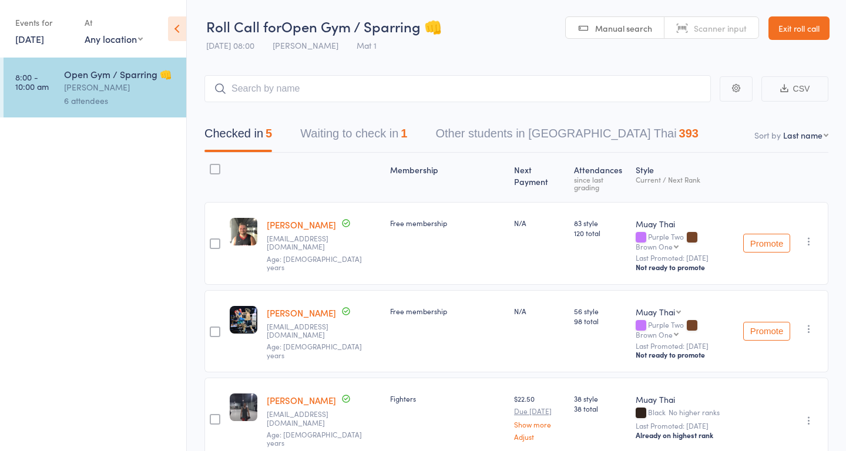
click at [362, 138] on button "Waiting to check in 1" at bounding box center [353, 136] width 107 height 31
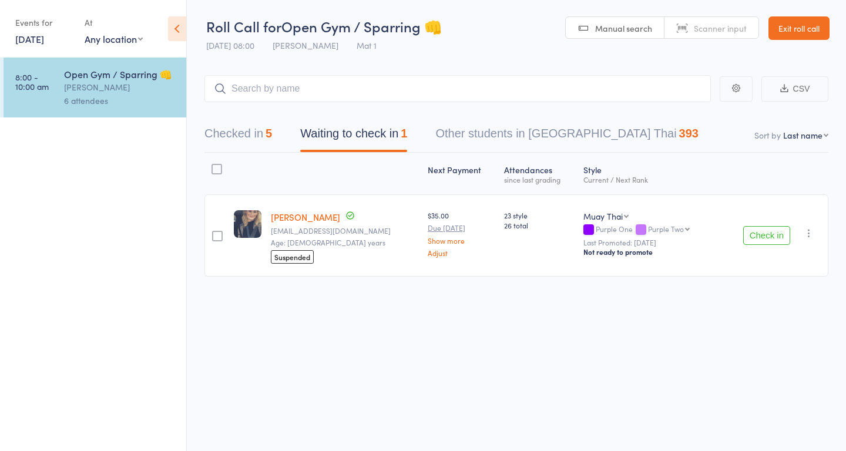
click at [811, 233] on icon "button" at bounding box center [809, 233] width 12 height 12
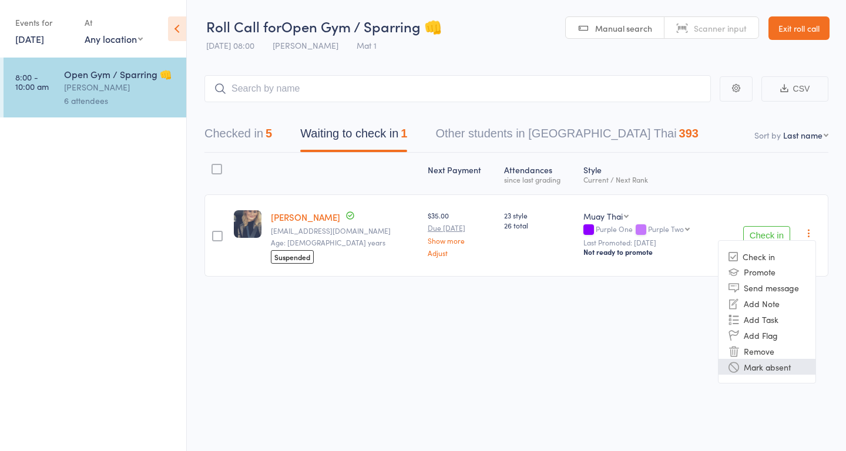
click at [766, 367] on li "Mark absent" at bounding box center [767, 367] width 97 height 16
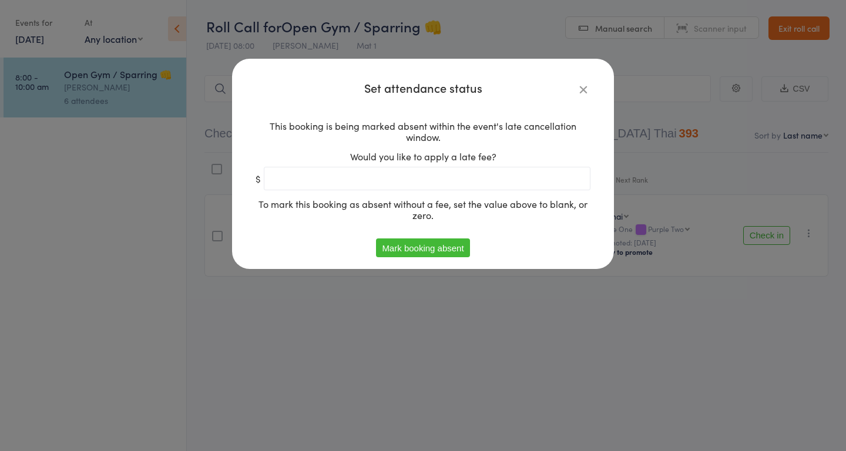
click at [415, 242] on button "Mark booking absent" at bounding box center [422, 248] width 93 height 19
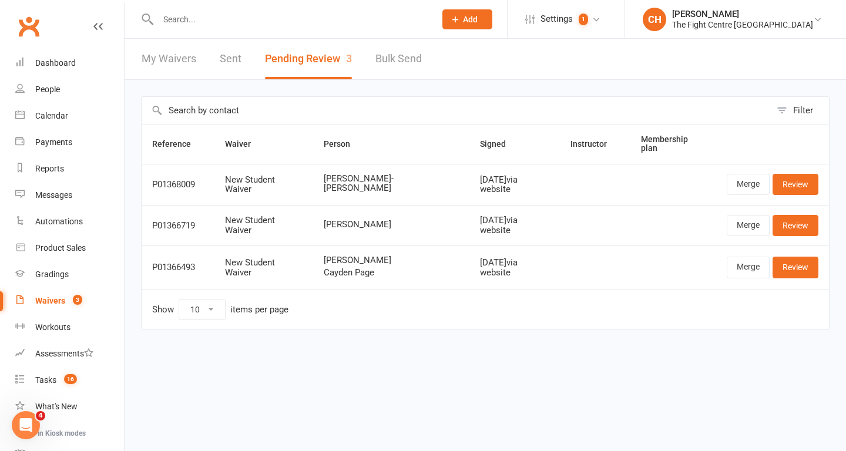
scroll to position [16, 0]
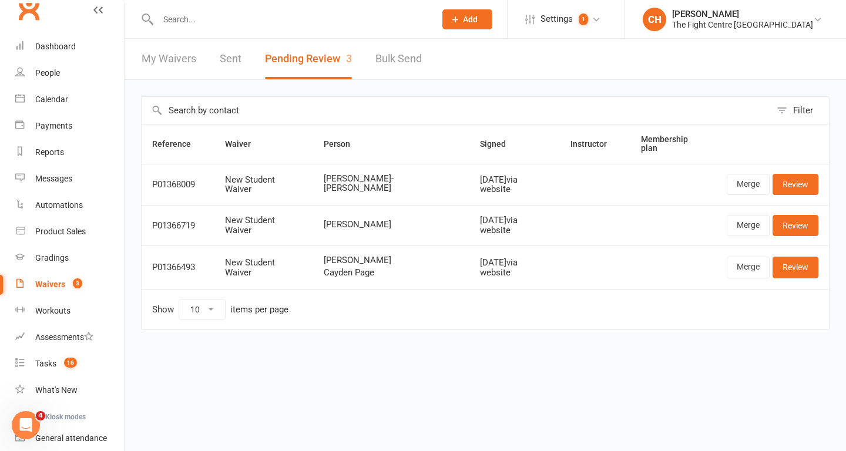
click at [195, 10] on div at bounding box center [284, 19] width 286 height 38
click at [193, 19] on input "text" at bounding box center [291, 19] width 273 height 16
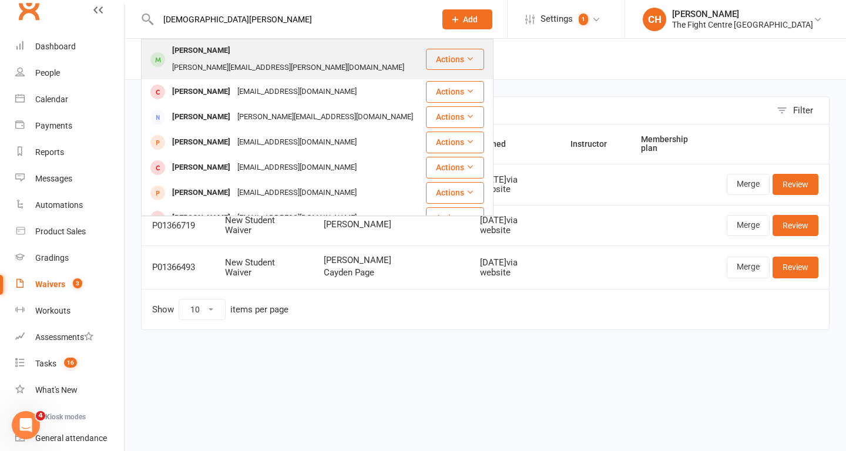
type input "[DEMOGRAPHIC_DATA][PERSON_NAME]"
click at [222, 59] on div "[PERSON_NAME][EMAIL_ADDRESS][PERSON_NAME][DOMAIN_NAME]" at bounding box center [288, 67] width 239 height 17
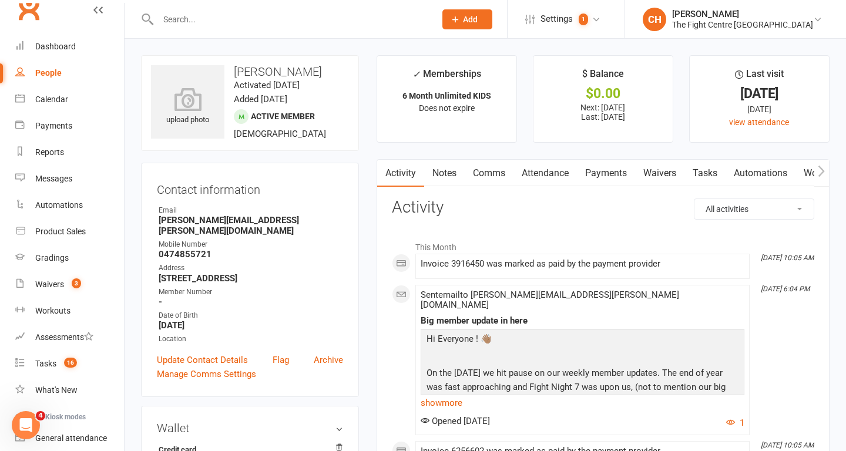
click at [448, 173] on link "Notes" at bounding box center [444, 173] width 41 height 27
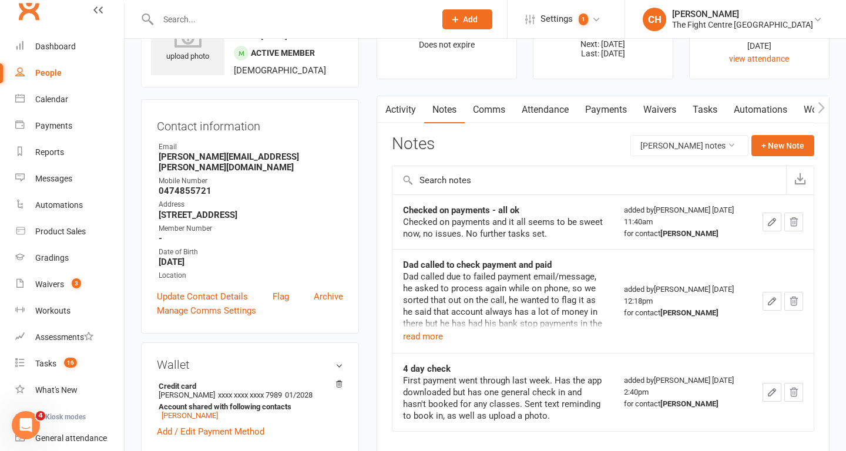
scroll to position [62, 0]
click at [777, 153] on button "+ New Note" at bounding box center [783, 146] width 63 height 21
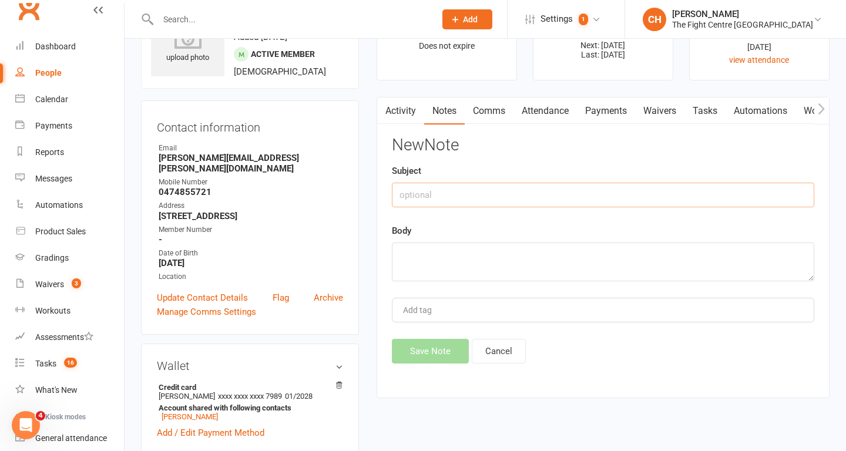
click at [648, 205] on input "text" at bounding box center [603, 195] width 423 height 25
type input "m"
type input "Membership Cancellation Request Call"
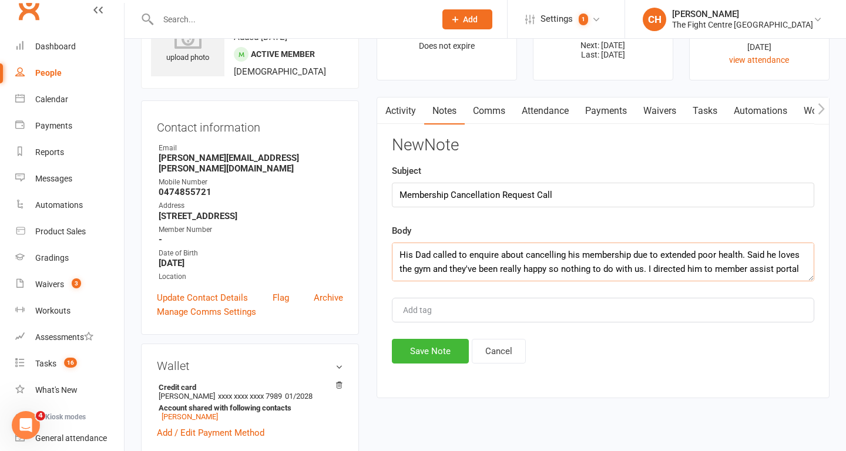
scroll to position [8, 0]
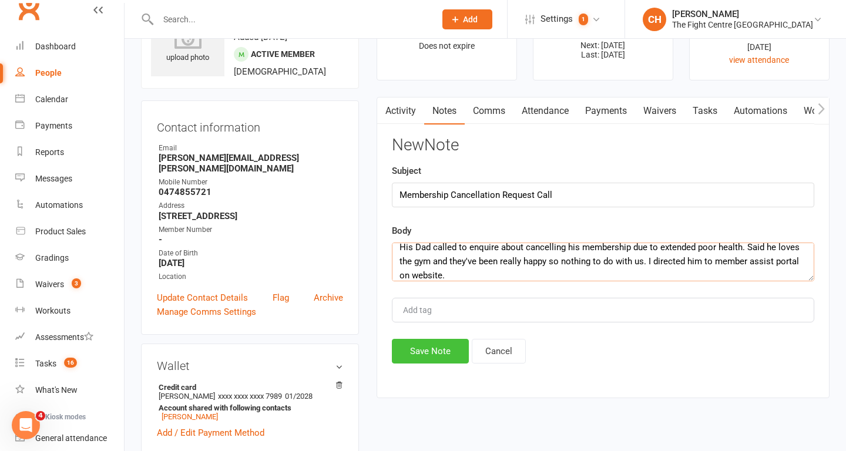
type textarea "His Dad called to enquire about cancelling his membership due to extended poor …"
click at [414, 351] on button "Save Note" at bounding box center [430, 351] width 77 height 25
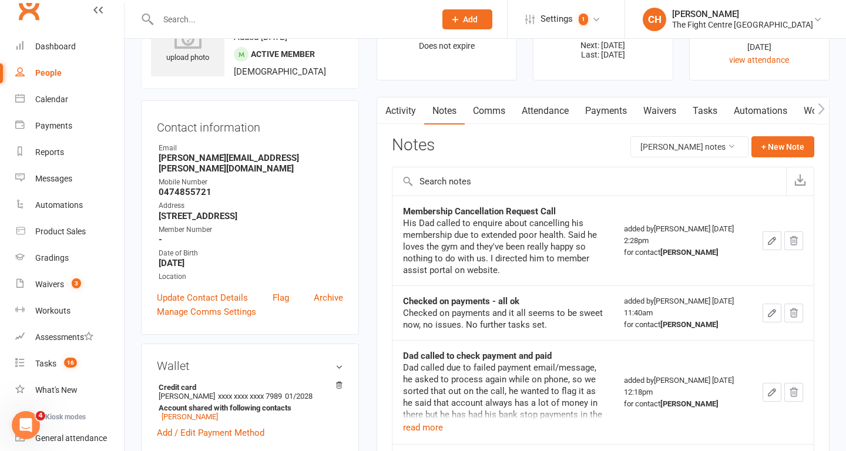
click at [219, 11] on input "text" at bounding box center [291, 19] width 273 height 16
type input "k"
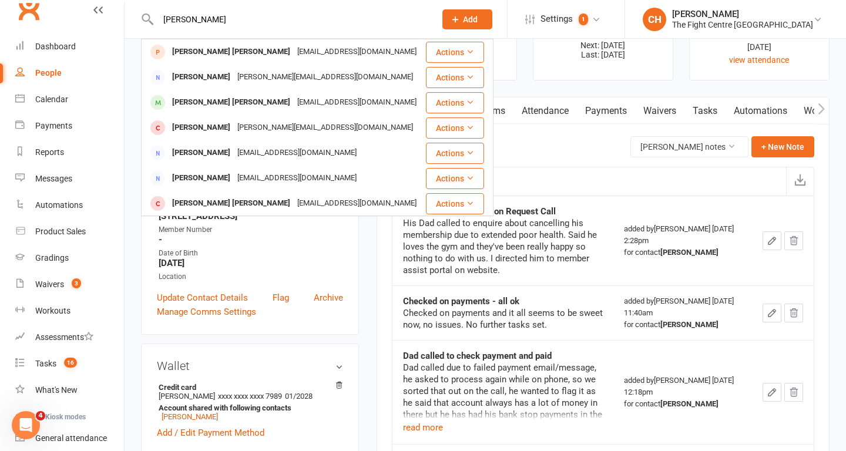
type input "[PERSON_NAME]"
click at [49, 155] on div "Reports" at bounding box center [49, 151] width 29 height 9
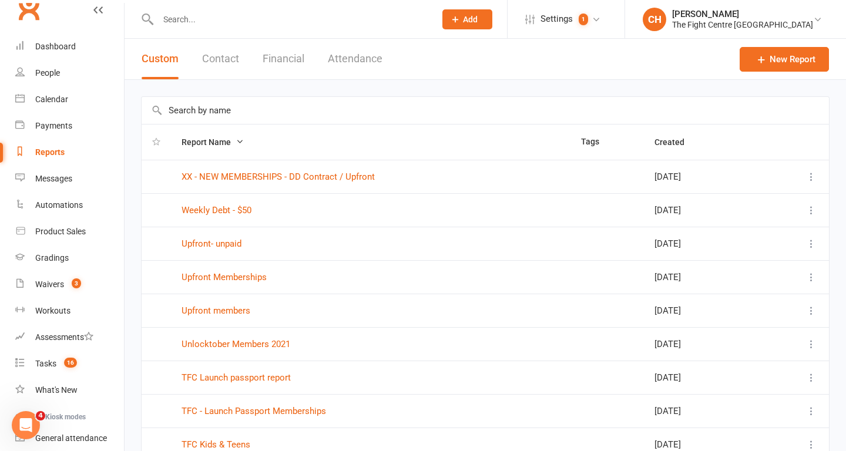
click at [260, 115] on input "text" at bounding box center [486, 110] width 688 height 27
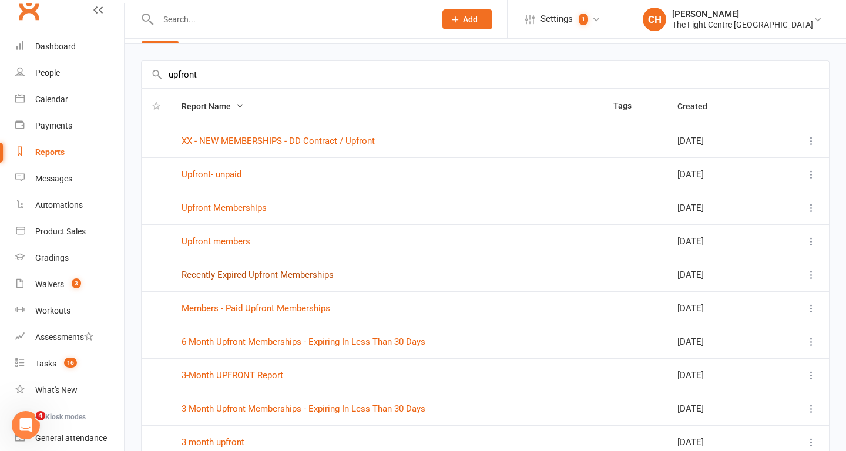
scroll to position [39, 0]
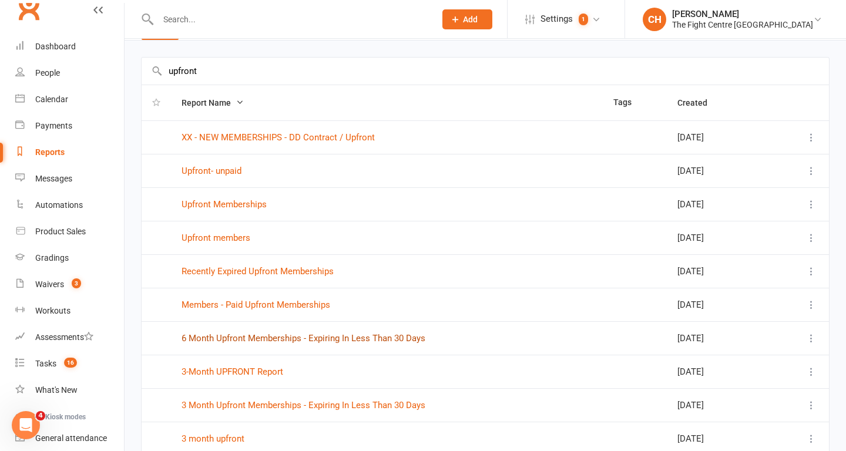
type input "upfront"
click at [246, 341] on link "6 Month Upfront Memberships - Expiring In Less Than 30 Days" at bounding box center [304, 338] width 244 height 11
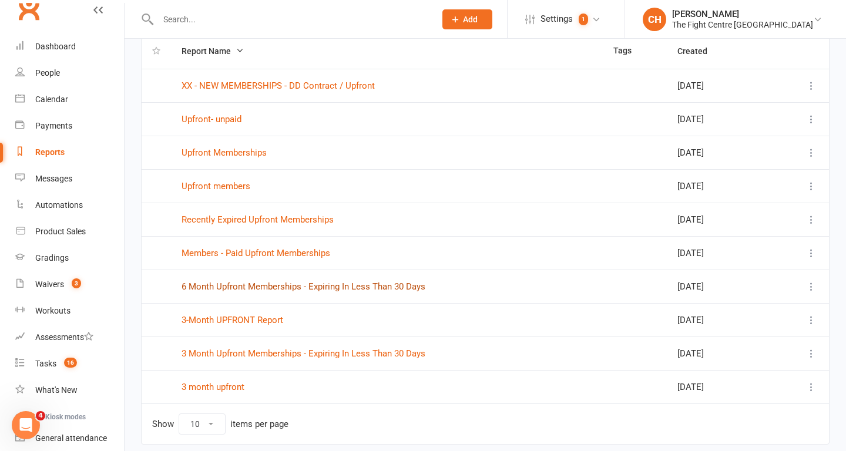
scroll to position [98, 0]
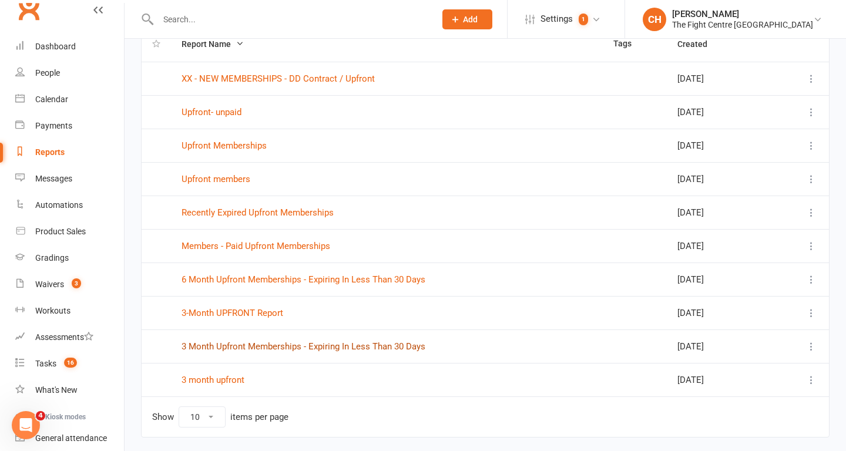
click at [273, 349] on link "3 Month Upfront Memberships - Expiring In Less Than 30 Days" at bounding box center [304, 346] width 244 height 11
click at [196, 15] on input "text" at bounding box center [291, 19] width 273 height 16
type input "c"
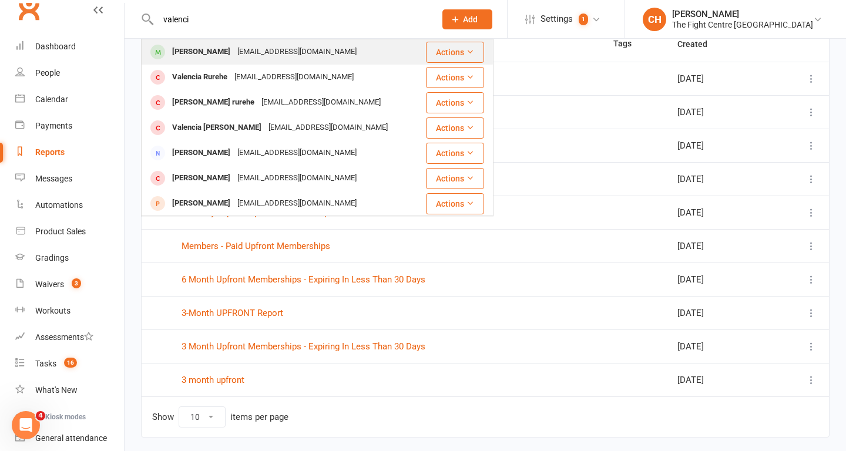
type input "valenci"
click at [204, 51] on div "Valenci Hatungimana" at bounding box center [201, 51] width 65 height 17
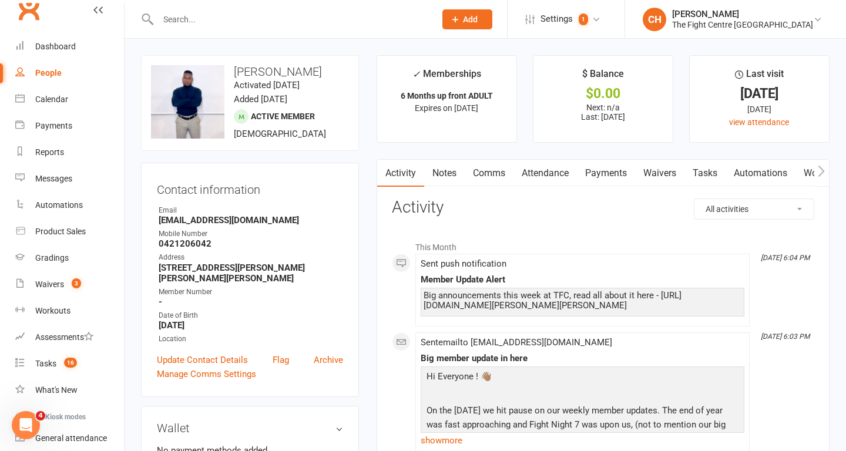
click at [494, 174] on link "Comms" at bounding box center [489, 173] width 49 height 27
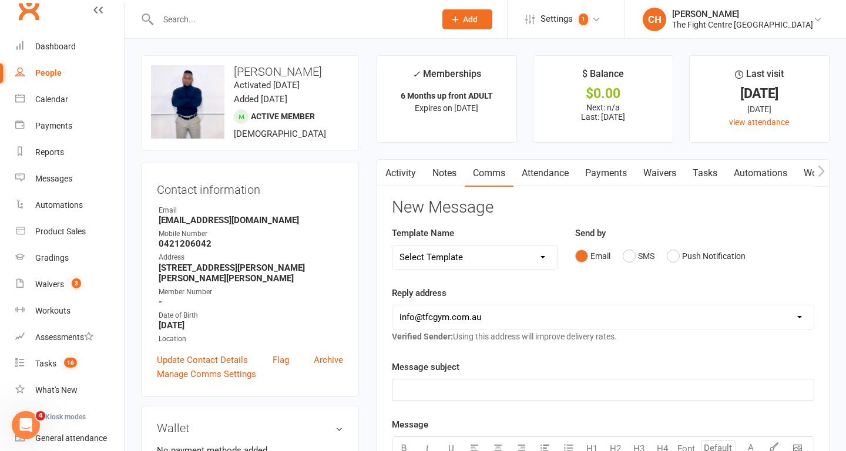
click at [517, 262] on select "Select Template [Email] A Mobile app invitation (1) [Email] Mobile app invitati…" at bounding box center [475, 258] width 165 height 24
select select "22"
click at [393, 246] on select "Select Template [Email] A Mobile app invitation (1) [Email] Mobile app invitati…" at bounding box center [475, 258] width 165 height 24
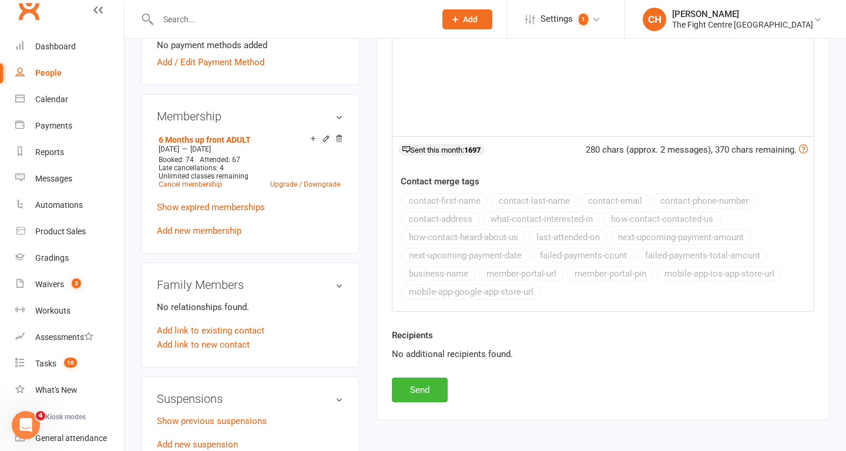
scroll to position [410, 0]
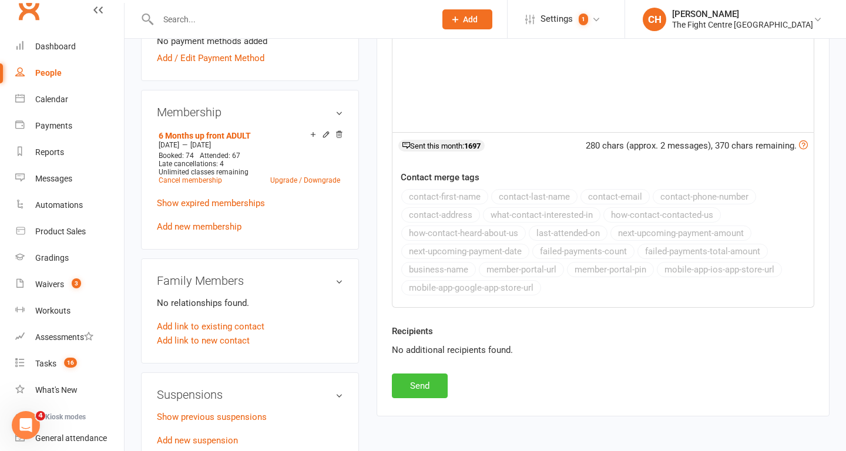
click at [423, 384] on button "Send" at bounding box center [420, 386] width 56 height 25
select select
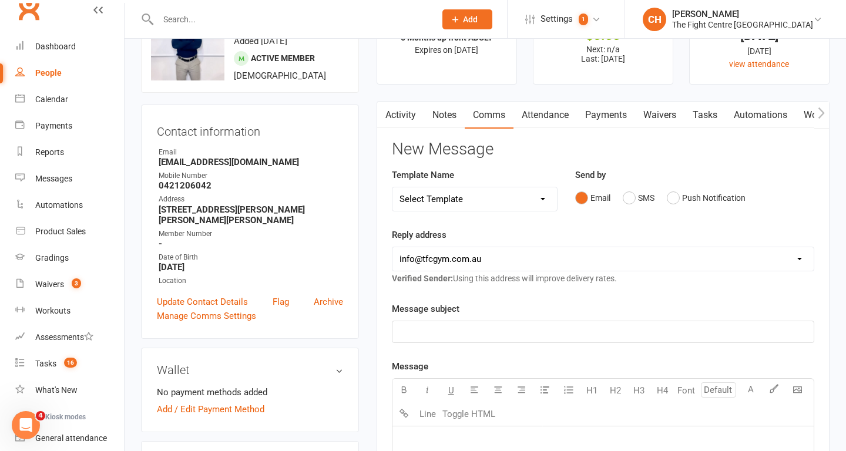
scroll to position [0, 0]
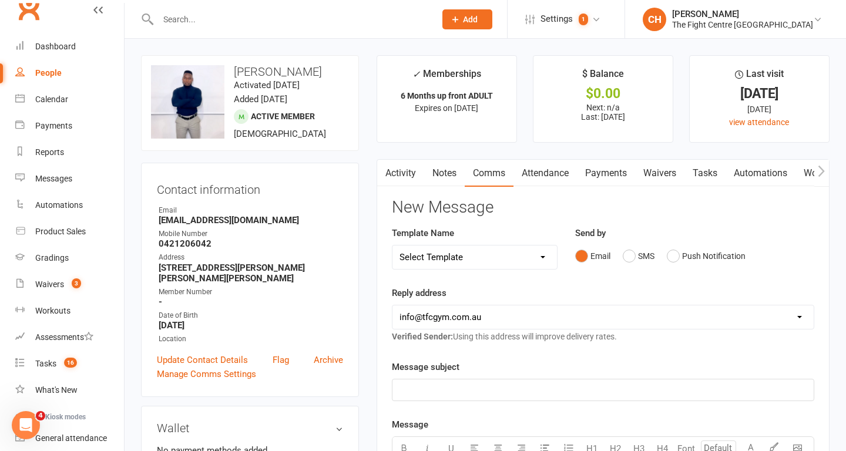
click at [226, 20] on input "text" at bounding box center [291, 19] width 273 height 16
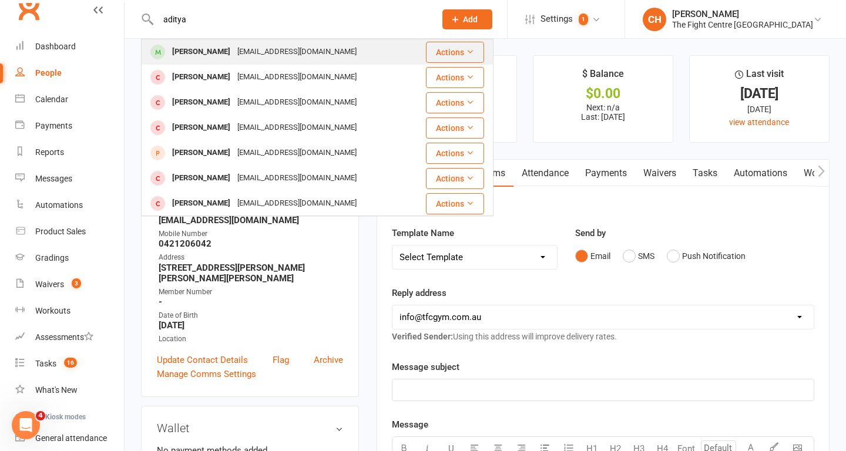
type input "aditya"
click at [234, 51] on div "Ashwineetyagi@gmail.com" at bounding box center [297, 51] width 126 height 17
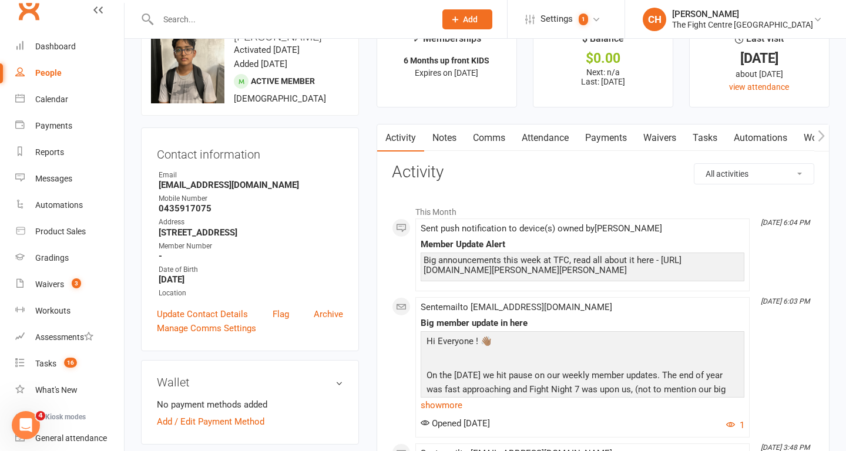
scroll to position [33, 0]
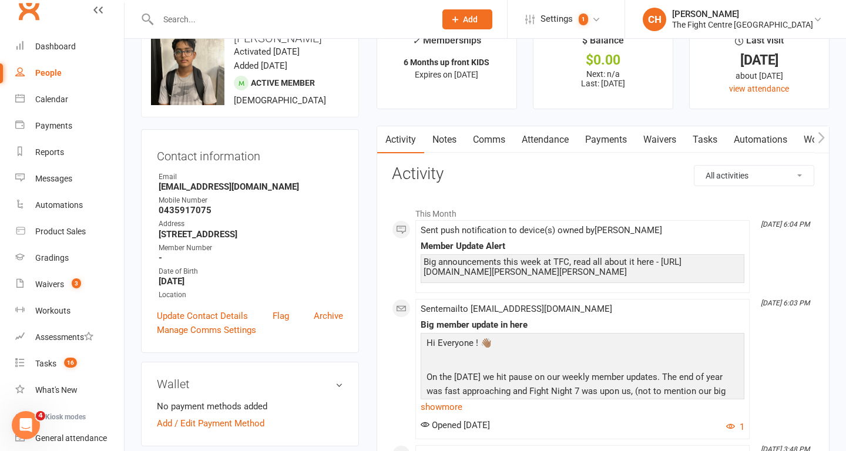
click at [561, 140] on link "Attendance" at bounding box center [545, 139] width 63 height 27
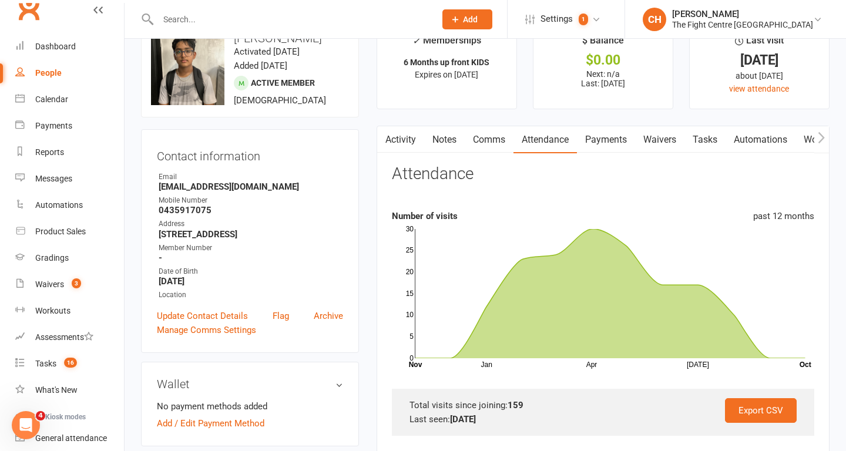
click at [408, 137] on link "Activity" at bounding box center [400, 139] width 47 height 27
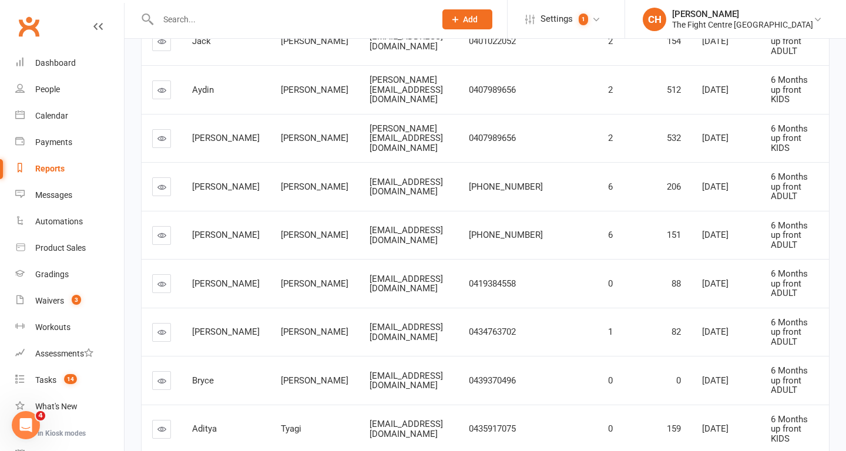
scroll to position [244, 0]
click at [281, 425] on div "Tyagi" at bounding box center [315, 430] width 68 height 10
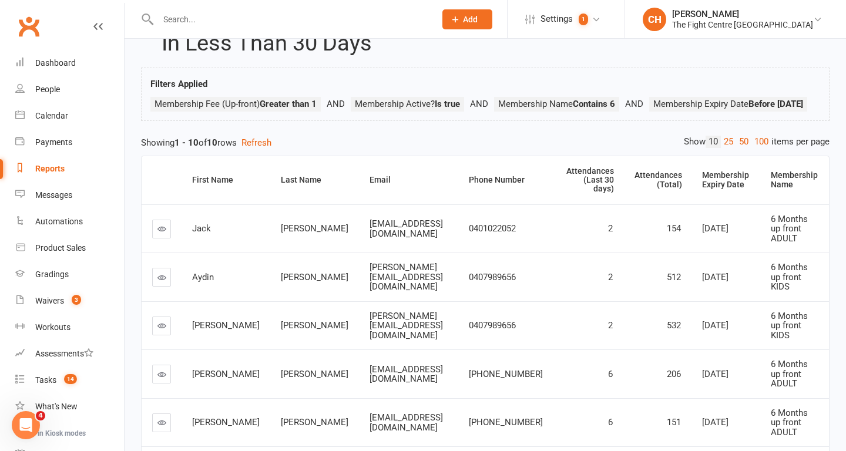
scroll to position [58, 0]
click at [757, 149] on link "100" at bounding box center [762, 142] width 20 height 12
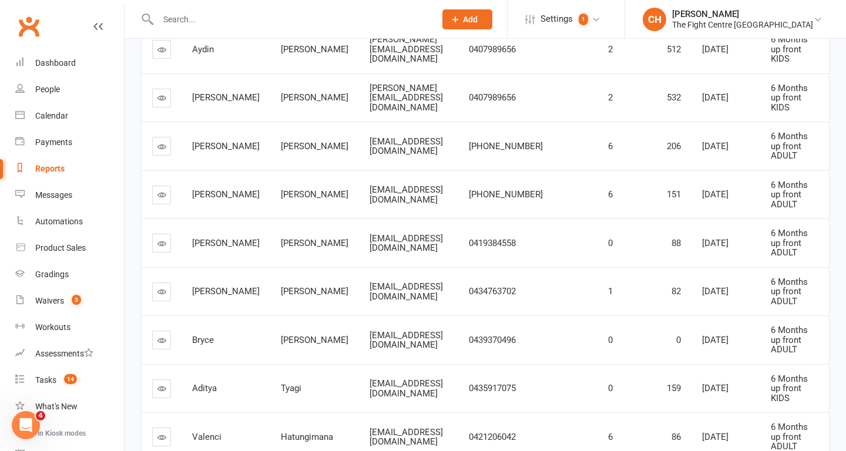
scroll to position [235, 0]
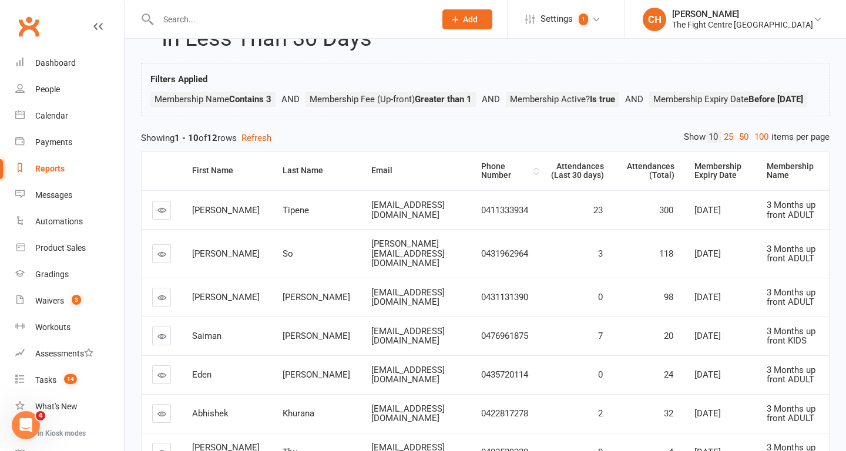
scroll to position [62, 0]
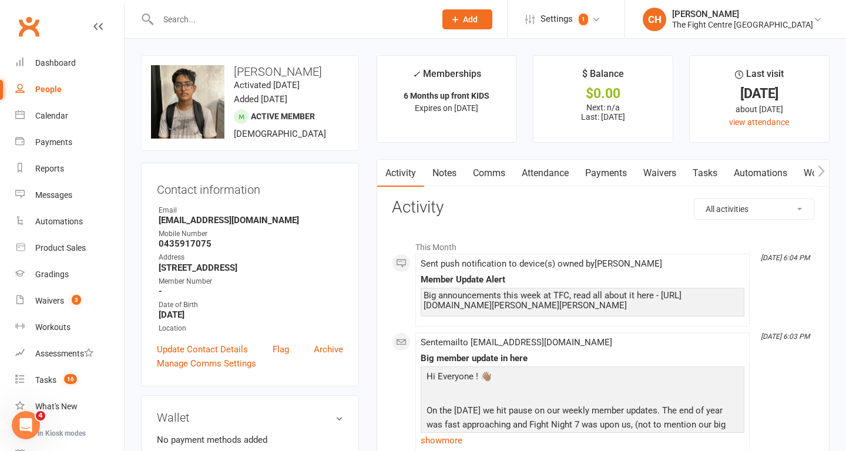
scroll to position [16, 0]
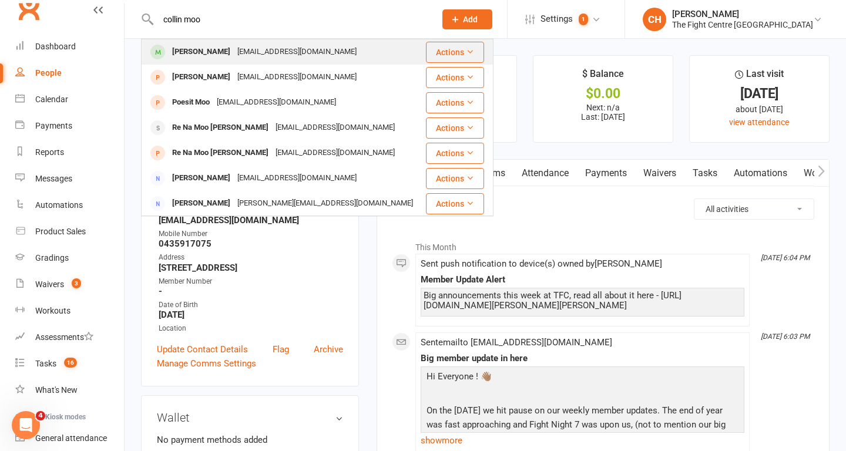
type input "collin moo"
click at [216, 50] on div "Colin Moore" at bounding box center [201, 51] width 65 height 17
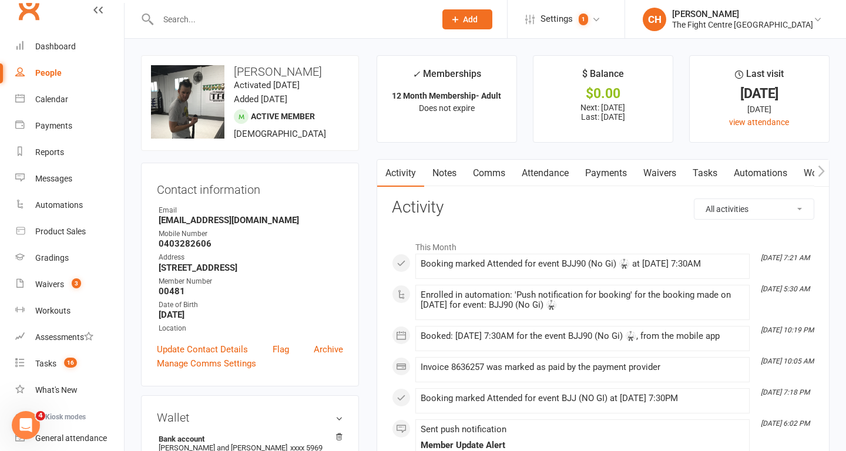
click at [182, 21] on input "text" at bounding box center [291, 19] width 273 height 16
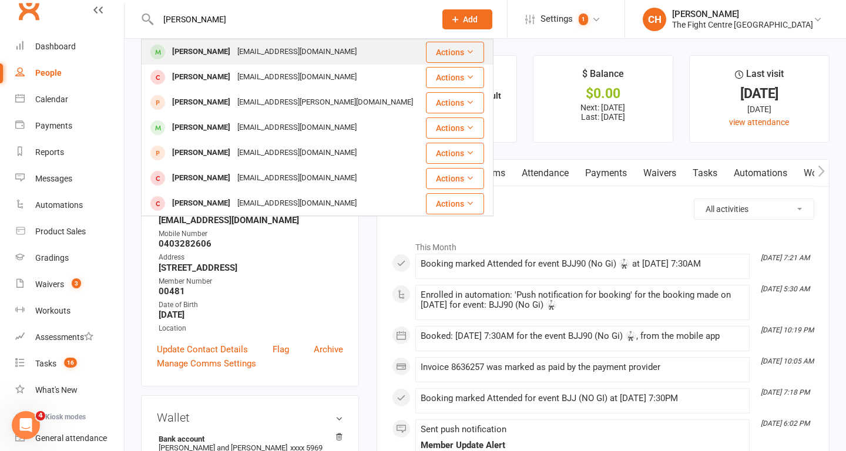
type input "bryce m"
click at [204, 49] on div "Bryce McAuley" at bounding box center [201, 51] width 65 height 17
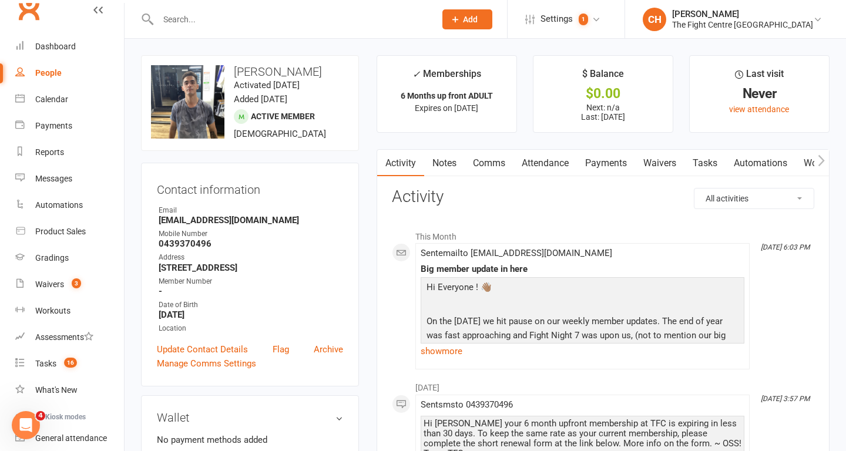
click at [490, 166] on link "Comms" at bounding box center [489, 163] width 49 height 27
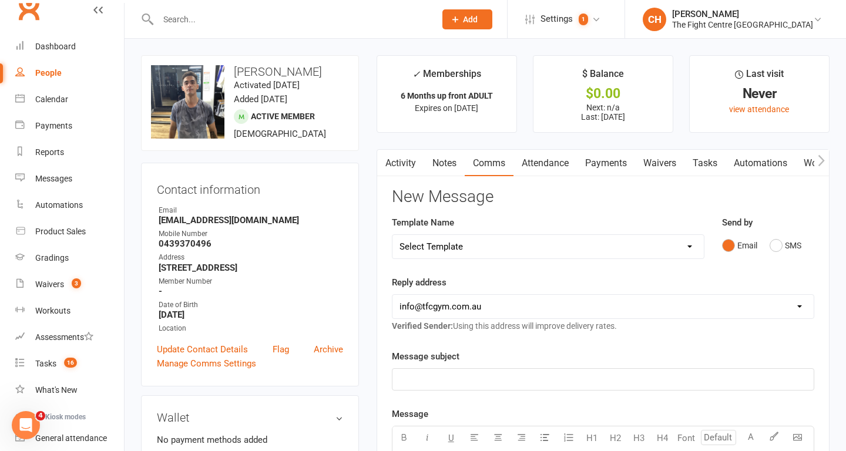
click at [400, 166] on link "Activity" at bounding box center [400, 163] width 47 height 27
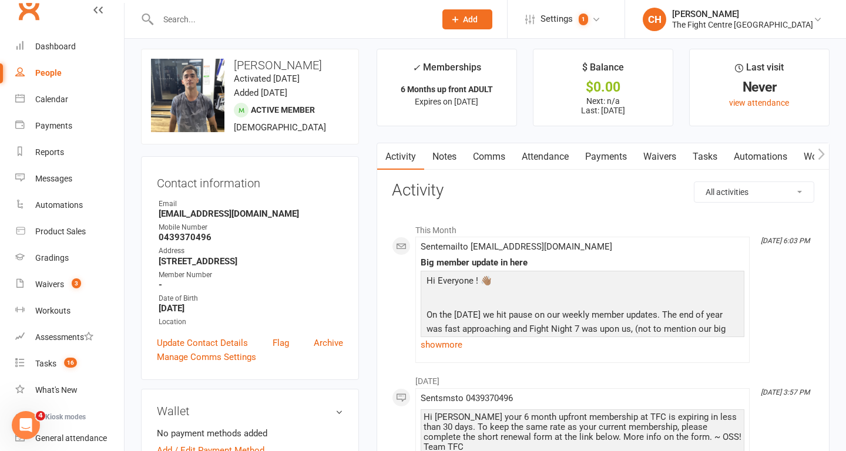
scroll to position [5, 0]
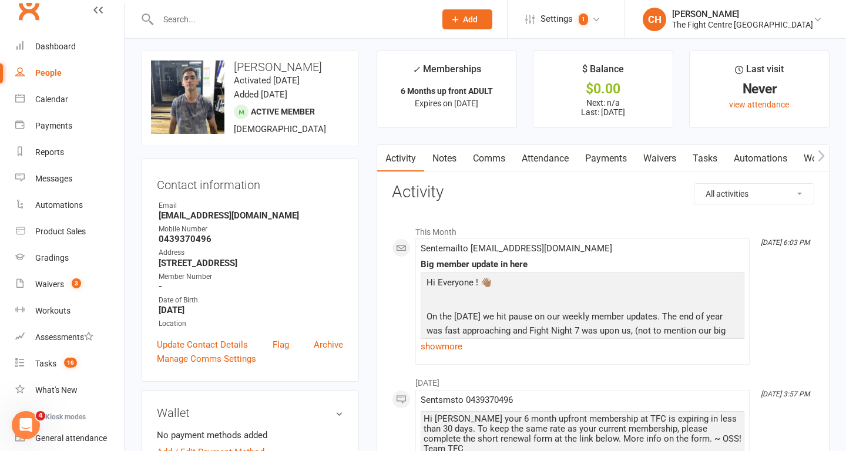
click at [564, 159] on link "Attendance" at bounding box center [545, 158] width 63 height 27
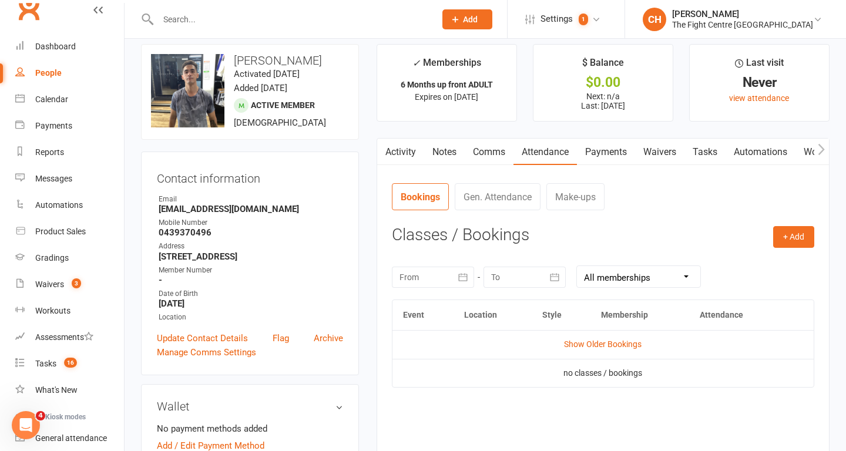
scroll to position [10, 0]
click at [186, 19] on input "text" at bounding box center [291, 19] width 273 height 16
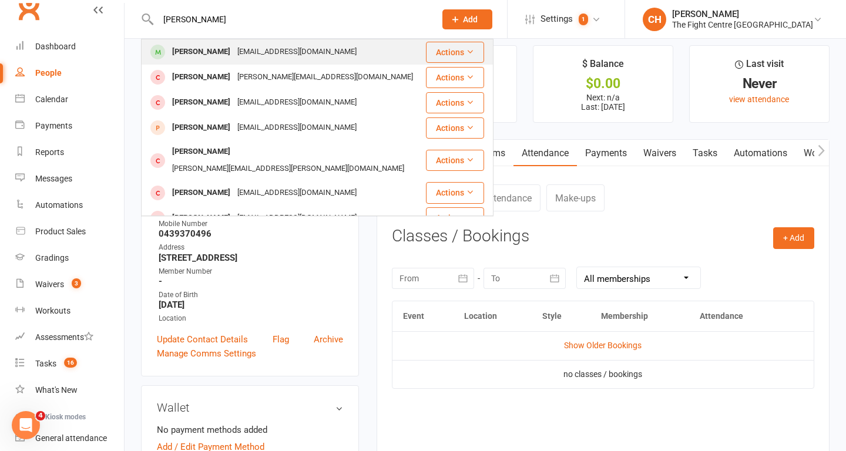
type input "jared atkins"
click at [293, 58] on div "Jaredatkins1998@gmail.com" at bounding box center [297, 51] width 126 height 17
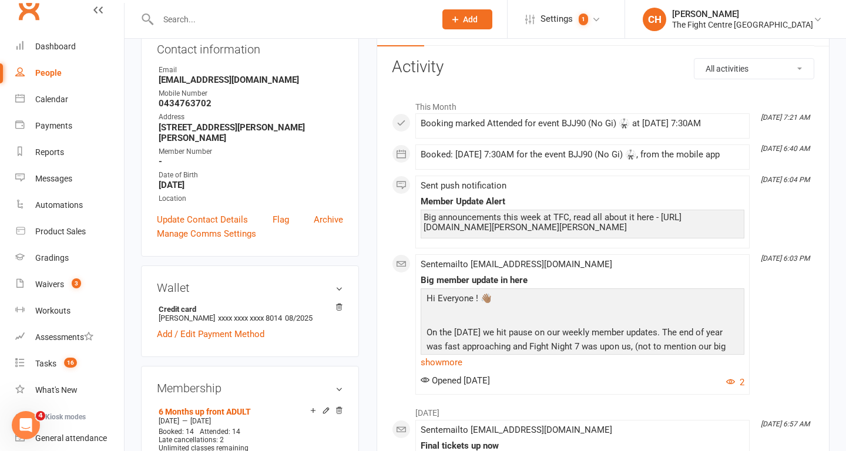
scroll to position [140, 0]
click at [213, 16] on input "text" at bounding box center [291, 19] width 273 height 16
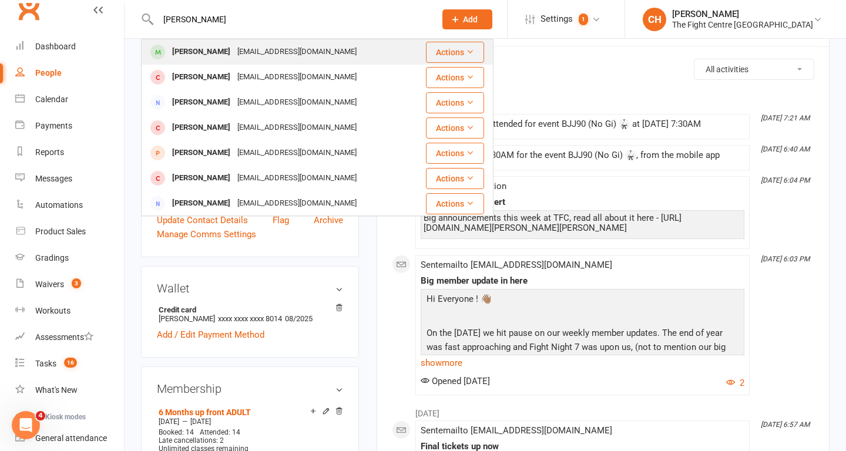
type input "steve will"
click at [219, 53] on div "Steve Williamson" at bounding box center [201, 51] width 65 height 17
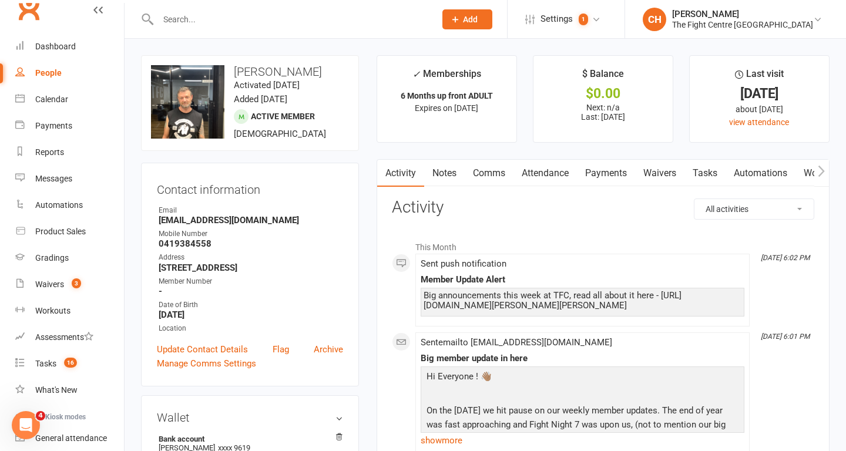
click at [204, 21] on input "text" at bounding box center [291, 19] width 273 height 16
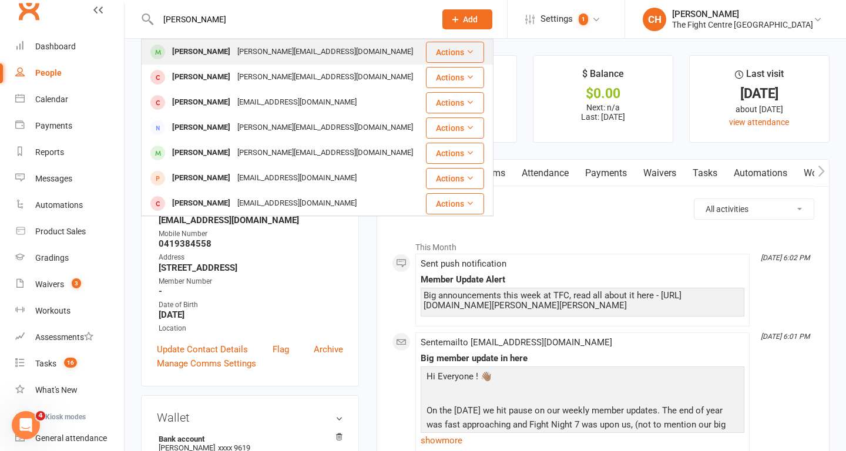
type input "amelia hodzic"
click at [234, 53] on div "Mirza@agsea.com.au" at bounding box center [325, 51] width 183 height 17
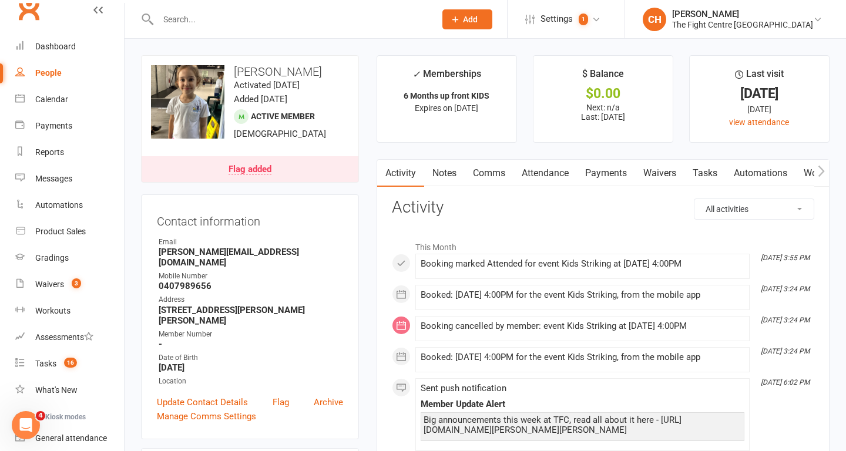
click at [549, 176] on link "Attendance" at bounding box center [545, 173] width 63 height 27
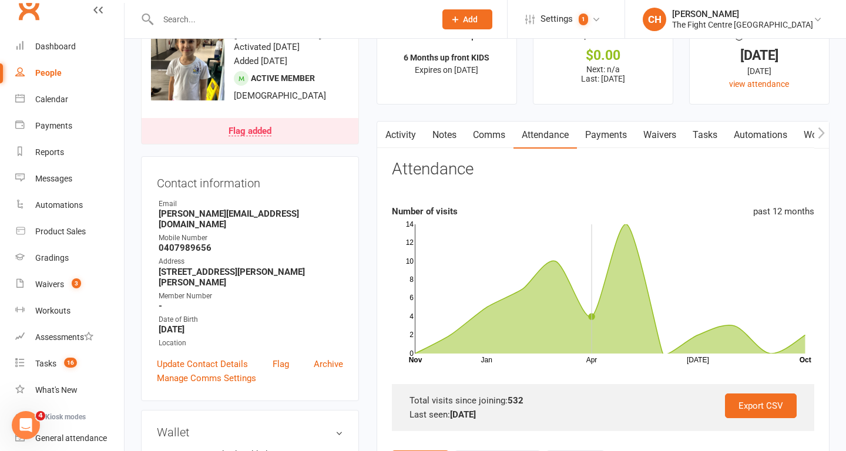
scroll to position [36, 0]
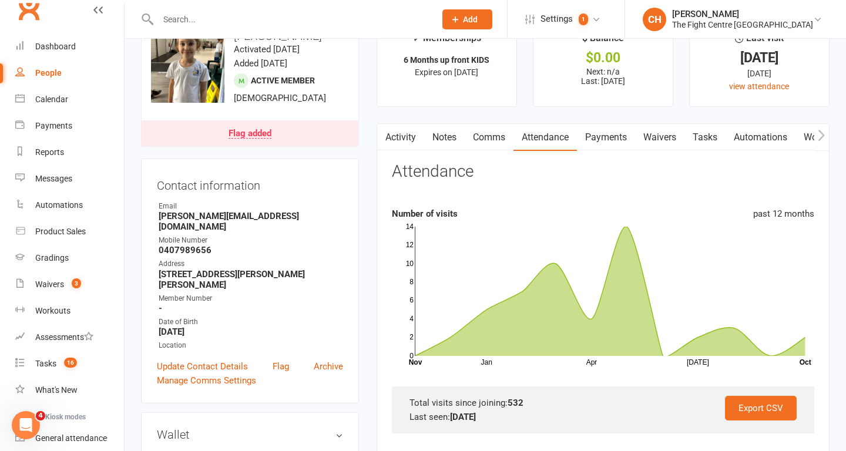
click at [396, 140] on link "Activity" at bounding box center [400, 137] width 47 height 27
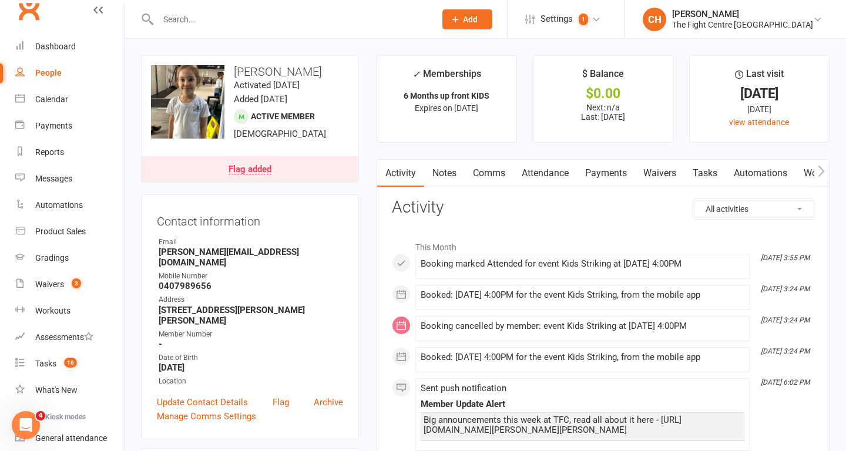
click at [209, 15] on input "text" at bounding box center [291, 19] width 273 height 16
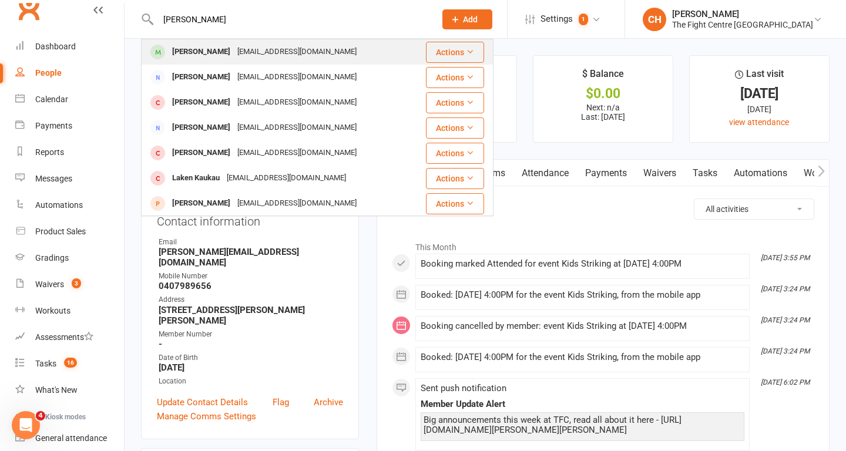
type input "jack chadwick"
click at [234, 48] on div "mchadwick.hsa@gmail.com" at bounding box center [297, 51] width 126 height 17
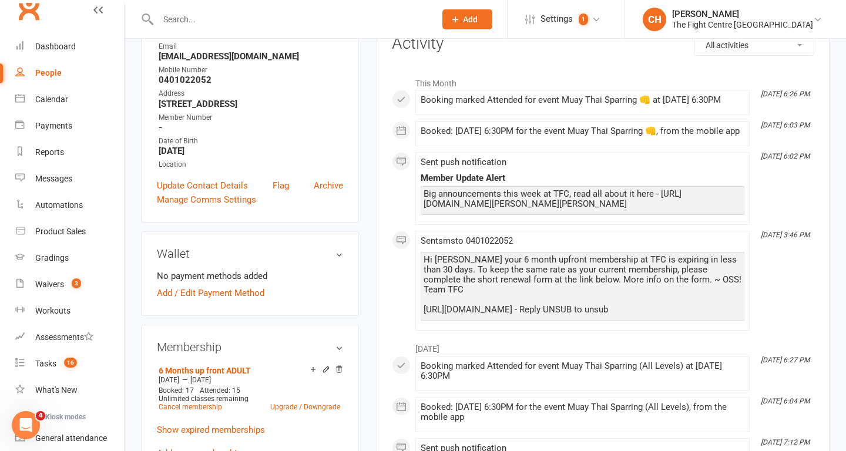
scroll to position [163, 0]
click at [204, 24] on input "text" at bounding box center [291, 19] width 273 height 16
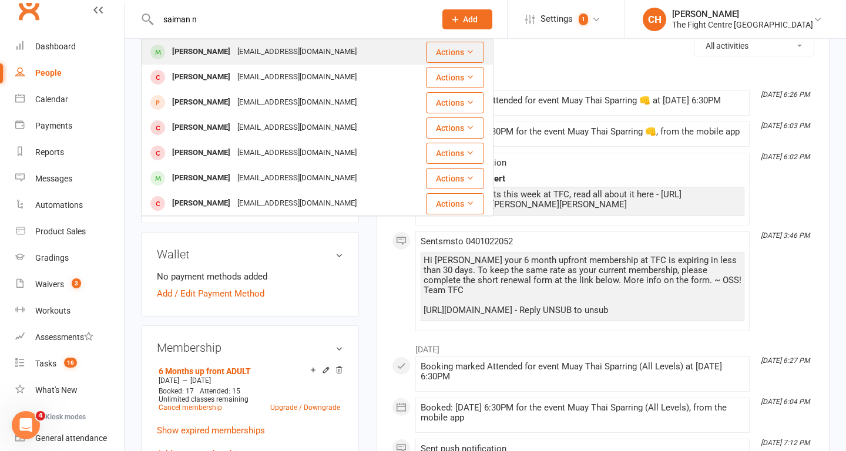
type input "saiman n"
click at [217, 51] on div "Saiman Nagrath" at bounding box center [201, 51] width 65 height 17
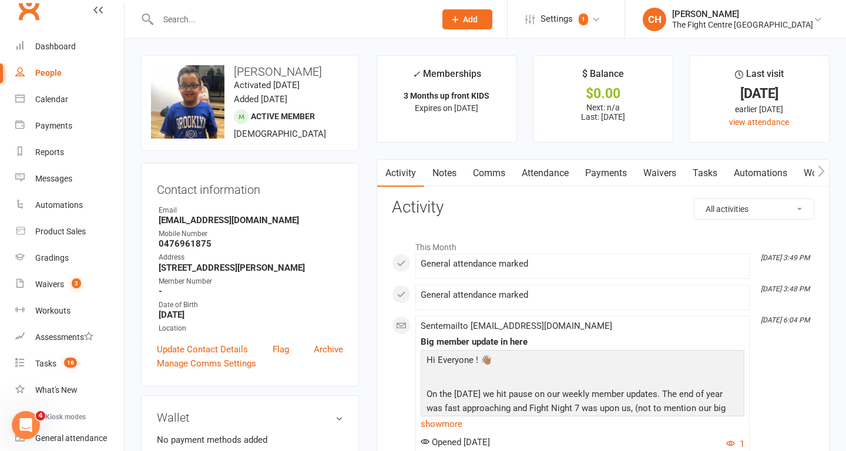
click at [216, 17] on input "text" at bounding box center [291, 19] width 273 height 16
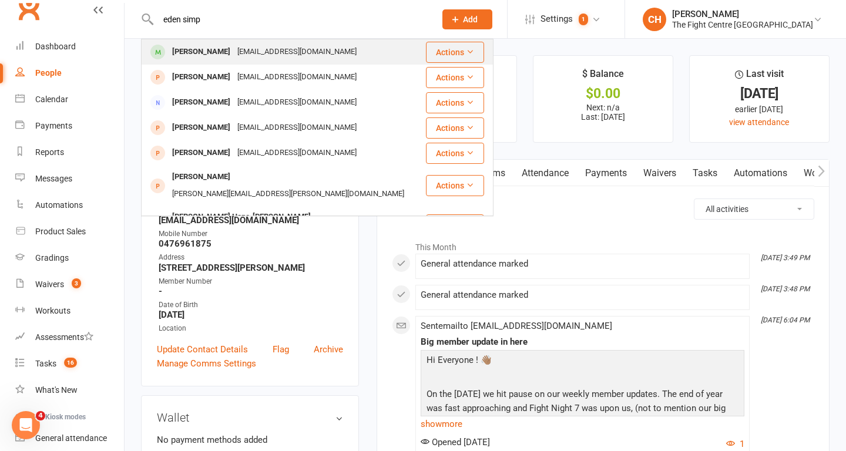
type input "eden simp"
click at [209, 53] on div "[PERSON_NAME]" at bounding box center [201, 51] width 65 height 17
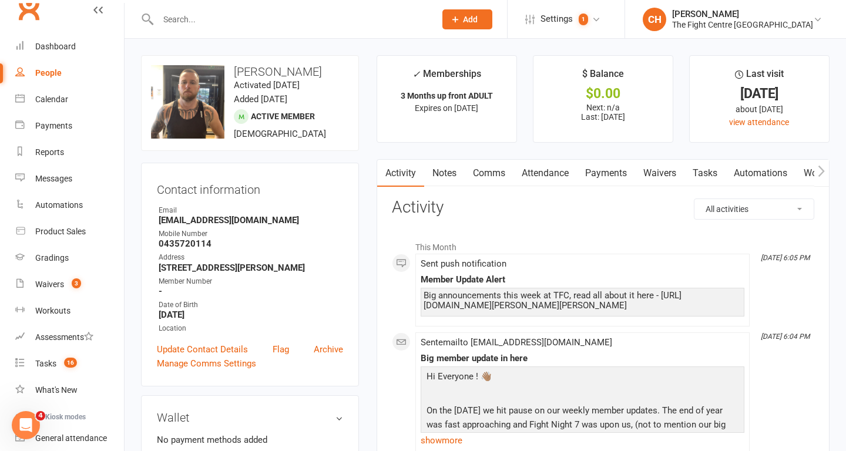
click at [199, 19] on input "text" at bounding box center [291, 19] width 273 height 16
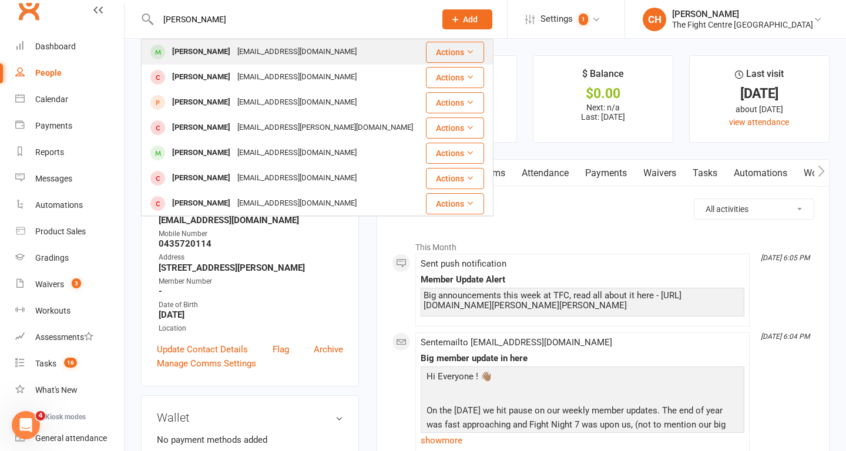
type input "Abishek"
click at [222, 49] on div "Abhishek Khurana" at bounding box center [201, 51] width 65 height 17
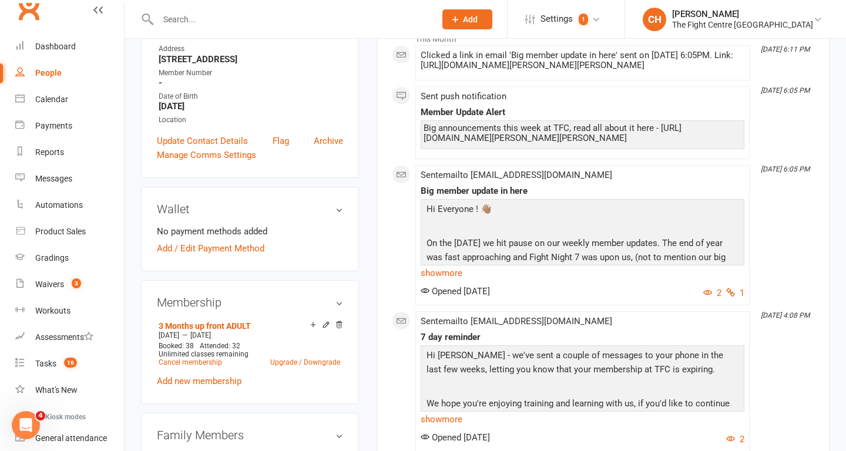
scroll to position [214, 0]
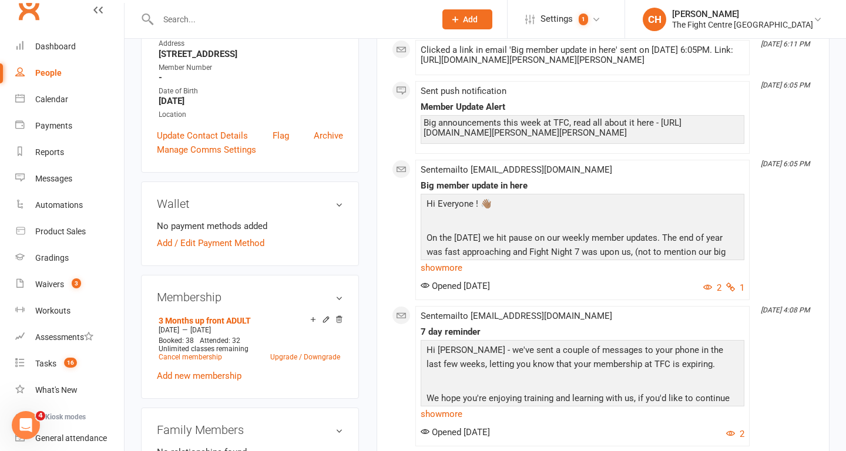
click at [215, 21] on input "text" at bounding box center [291, 19] width 273 height 16
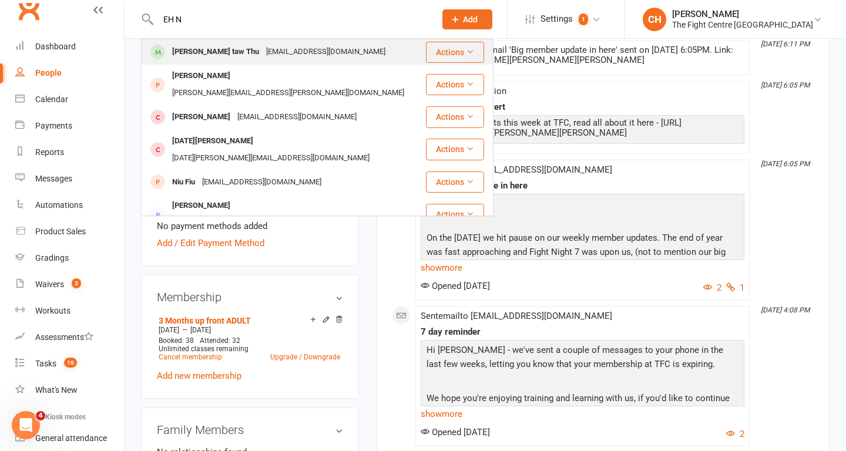
type input "EH N"
click at [263, 53] on div "[EMAIL_ADDRESS][DOMAIN_NAME]" at bounding box center [326, 51] width 126 height 17
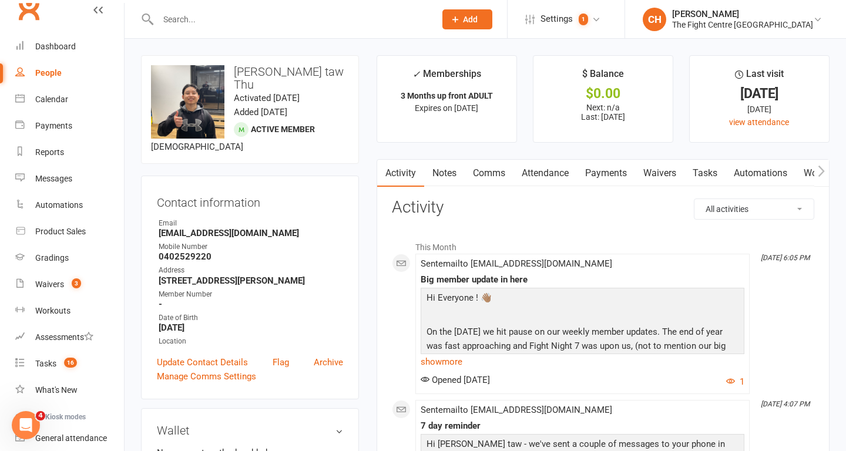
click at [186, 23] on input "text" at bounding box center [291, 19] width 273 height 16
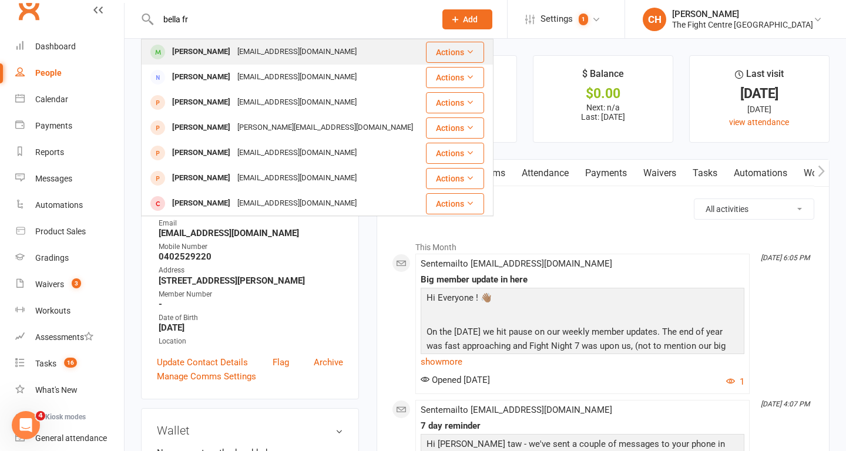
type input "bella fr"
click at [199, 58] on div "Bella Franks" at bounding box center [201, 51] width 65 height 17
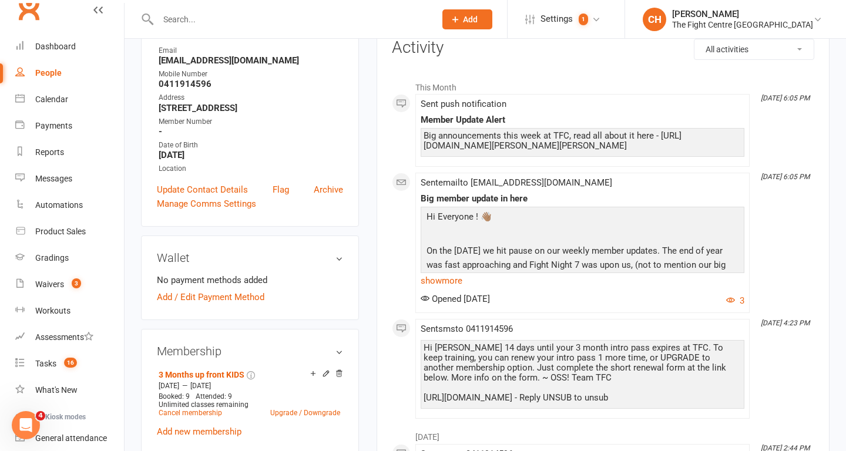
scroll to position [166, 0]
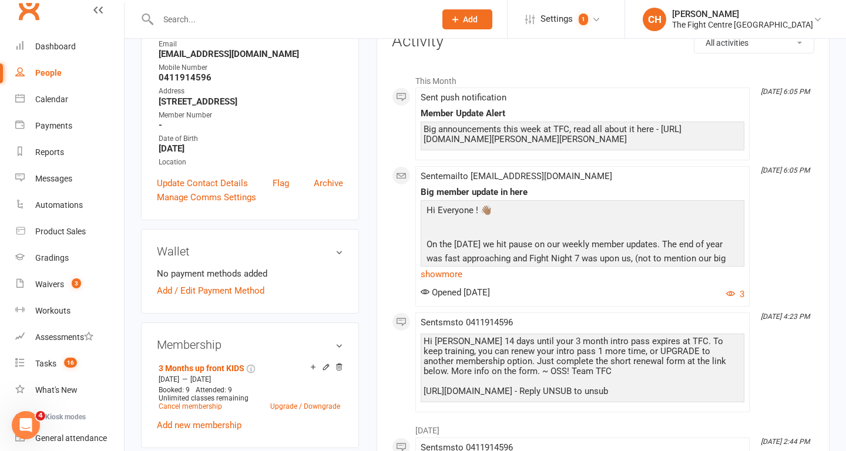
click at [196, 26] on input "text" at bounding box center [291, 19] width 273 height 16
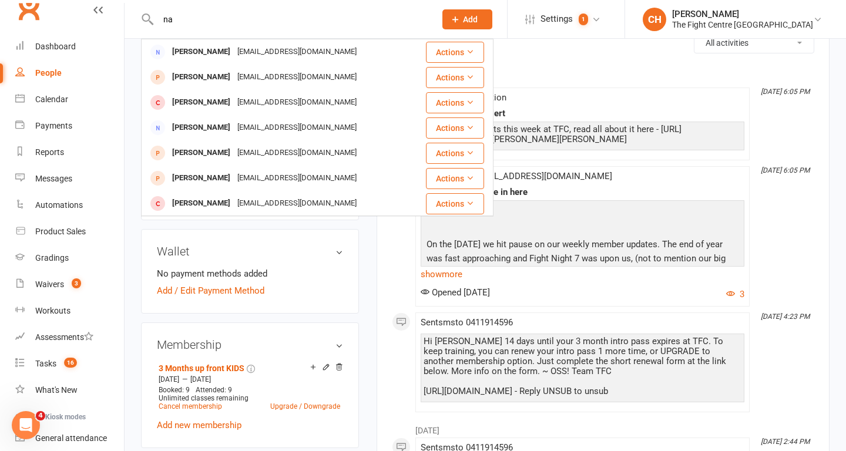
type input "n"
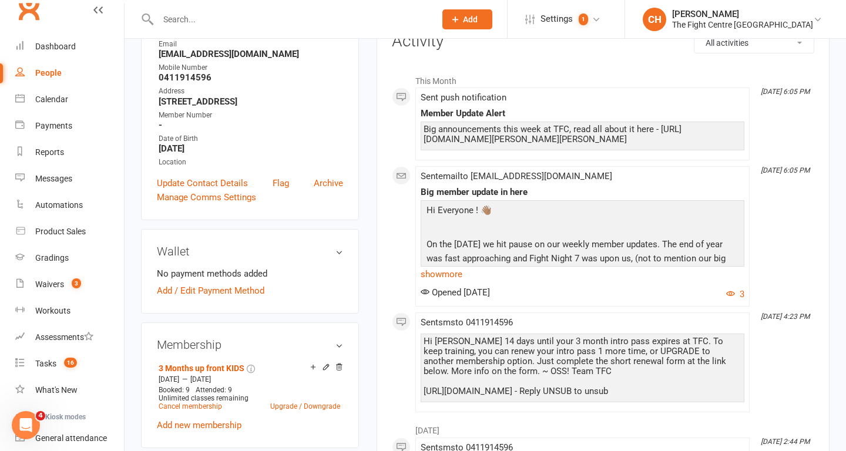
click at [238, 24] on input "text" at bounding box center [291, 19] width 273 height 16
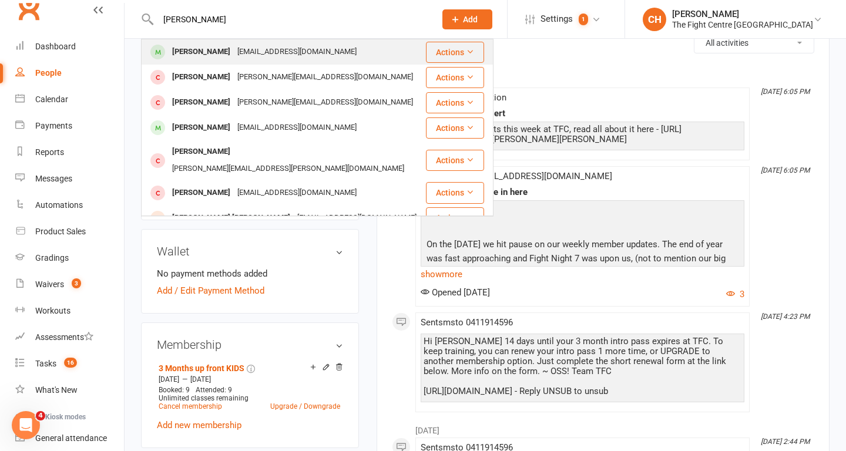
type input "josie li"
click at [244, 52] on div "[EMAIL_ADDRESS][DOMAIN_NAME]" at bounding box center [297, 51] width 126 height 17
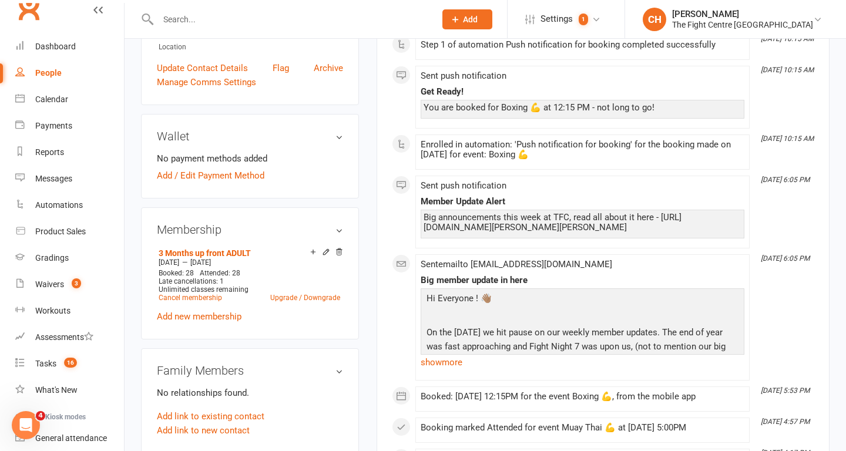
scroll to position [289, 0]
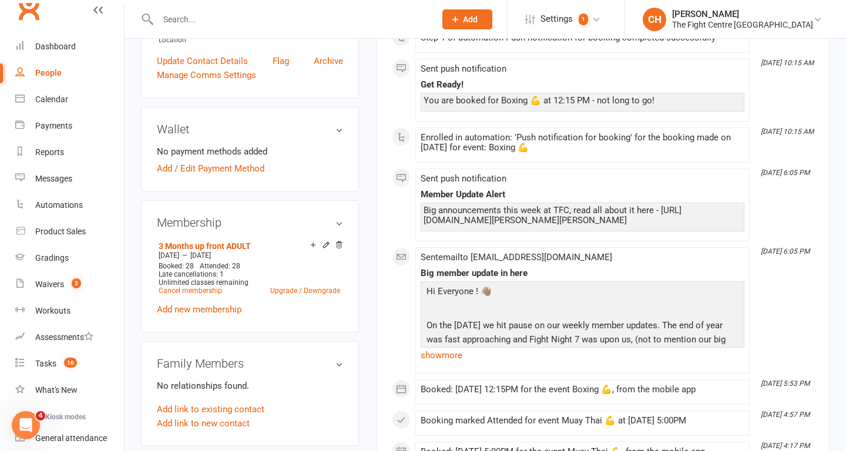
click at [239, 16] on input "text" at bounding box center [291, 19] width 273 height 16
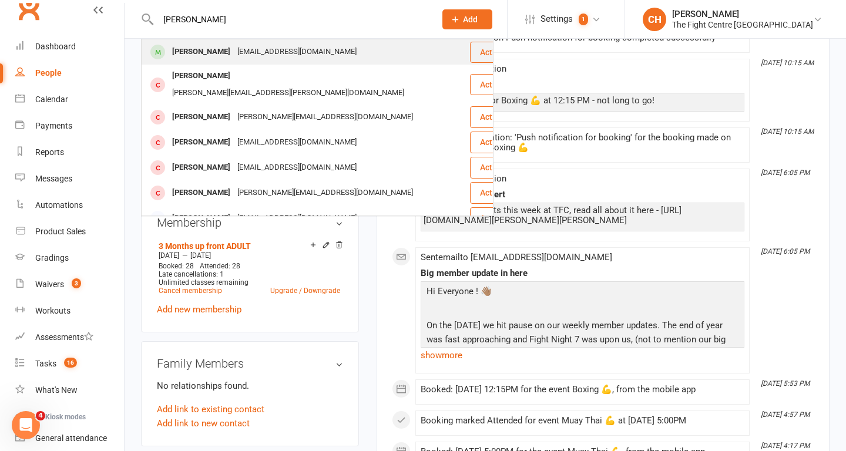
type input "peter cardili"
click at [264, 50] on div "[EMAIL_ADDRESS][DOMAIN_NAME]" at bounding box center [297, 51] width 126 height 17
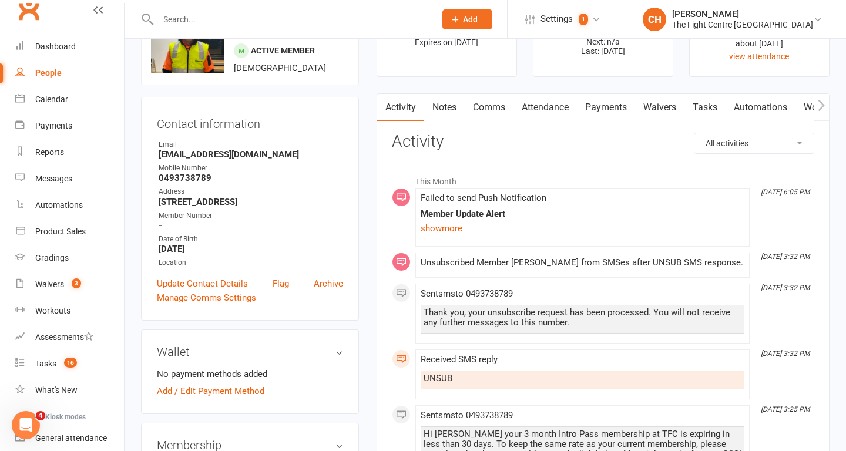
scroll to position [61, 0]
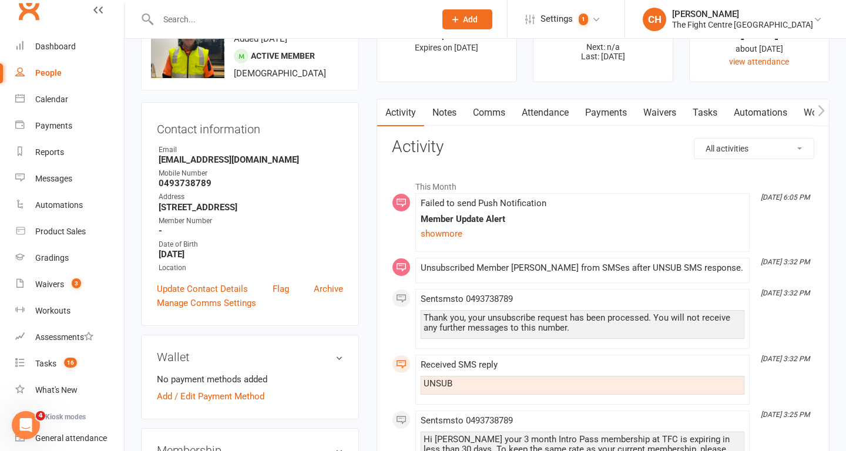
click at [491, 113] on link "Comms" at bounding box center [489, 112] width 49 height 27
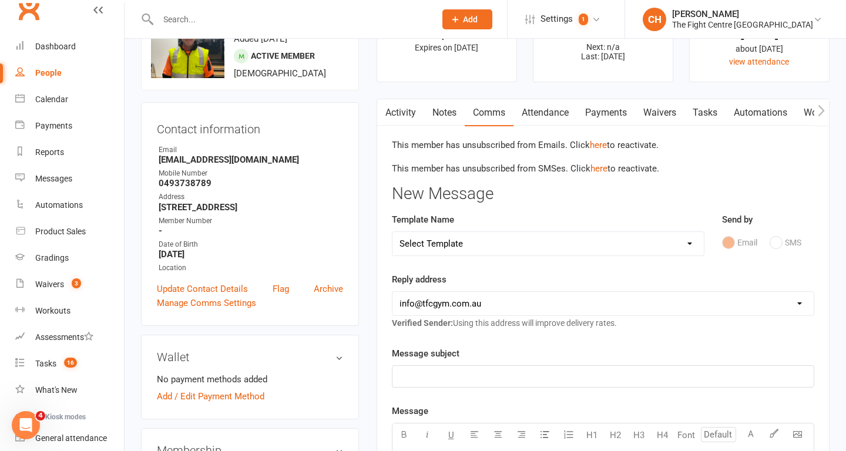
click at [487, 250] on select "Select Template [Email] A Mobile app invitation (1) [Email] Mobile app invitati…" at bounding box center [548, 244] width 311 height 24
click at [393, 232] on select "Select Template [Email] A Mobile app invitation (1) [Email] Mobile app invitati…" at bounding box center [548, 244] width 311 height 24
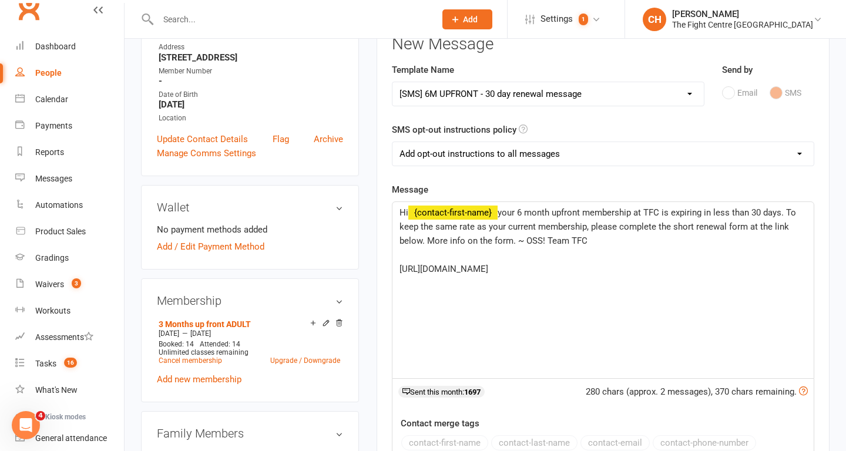
scroll to position [214, 0]
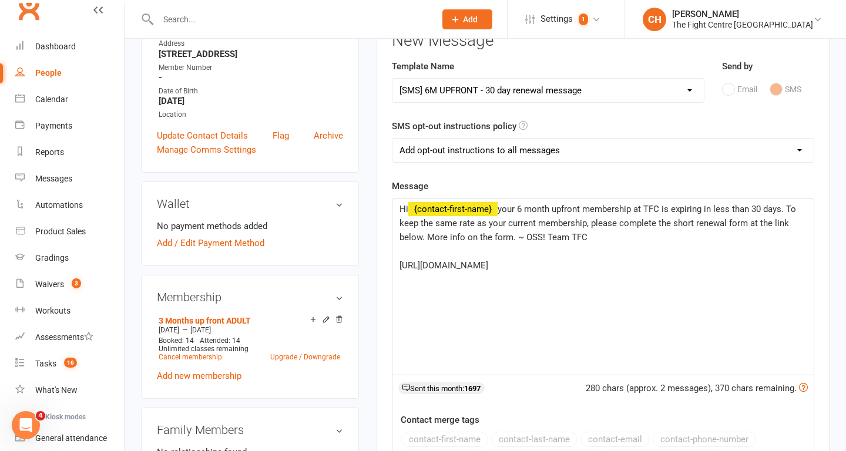
click at [568, 145] on select "Add opt-out instructions to all messages Add opt-out instructions for messages …" at bounding box center [603, 151] width 421 height 24
click at [575, 102] on select "Select Template [Email] A Mobile app invitation (1) [Email] Mobile app invitati…" at bounding box center [548, 91] width 311 height 24
select select "23"
click at [393, 79] on select "Select Template [Email] A Mobile app invitation (1) [Email] Mobile app invitati…" at bounding box center [548, 91] width 311 height 24
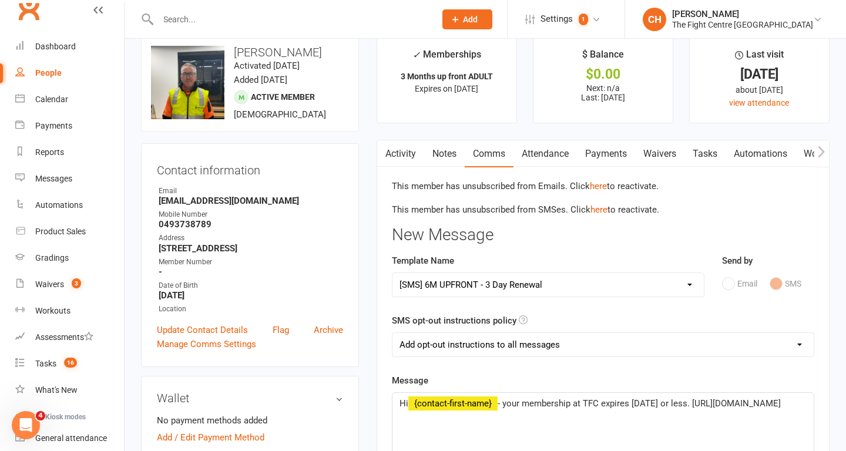
scroll to position [0, 0]
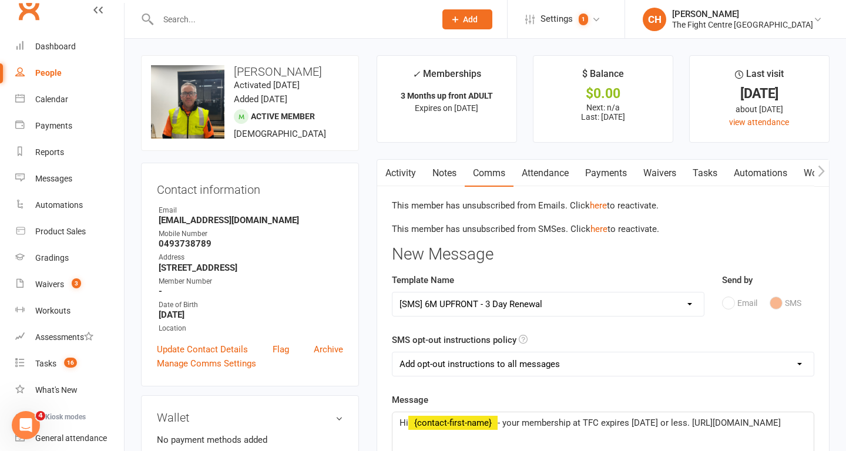
click at [407, 183] on link "Activity" at bounding box center [400, 173] width 47 height 27
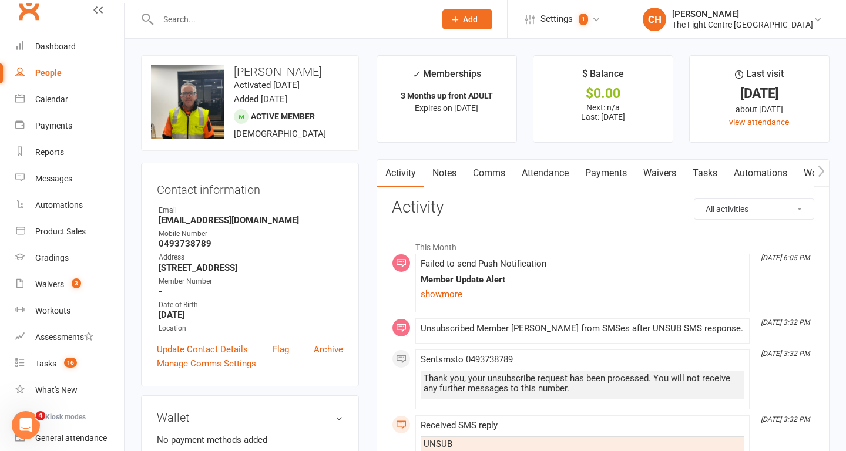
click at [210, 21] on input "text" at bounding box center [291, 19] width 273 height 16
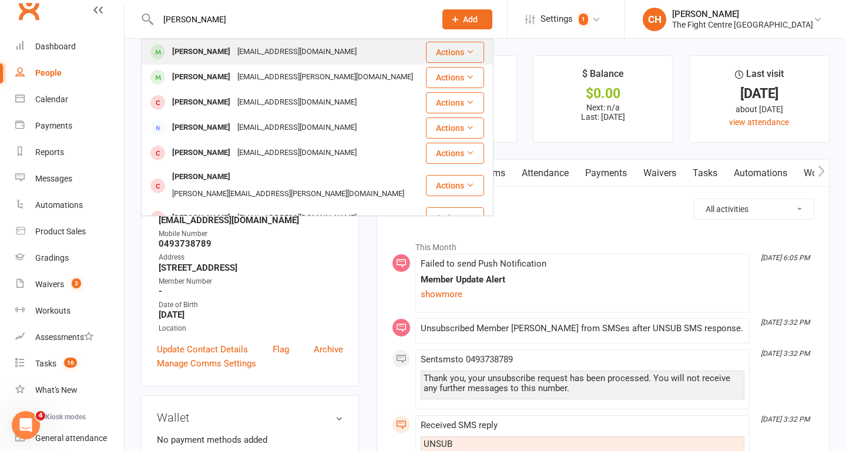
type input "ryan attard"
click at [279, 52] on div "[EMAIL_ADDRESS][DOMAIN_NAME]" at bounding box center [297, 51] width 126 height 17
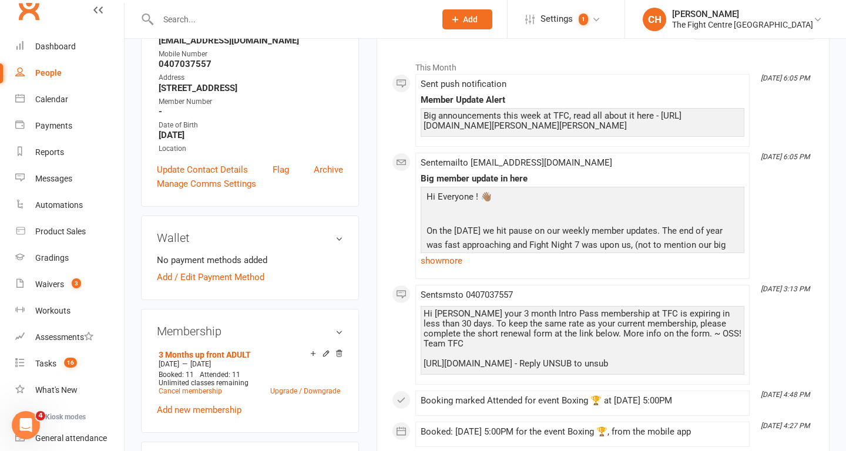
scroll to position [180, 0]
click at [185, 20] on input "text" at bounding box center [291, 19] width 273 height 16
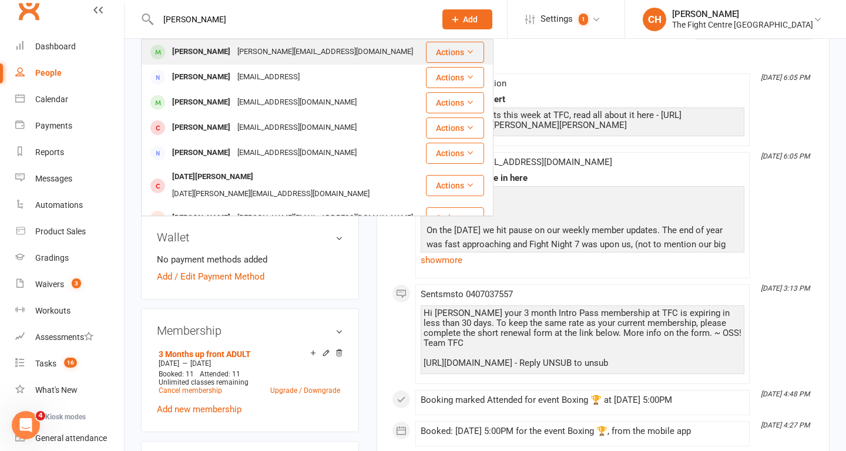
type input "[PERSON_NAME]"
click at [199, 53] on div "miguel ramirez" at bounding box center [201, 51] width 65 height 17
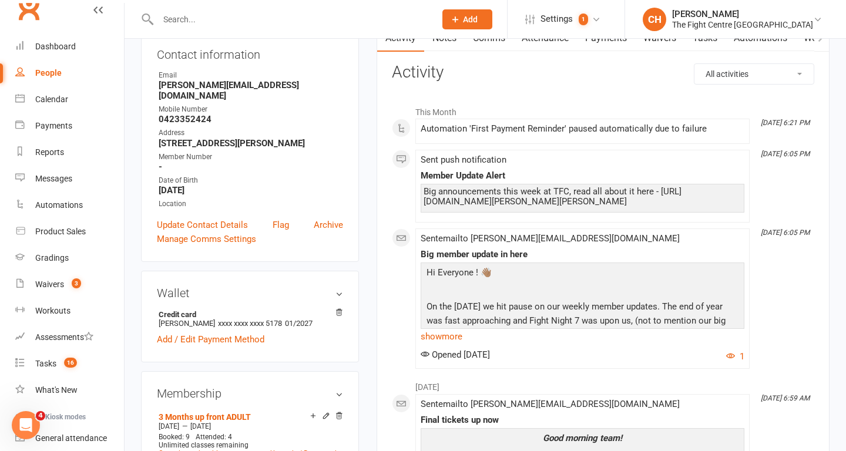
scroll to position [136, 0]
click at [216, 27] on input "text" at bounding box center [291, 19] width 273 height 16
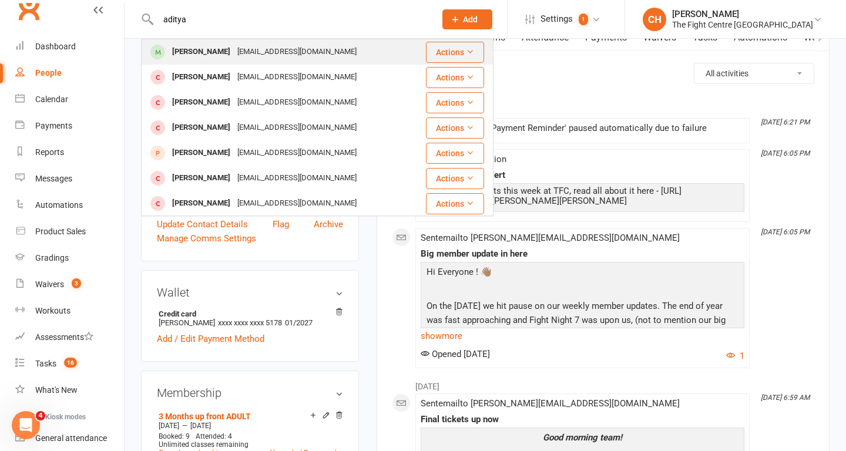
type input "aditya"
click at [318, 62] on div "Aditya Tyagi Ashwineetyagi@gmail.com" at bounding box center [283, 52] width 283 height 24
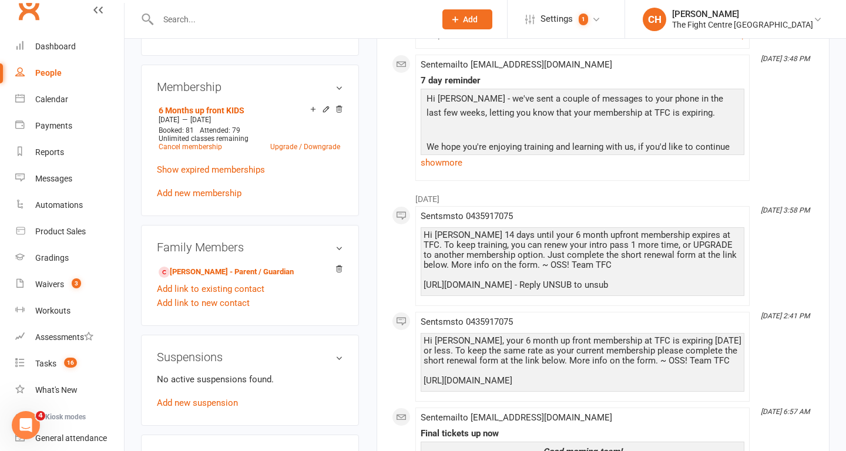
scroll to position [425, 0]
click at [324, 111] on icon at bounding box center [325, 108] width 5 height 5
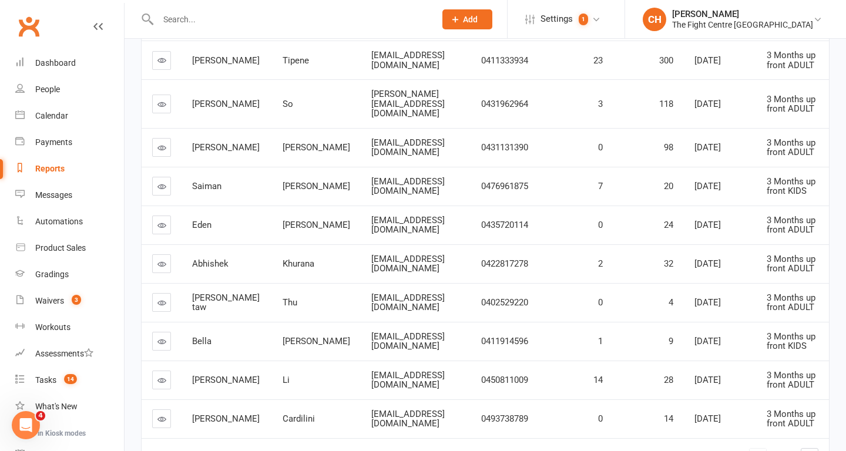
scroll to position [112, 0]
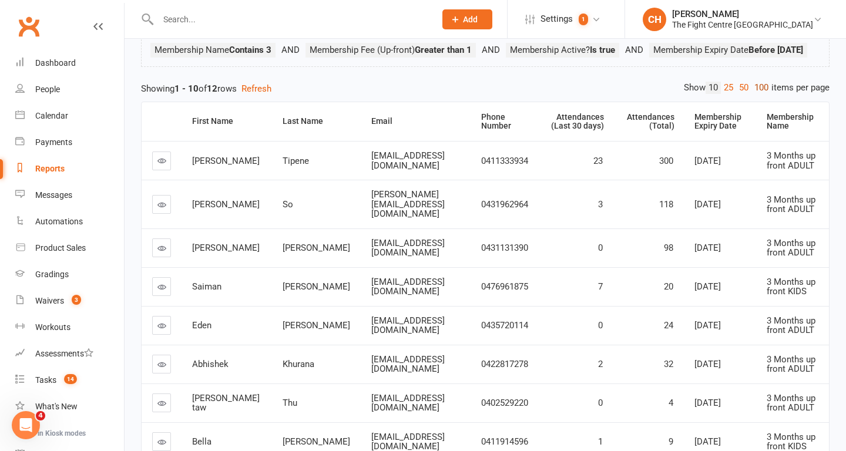
click at [757, 94] on link "100" at bounding box center [762, 88] width 20 height 12
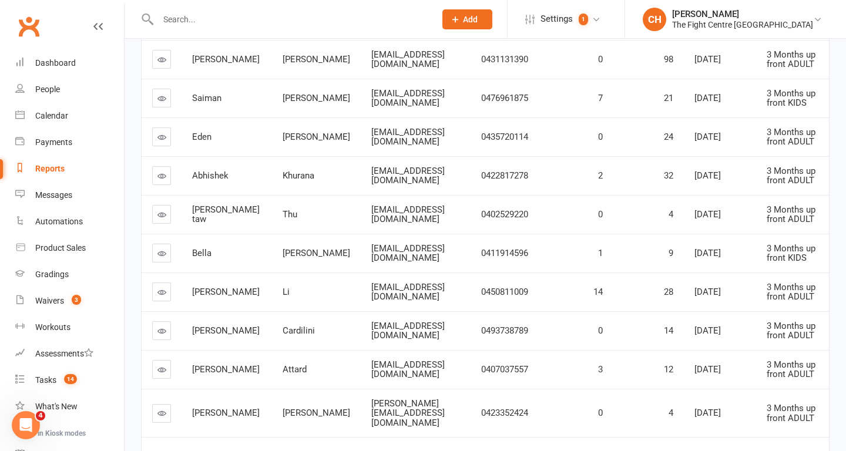
scroll to position [364, 0]
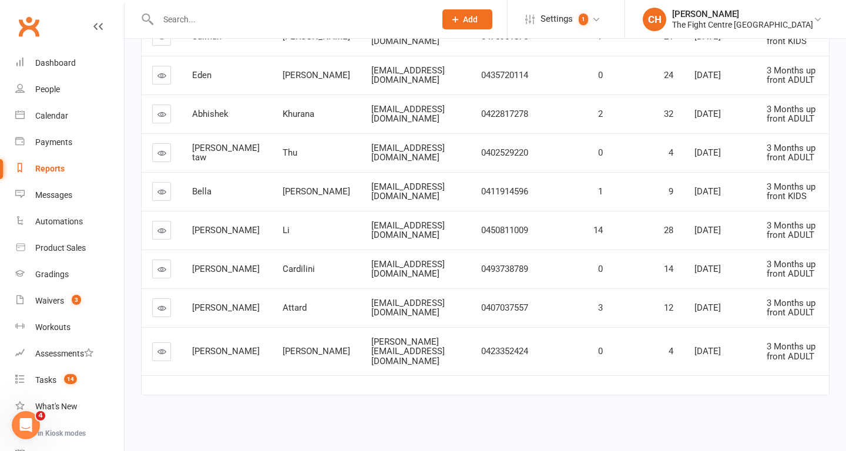
click at [157, 80] on icon at bounding box center [161, 75] width 9 height 9
